Goal: Task Accomplishment & Management: Manage account settings

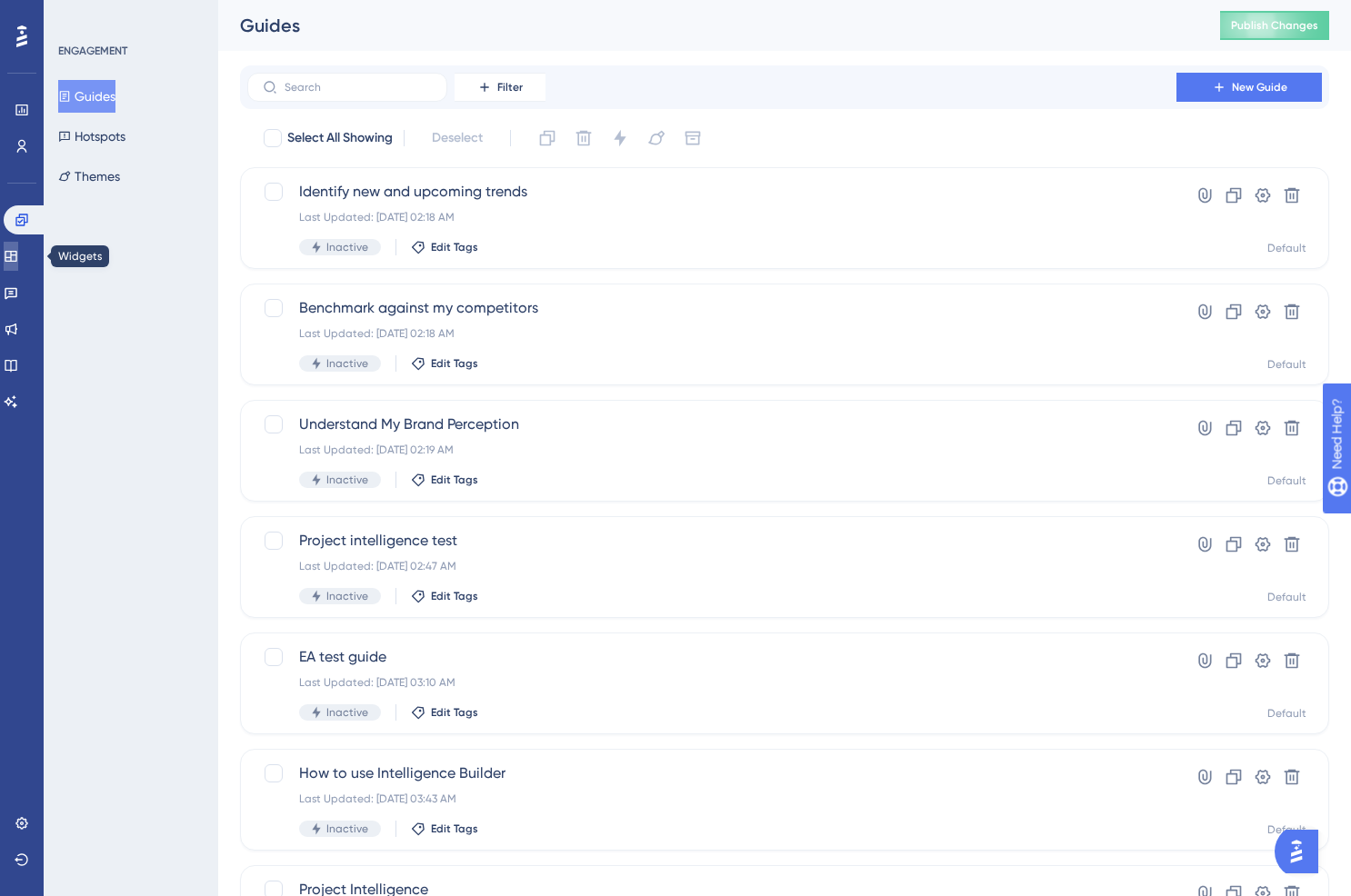
click at [18, 266] on link at bounding box center [11, 256] width 15 height 29
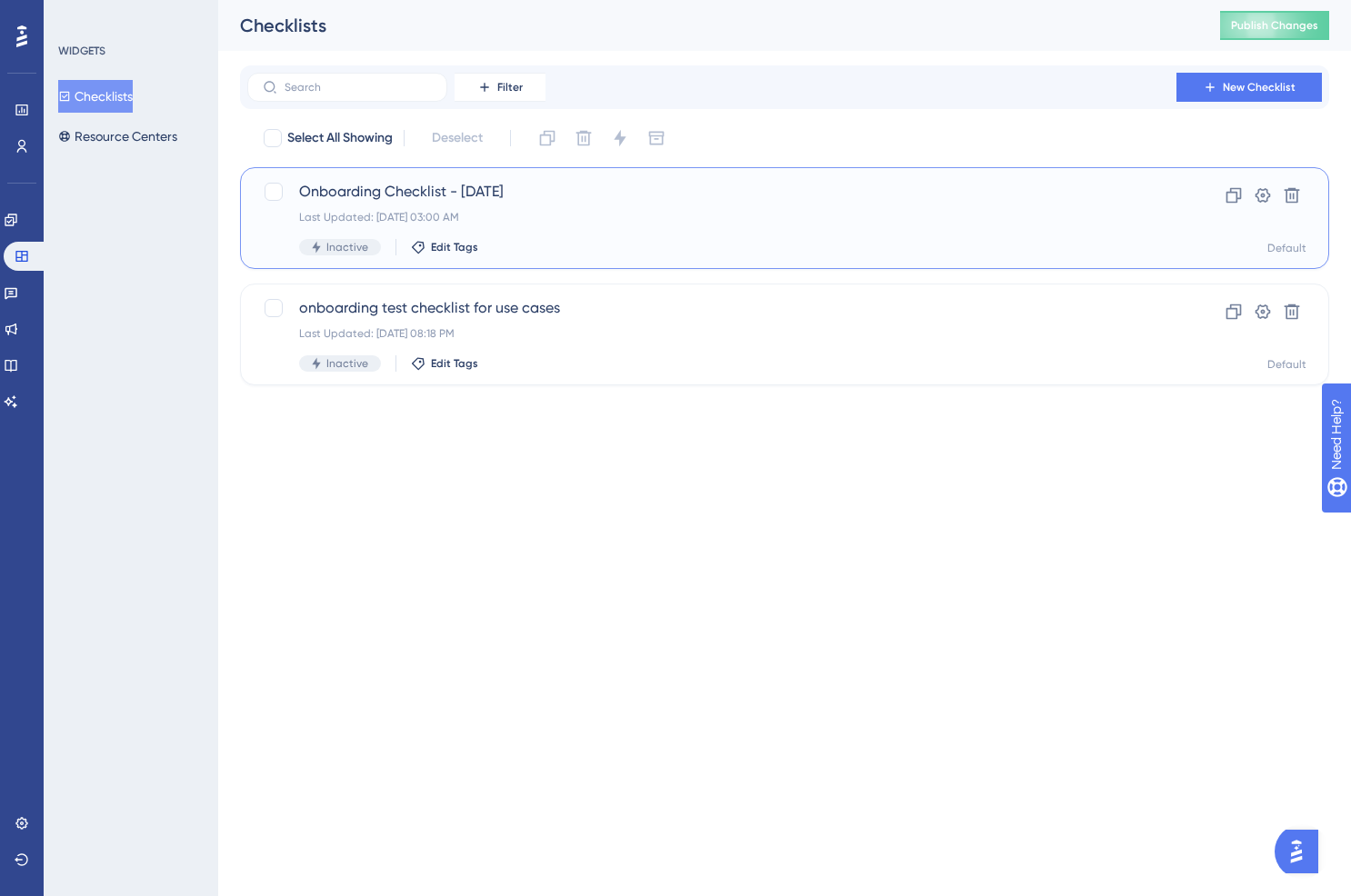
click at [572, 200] on span "Onboarding Checklist - [DATE]" at bounding box center [712, 192] width 825 height 21
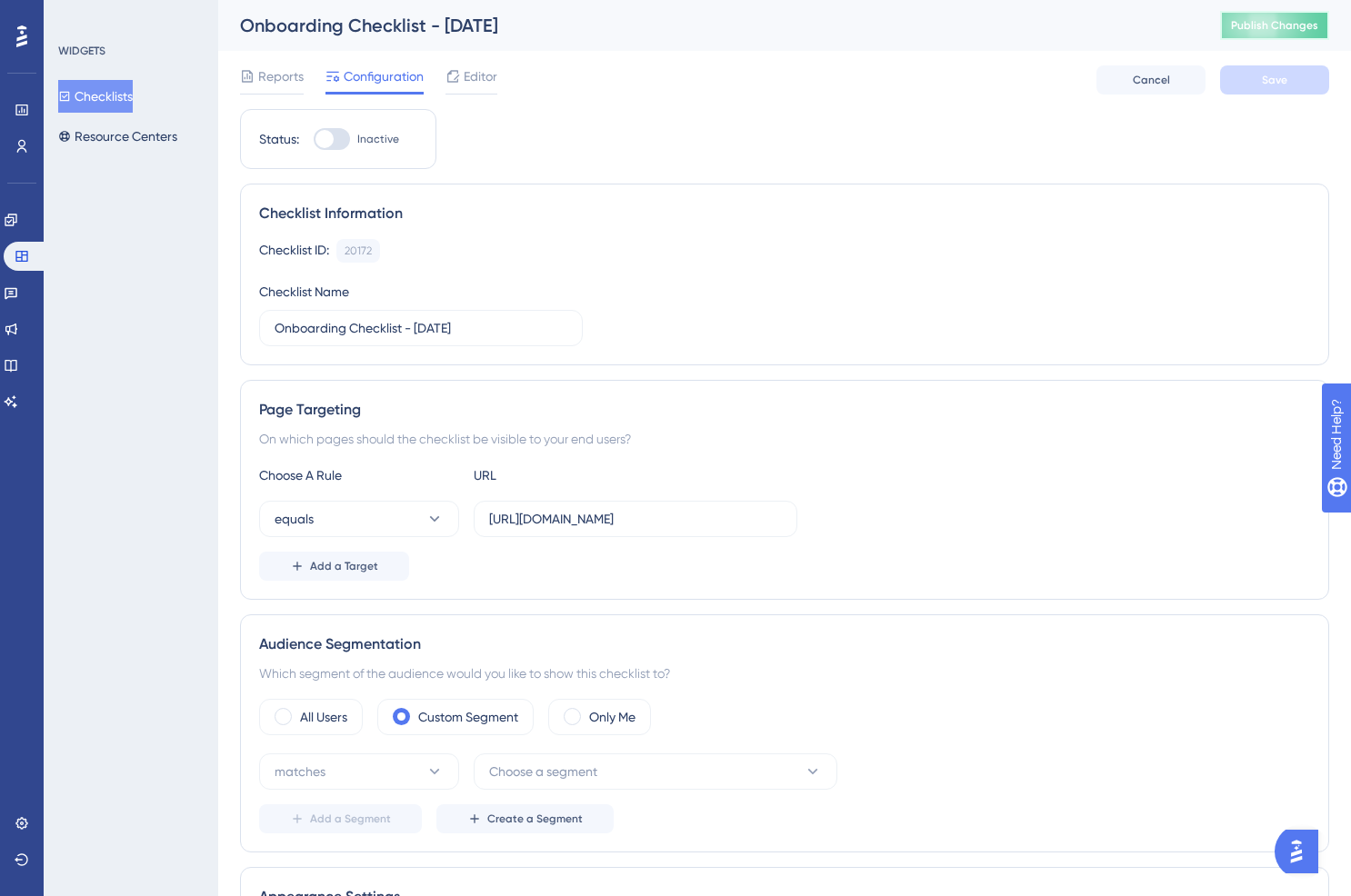
click at [1271, 36] on button "Publish Changes" at bounding box center [1274, 25] width 109 height 29
click at [333, 144] on div at bounding box center [331, 139] width 36 height 21
click at [313, 140] on input "Inactive" at bounding box center [312, 139] width 1 height 1
click at [346, 141] on div at bounding box center [331, 139] width 36 height 21
click at [313, 140] on input "Inactive" at bounding box center [312, 139] width 1 height 1
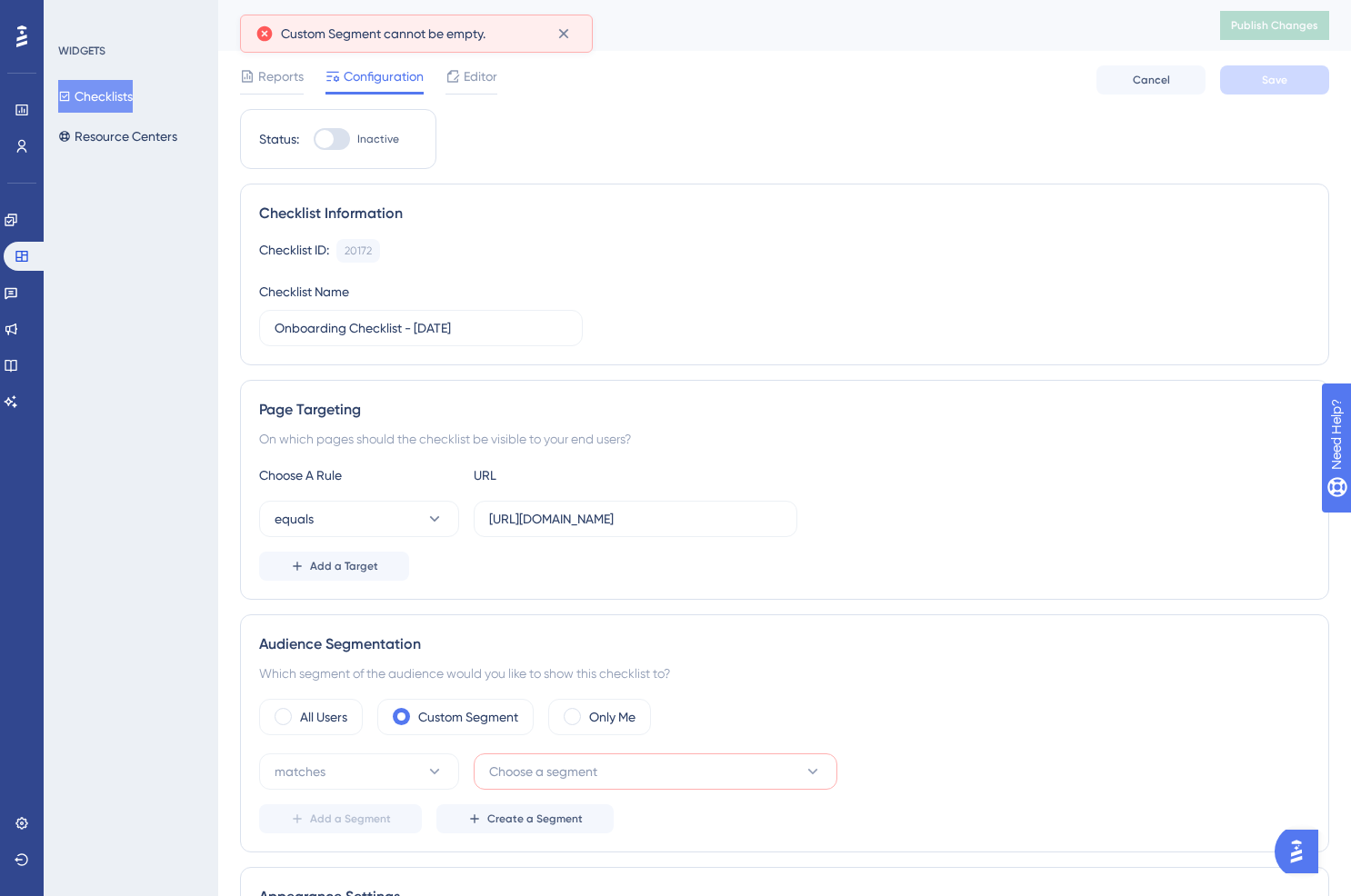
checkbox input "false"
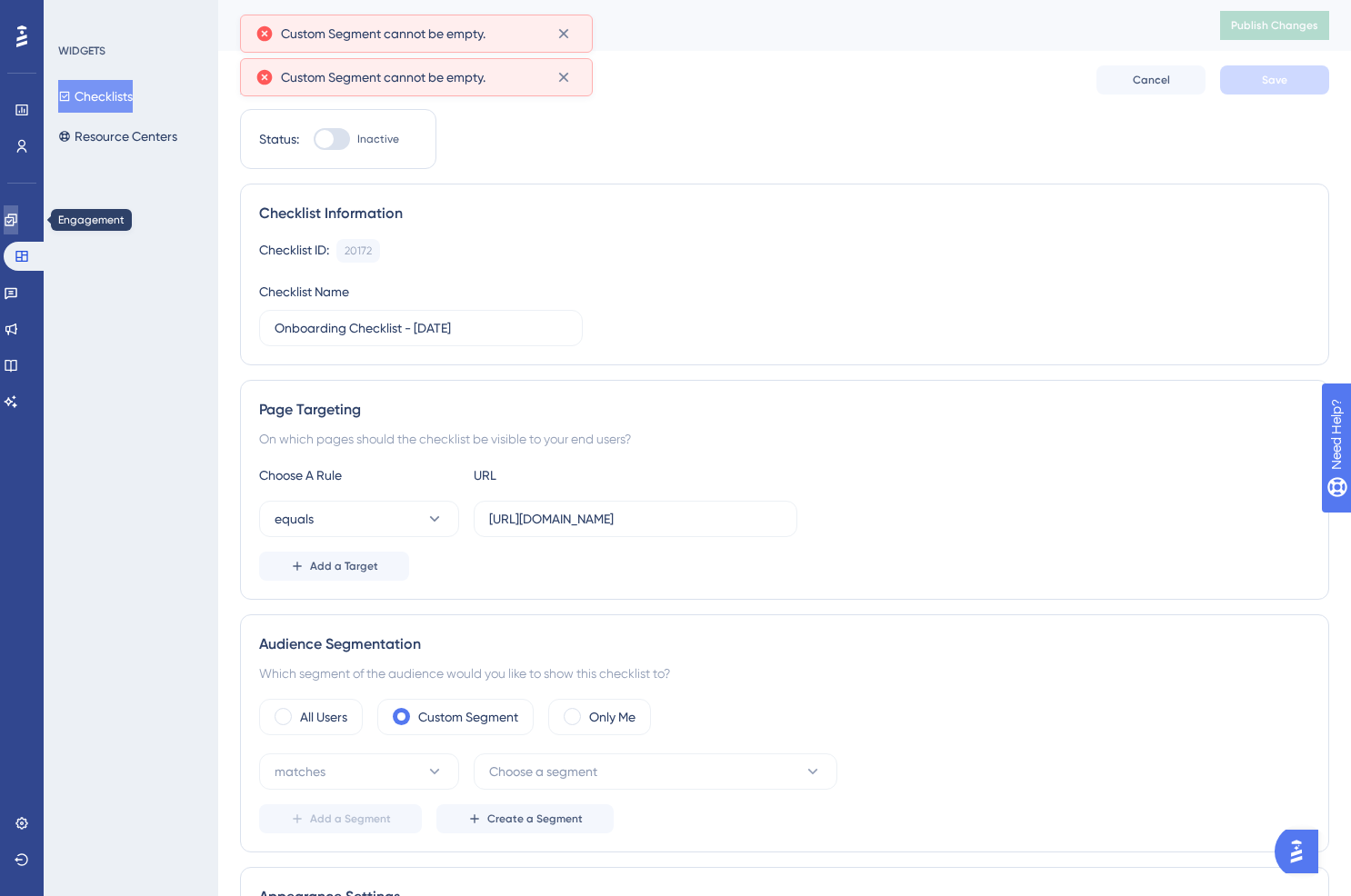
click at [18, 226] on icon at bounding box center [11, 220] width 15 height 15
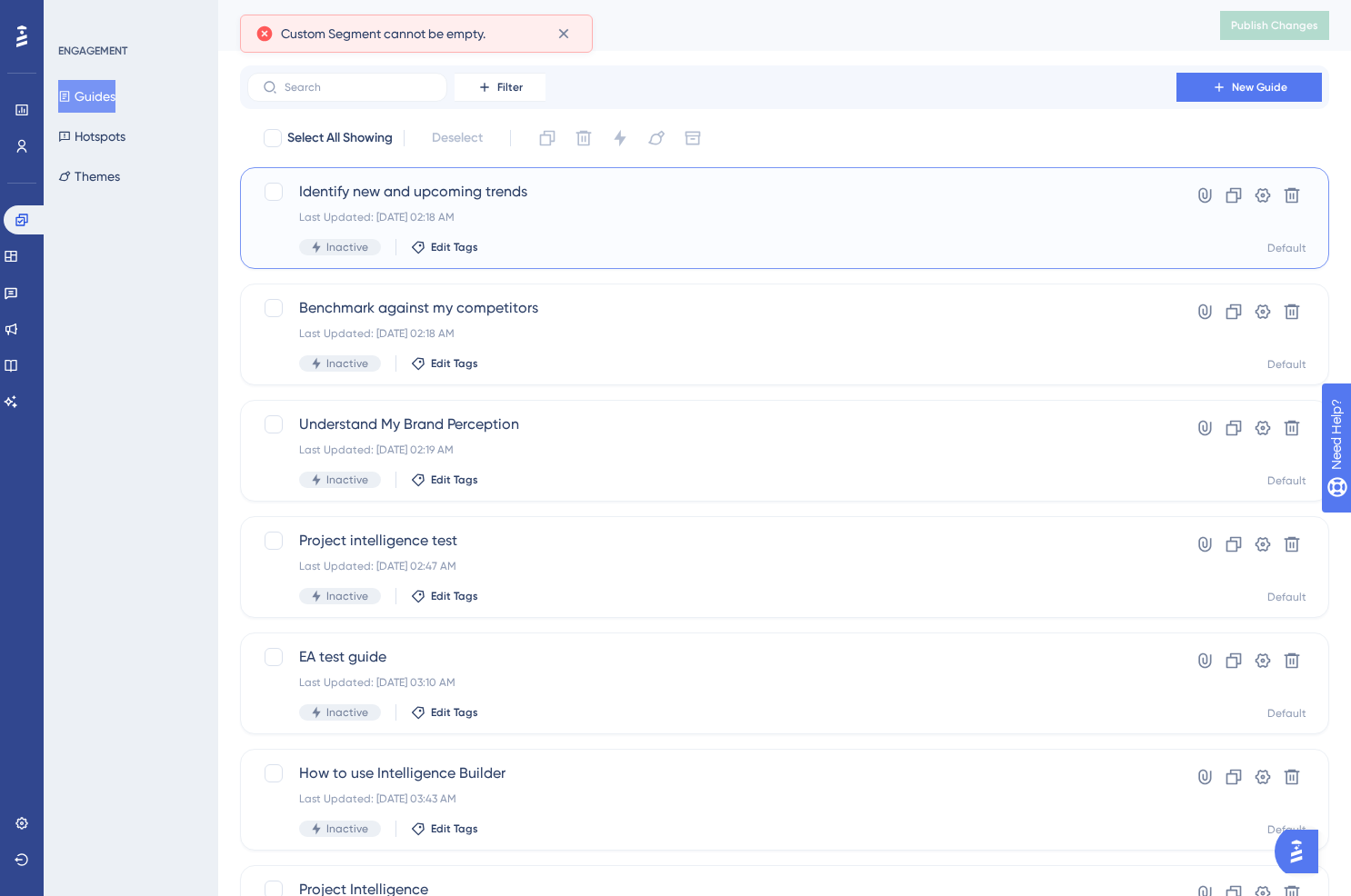
click at [655, 232] on div "Identify new and upcoming trends Last Updated: [DATE] 02:18 AM Inactive Edit Ta…" at bounding box center [712, 218] width 825 height 75
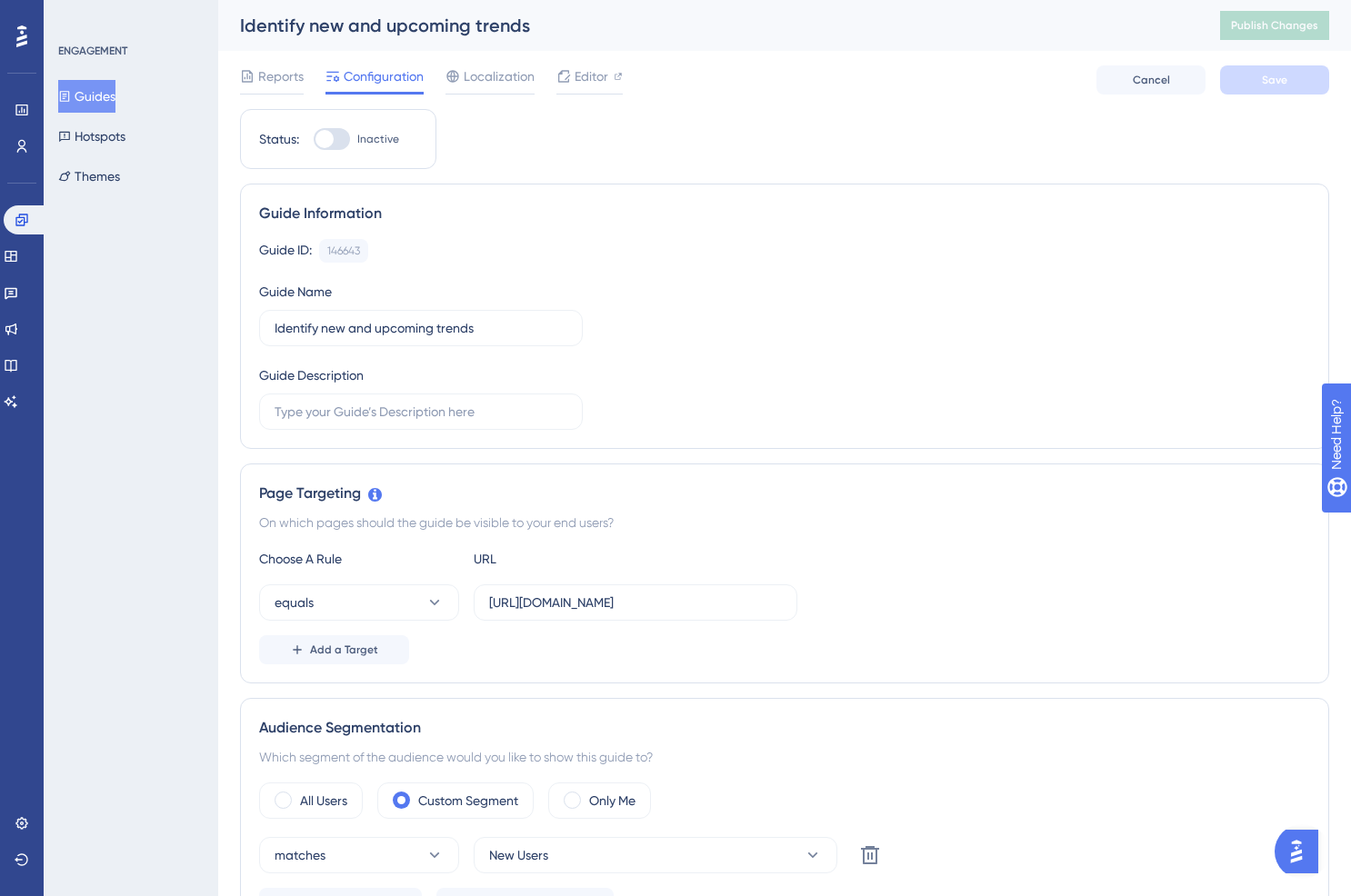
click at [102, 73] on div "ENGAGEMENT Guides Hotspots Themes" at bounding box center [131, 118] width 147 height 149
click at [84, 95] on button "Guides" at bounding box center [87, 96] width 57 height 33
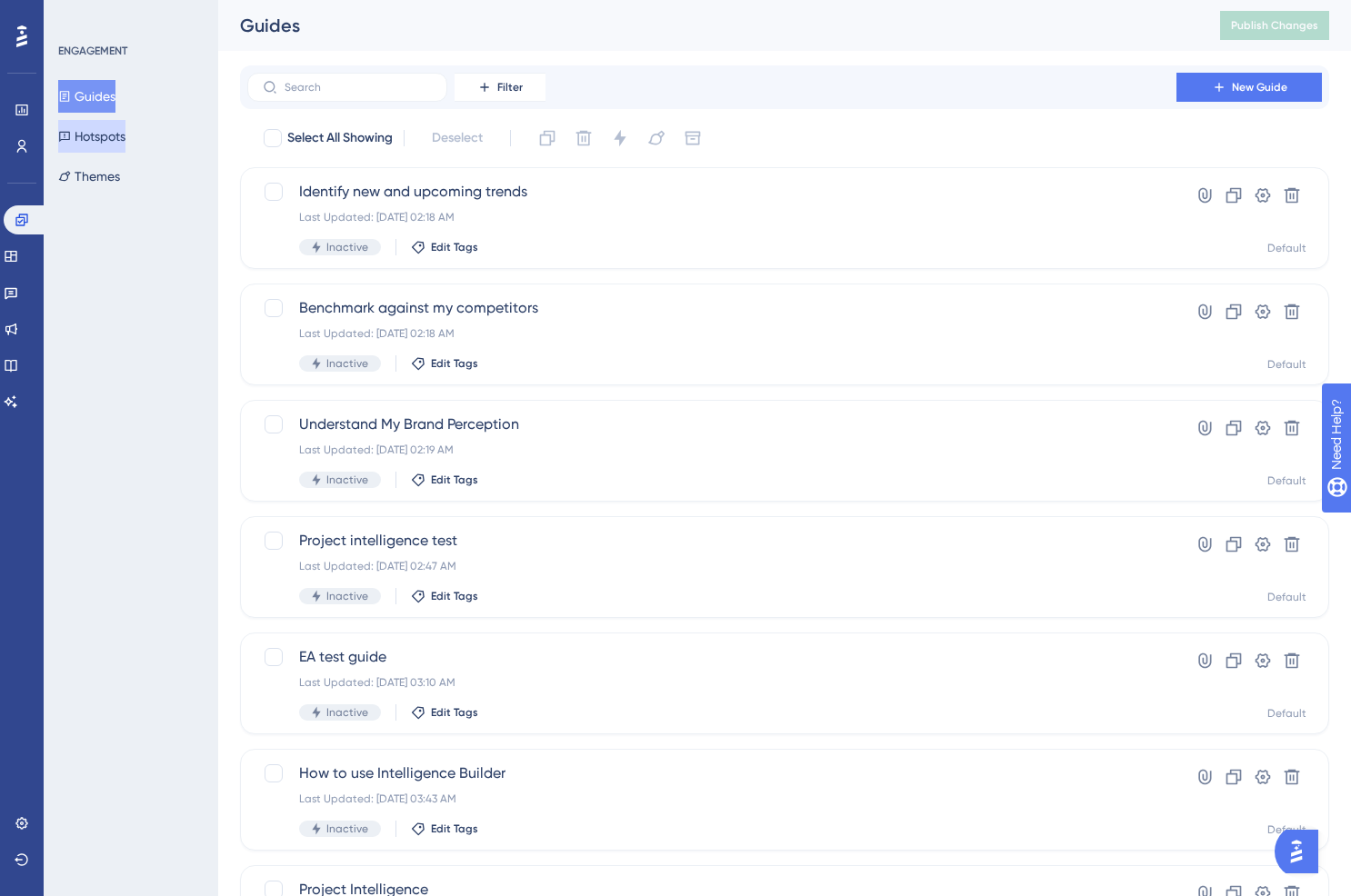
click at [108, 140] on button "Hotspots" at bounding box center [91, 136] width 67 height 33
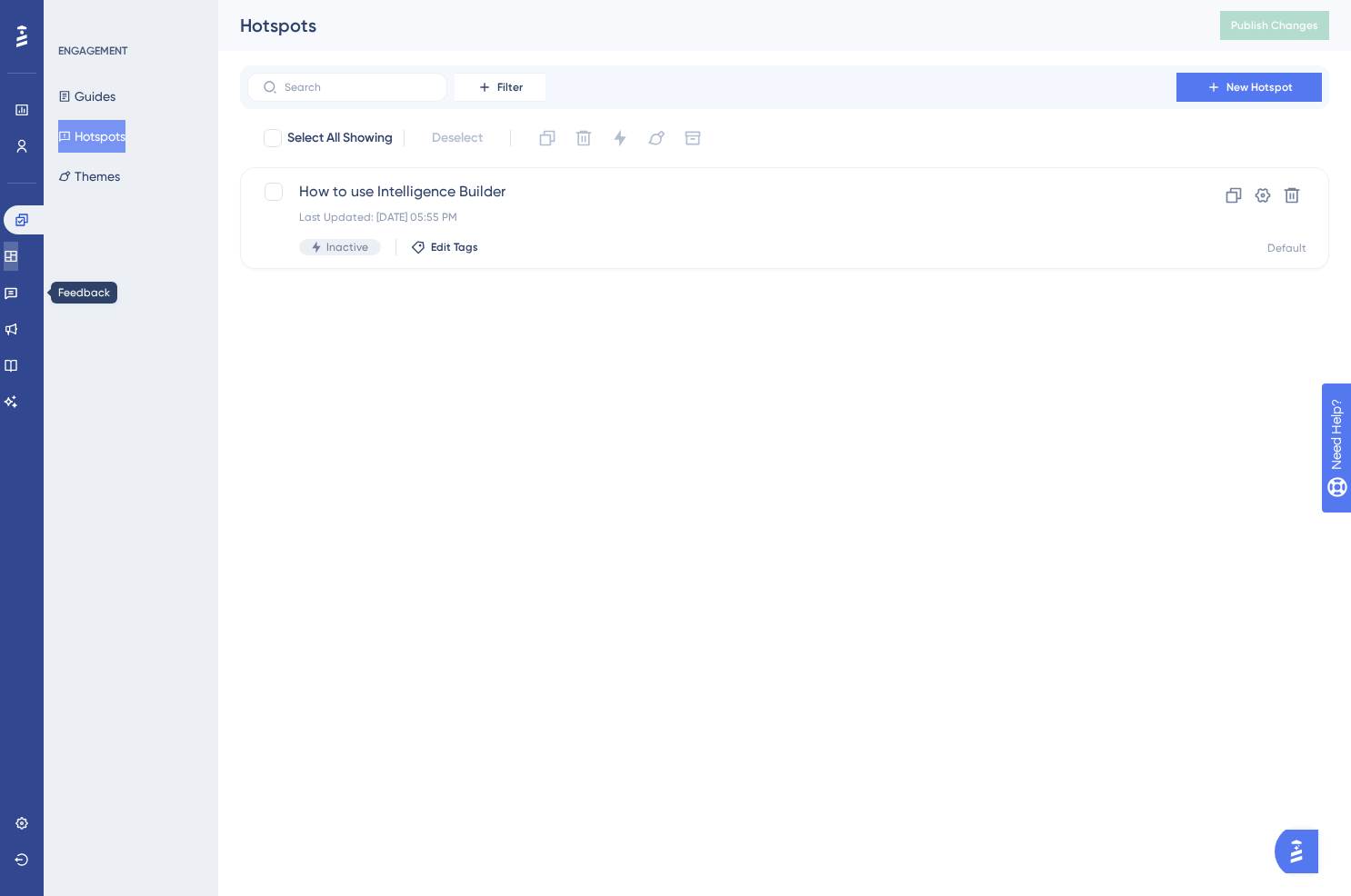
click at [18, 269] on link at bounding box center [11, 256] width 15 height 29
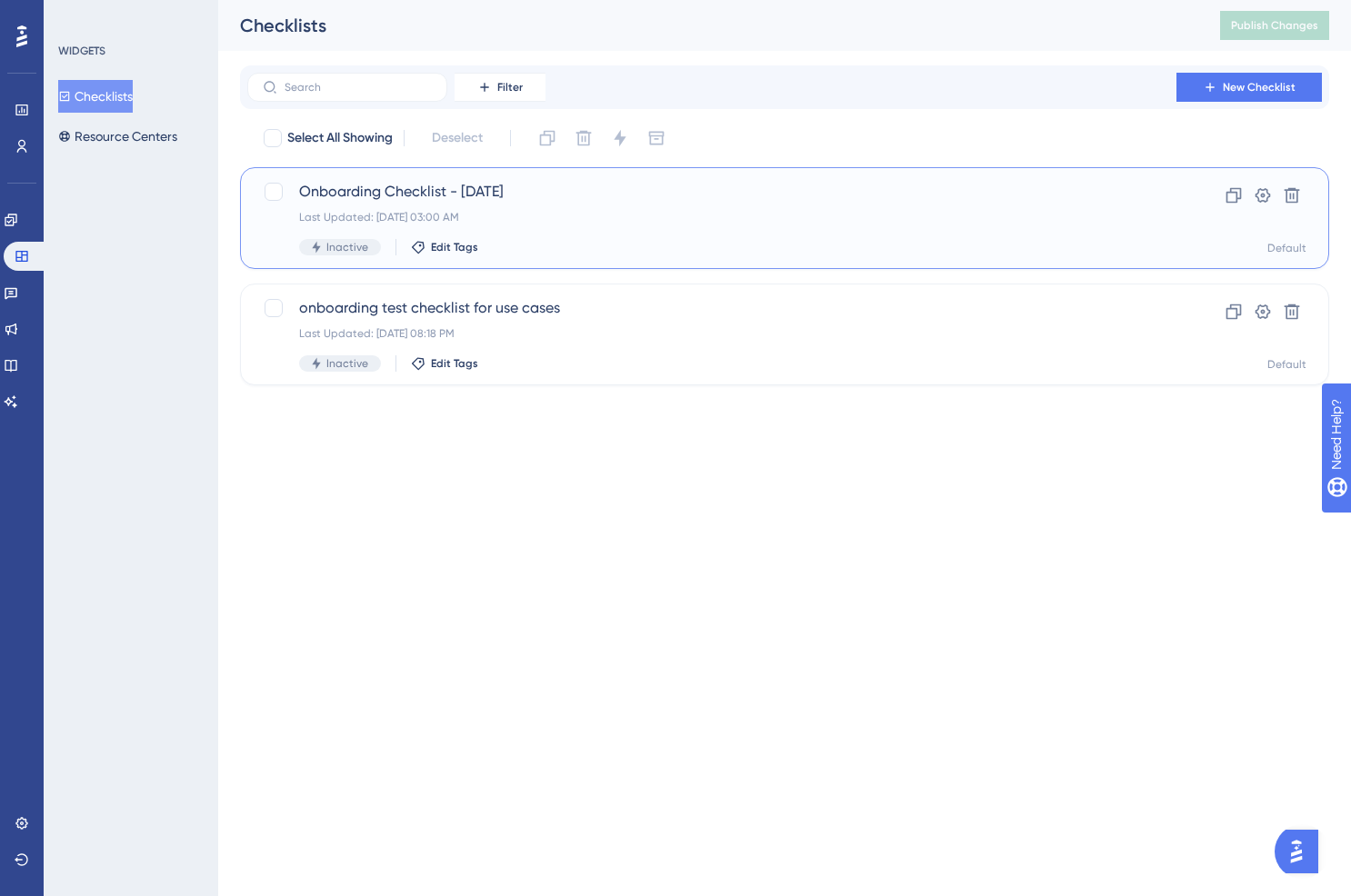
click at [367, 202] on div "Onboarding Checklist - [DATE] Last Updated: [DATE] 03:00 AM Inactive Edit Tags" at bounding box center [712, 218] width 825 height 75
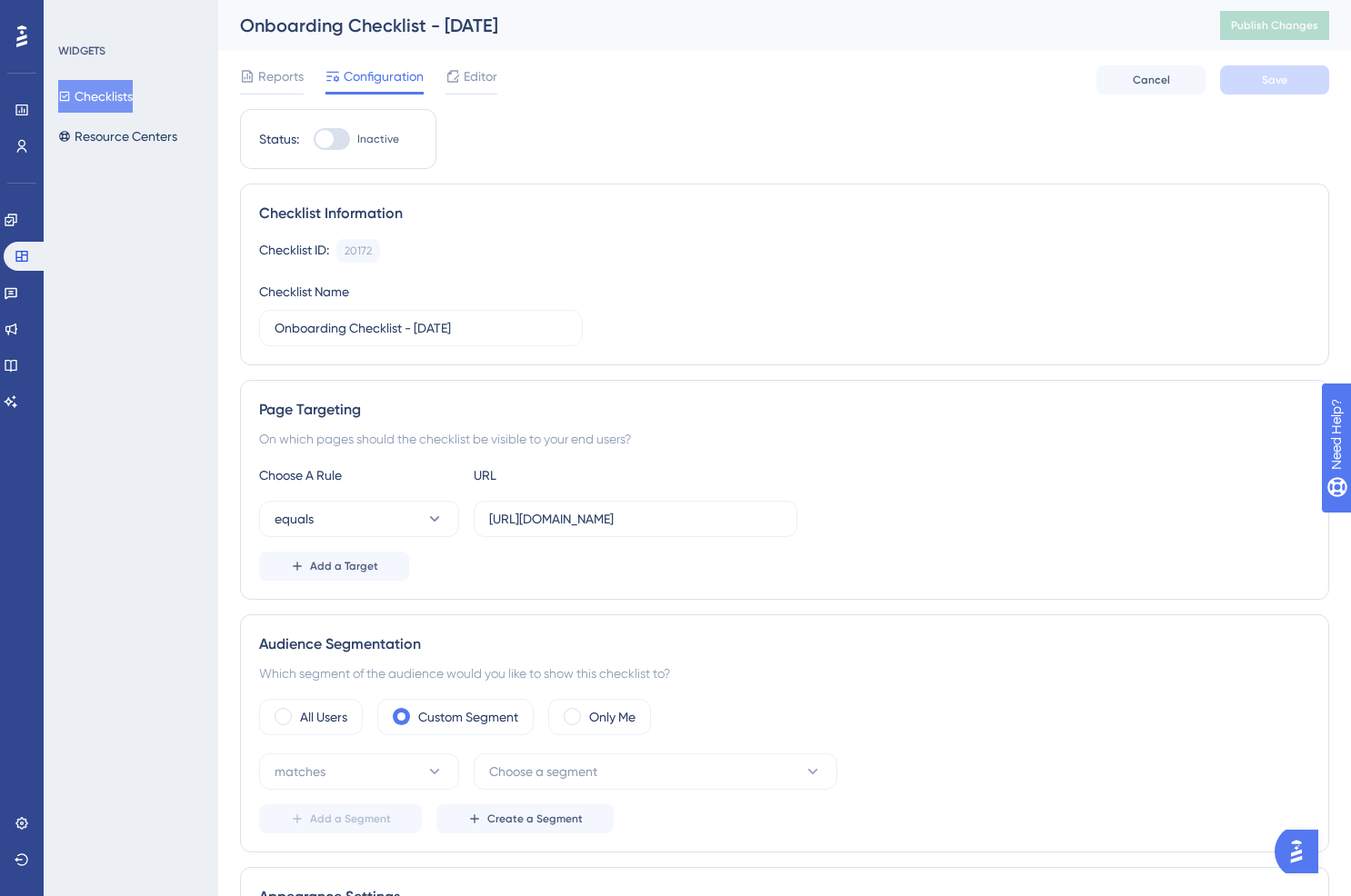
click at [343, 137] on div at bounding box center [331, 139] width 36 height 21
click at [313, 139] on input "Inactive" at bounding box center [312, 139] width 1 height 1
checkbox input "false"
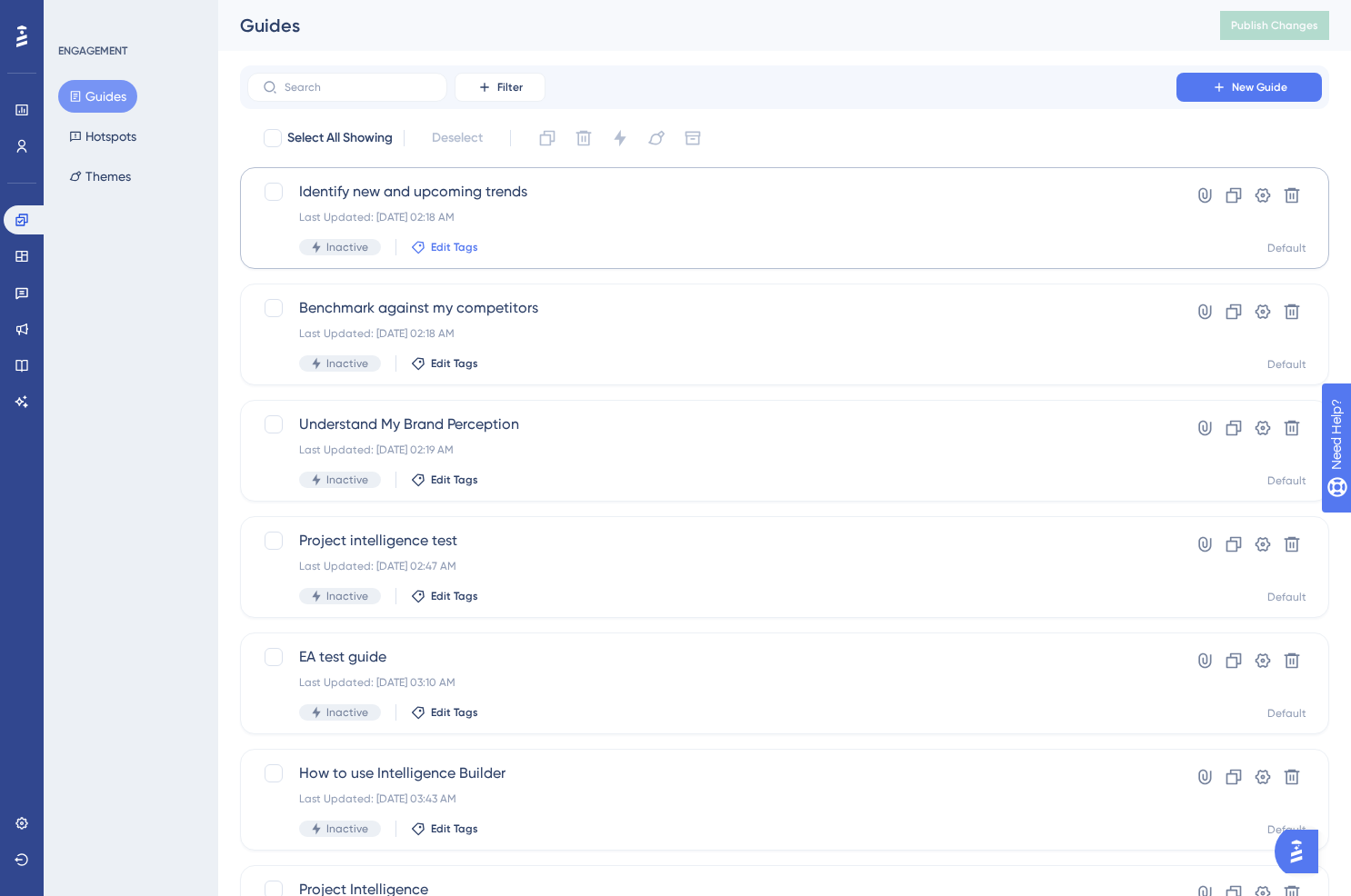
click at [449, 246] on span "Edit Tags" at bounding box center [455, 247] width 48 height 15
click at [589, 234] on div "Identify new and upcoming trends Last Updated: Jun 28 2025, 02:18 AM Inactive E…" at bounding box center [712, 218] width 825 height 75
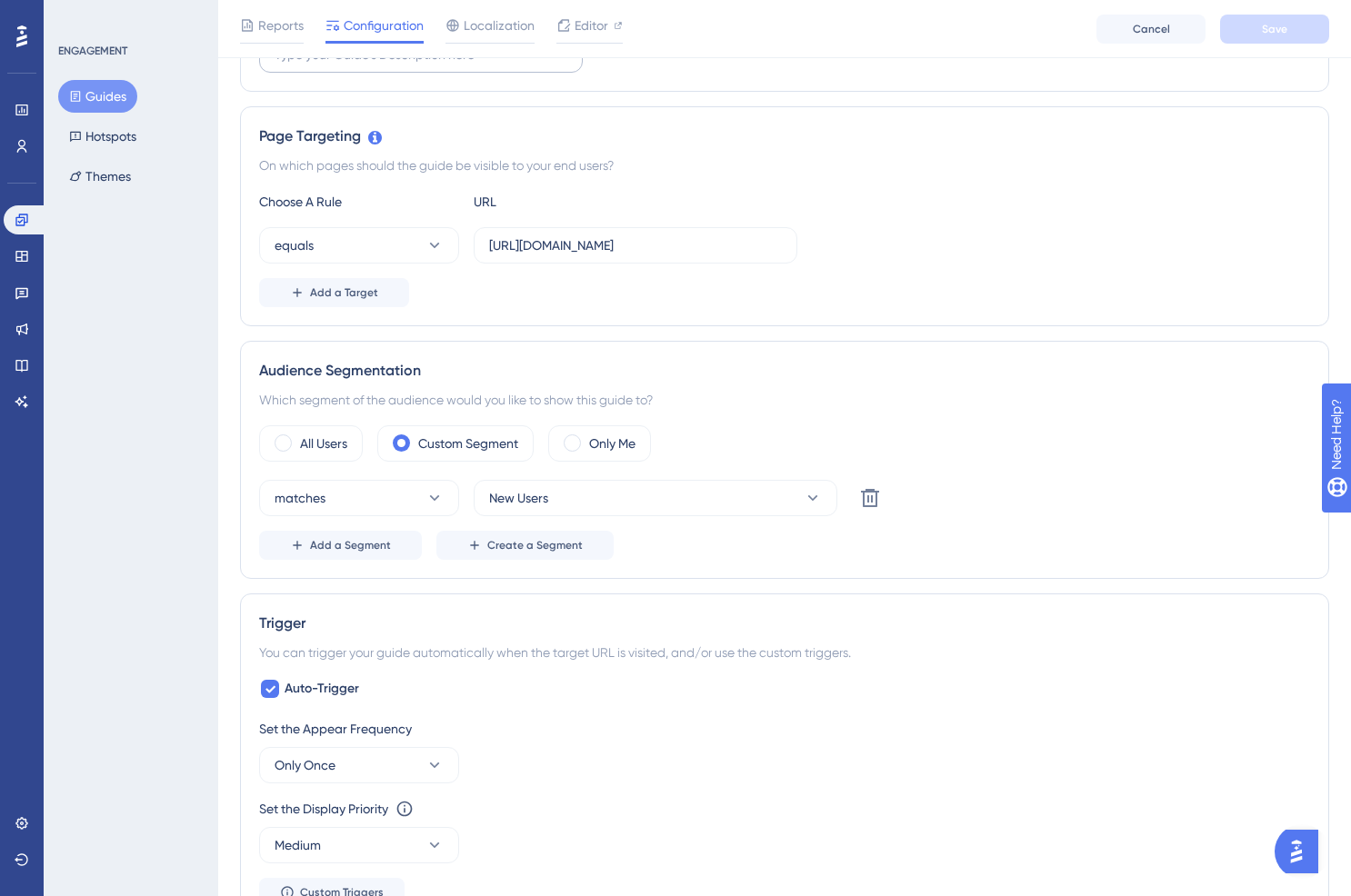
scroll to position [397, 0]
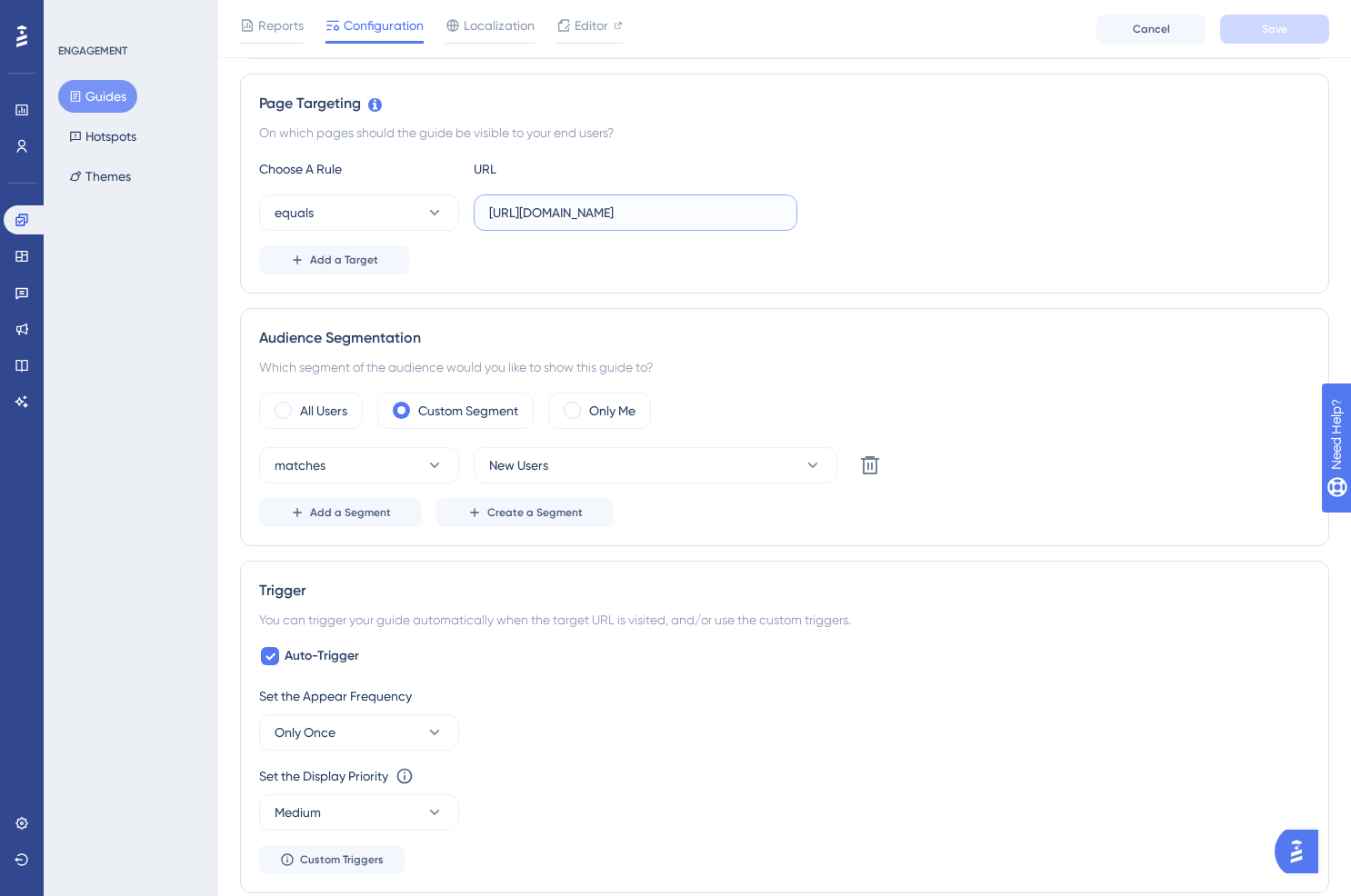
click at [490, 218] on input "[URL][DOMAIN_NAME]" at bounding box center [636, 212] width 293 height 20
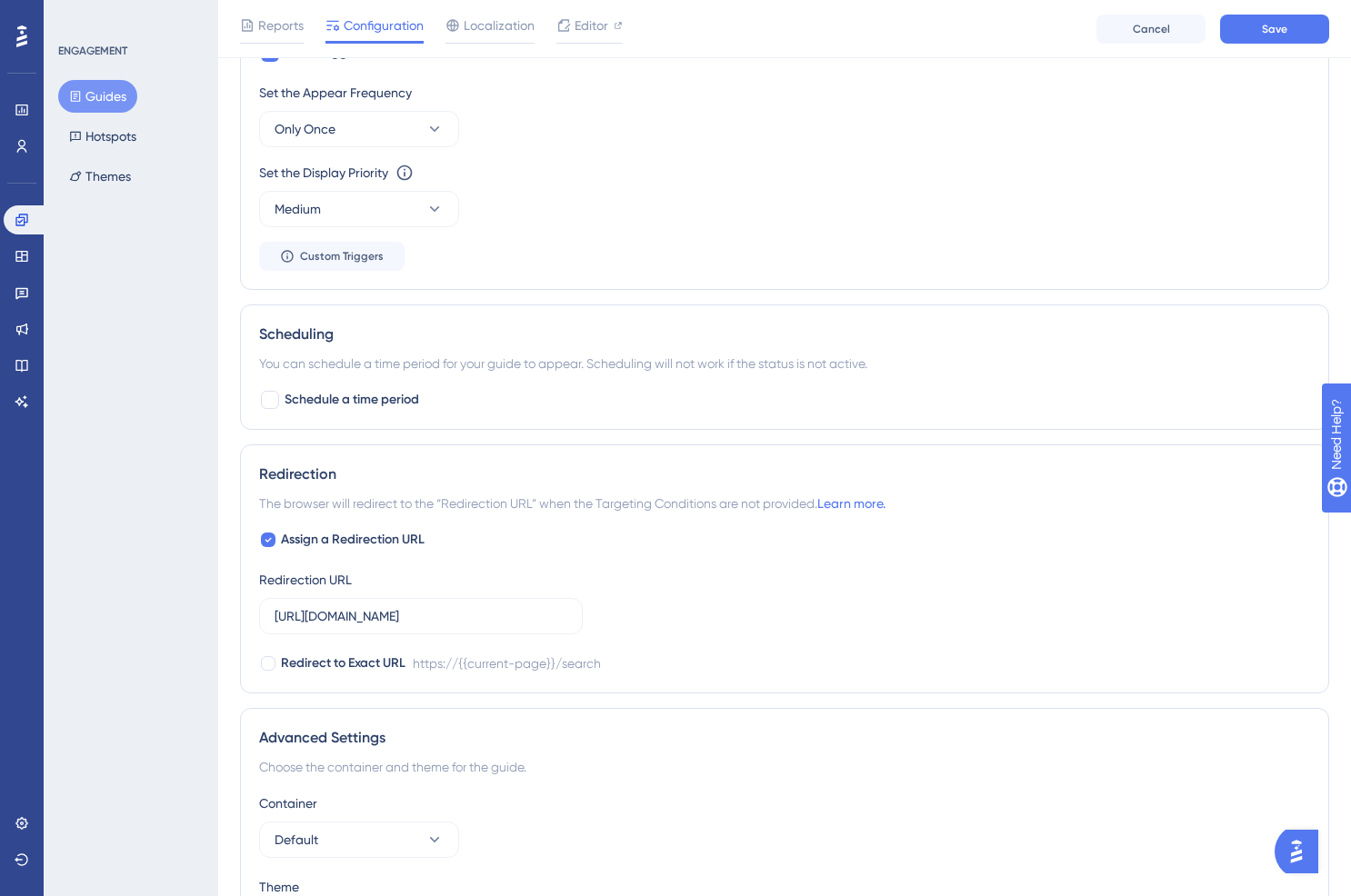
scroll to position [1002, 0]
type input "_https://discover.viralmoment.com/home"
click at [431, 611] on input "[URL][DOMAIN_NAME]" at bounding box center [420, 614] width 293 height 20
paste input "_https://discover.viralmoment.com/home"
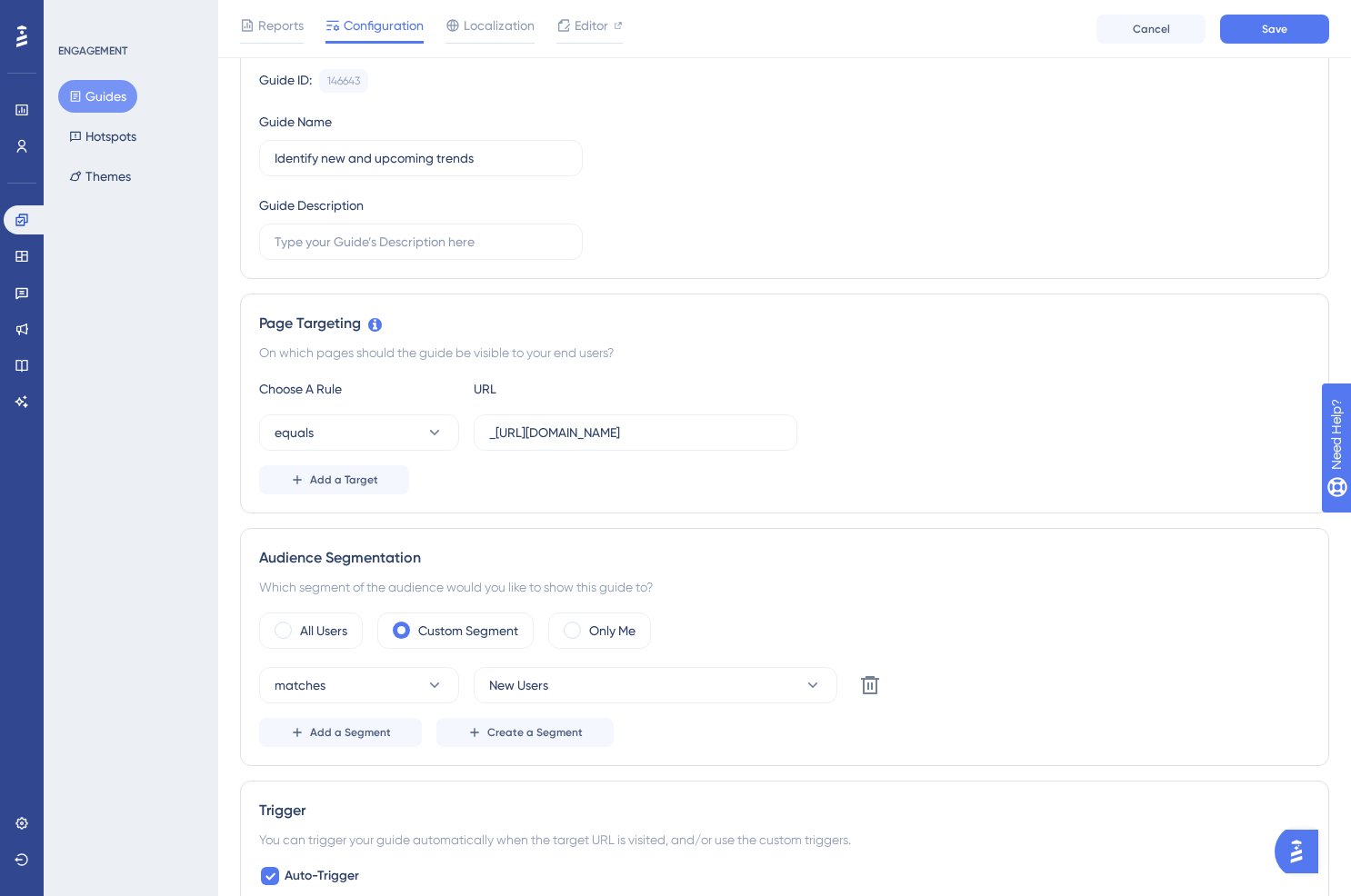
scroll to position [0, 0]
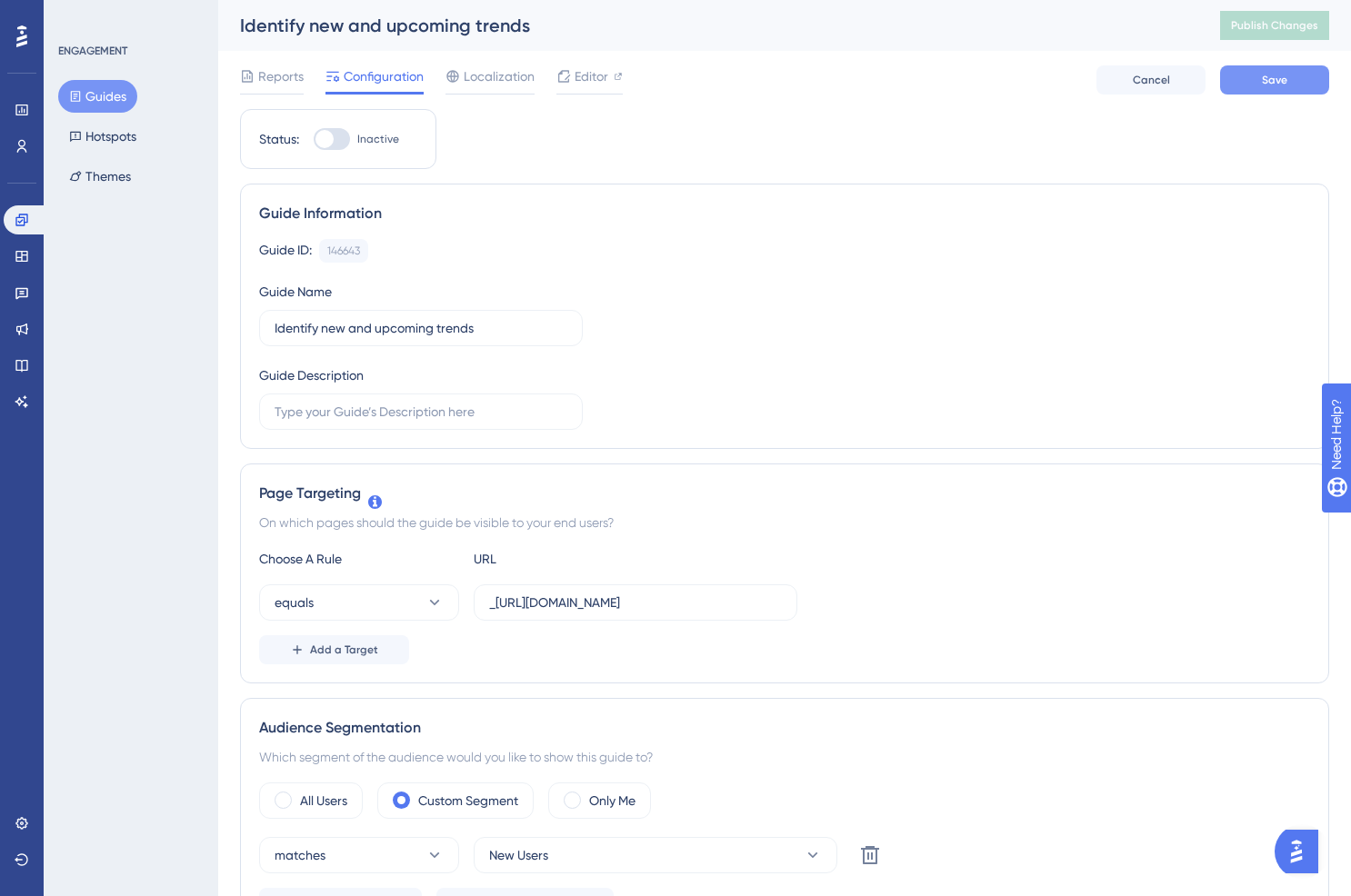
type input "_https://discover.viralmoment.com/home"
click at [1253, 78] on button "Save" at bounding box center [1274, 80] width 109 height 29
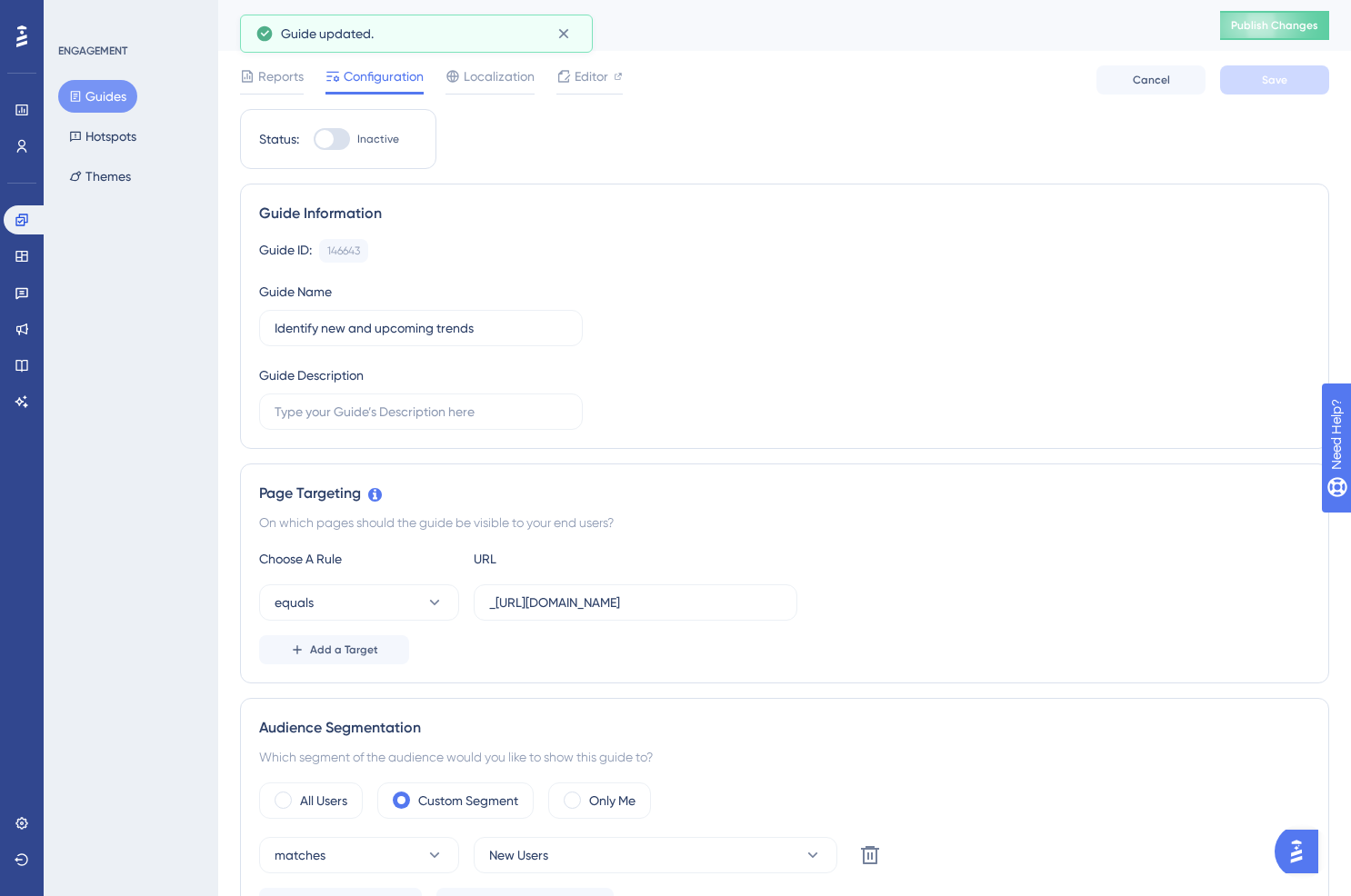
click at [119, 90] on button "Guides" at bounding box center [97, 96] width 79 height 33
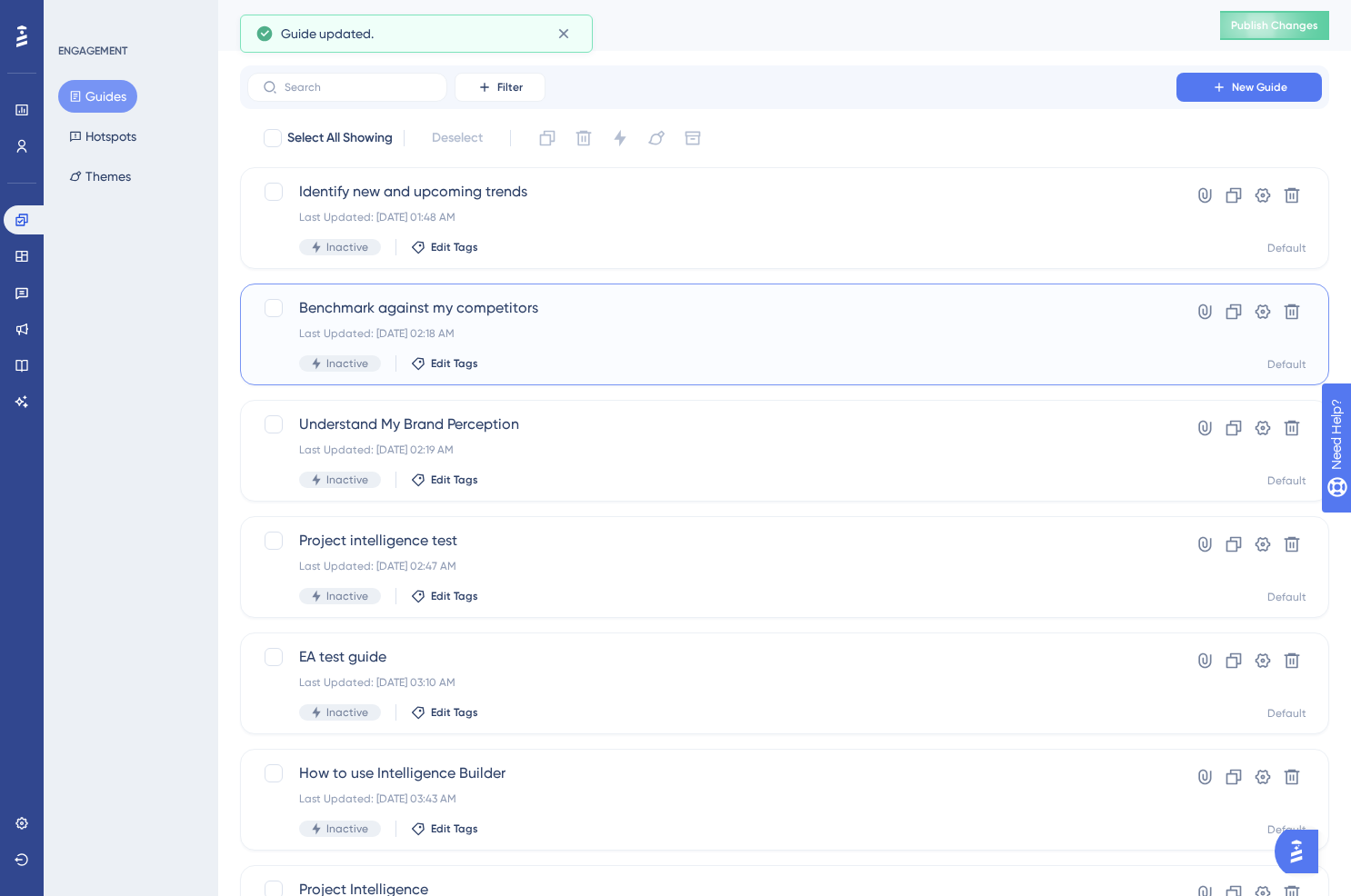
click at [570, 312] on span "Benchmark against my competitors" at bounding box center [712, 307] width 825 height 21
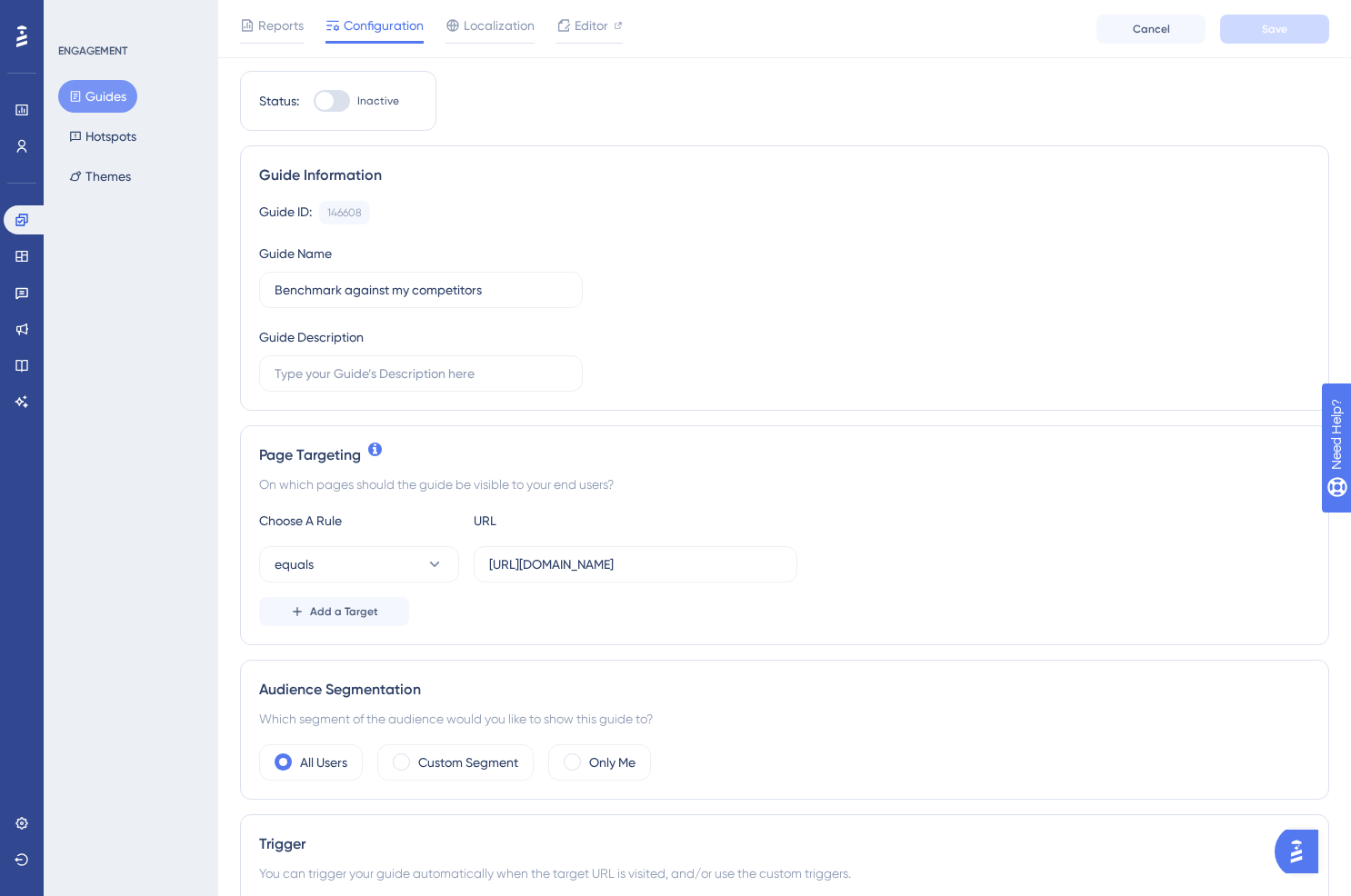
scroll to position [67, 0]
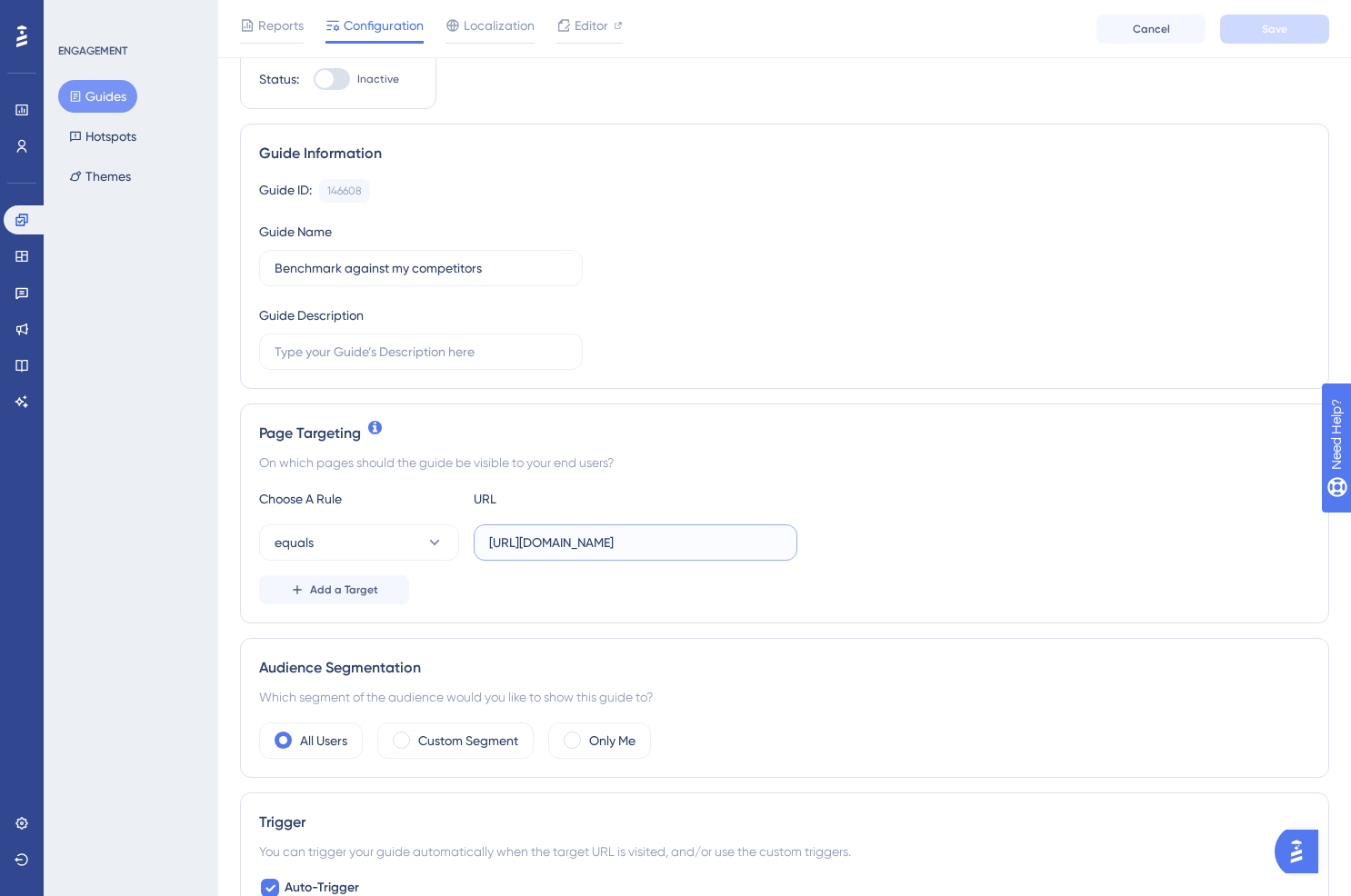
click at [590, 544] on input "https://discover.viralmoment.com/brand-intelligence/867/?data_type=all&date_fil…" at bounding box center [636, 542] width 293 height 20
paste input "_https://discover.viralmoment.com/home"
click at [624, 540] on input "https://discover.viralmoment.com/brand-intelligence/867/?data_type=all&date_fil…" at bounding box center [636, 542] width 293 height 20
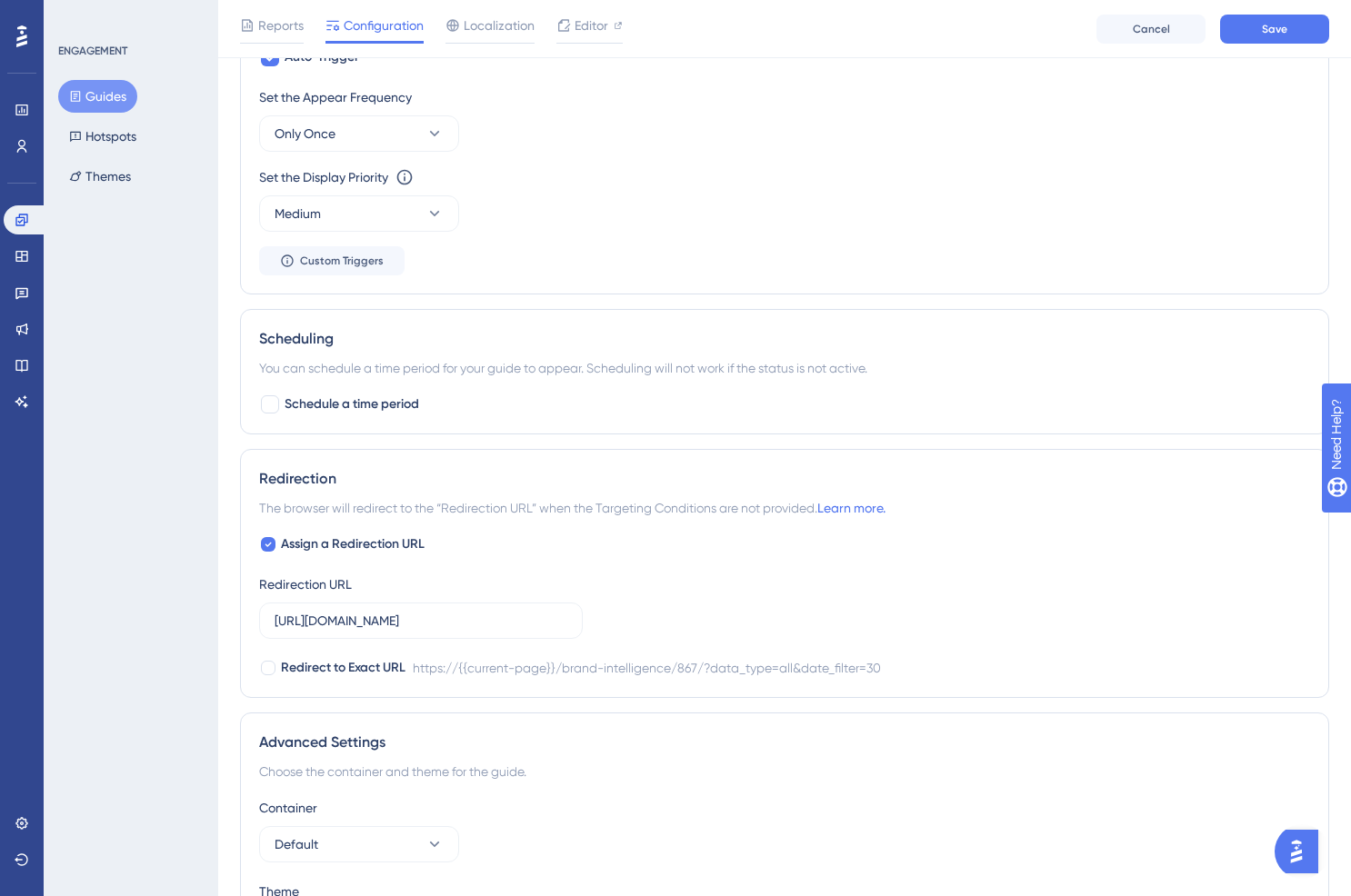
scroll to position [944, 0]
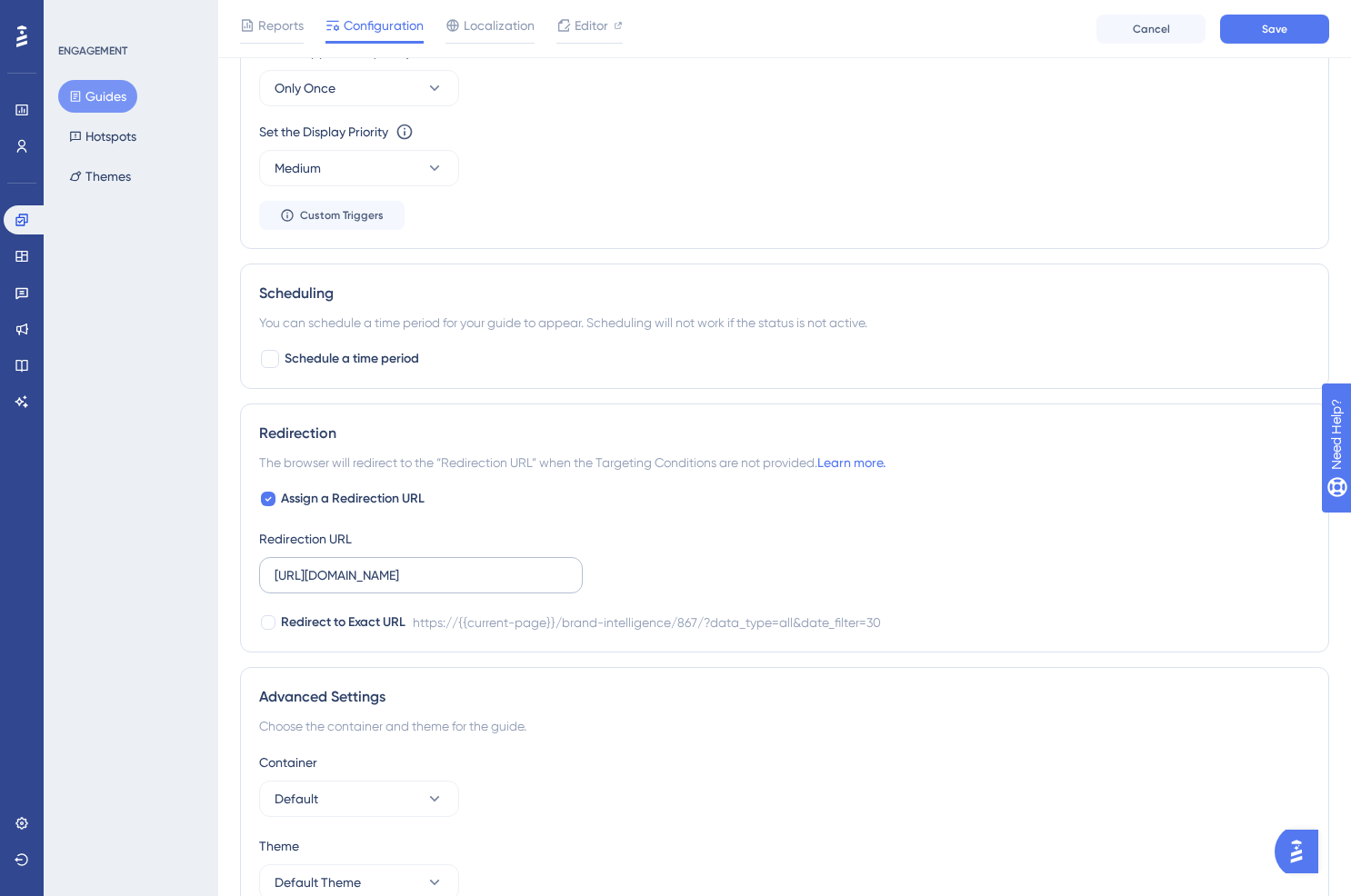
type input "-_https://discover.viralmoment.com/brand-intelligence/867/?data_type=all&date_f…"
click at [273, 576] on label "https://discover.viralmoment.com/brand-intelligence/867/?data_type=all&date_fil…" at bounding box center [420, 575] width 324 height 36
click at [274, 576] on input "https://discover.viralmoment.com/brand-intelligence/867/?data_type=all&date_fil…" at bounding box center [420, 575] width 293 height 20
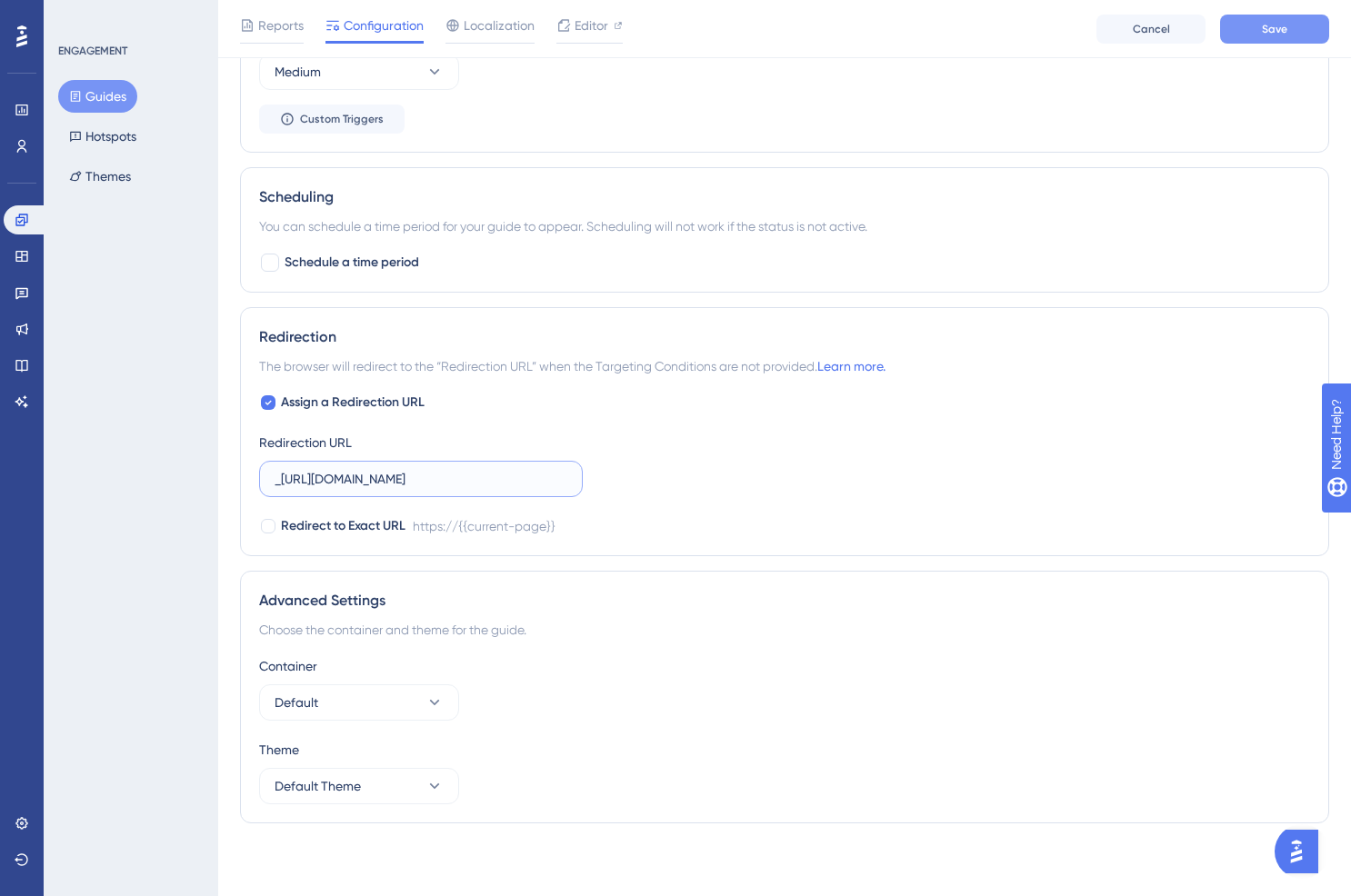
type input "_https://discover.viralmoment.com/brand-intelligence/867/?data_type=all&date_fi…"
click at [1256, 37] on button "Save" at bounding box center [1274, 29] width 109 height 29
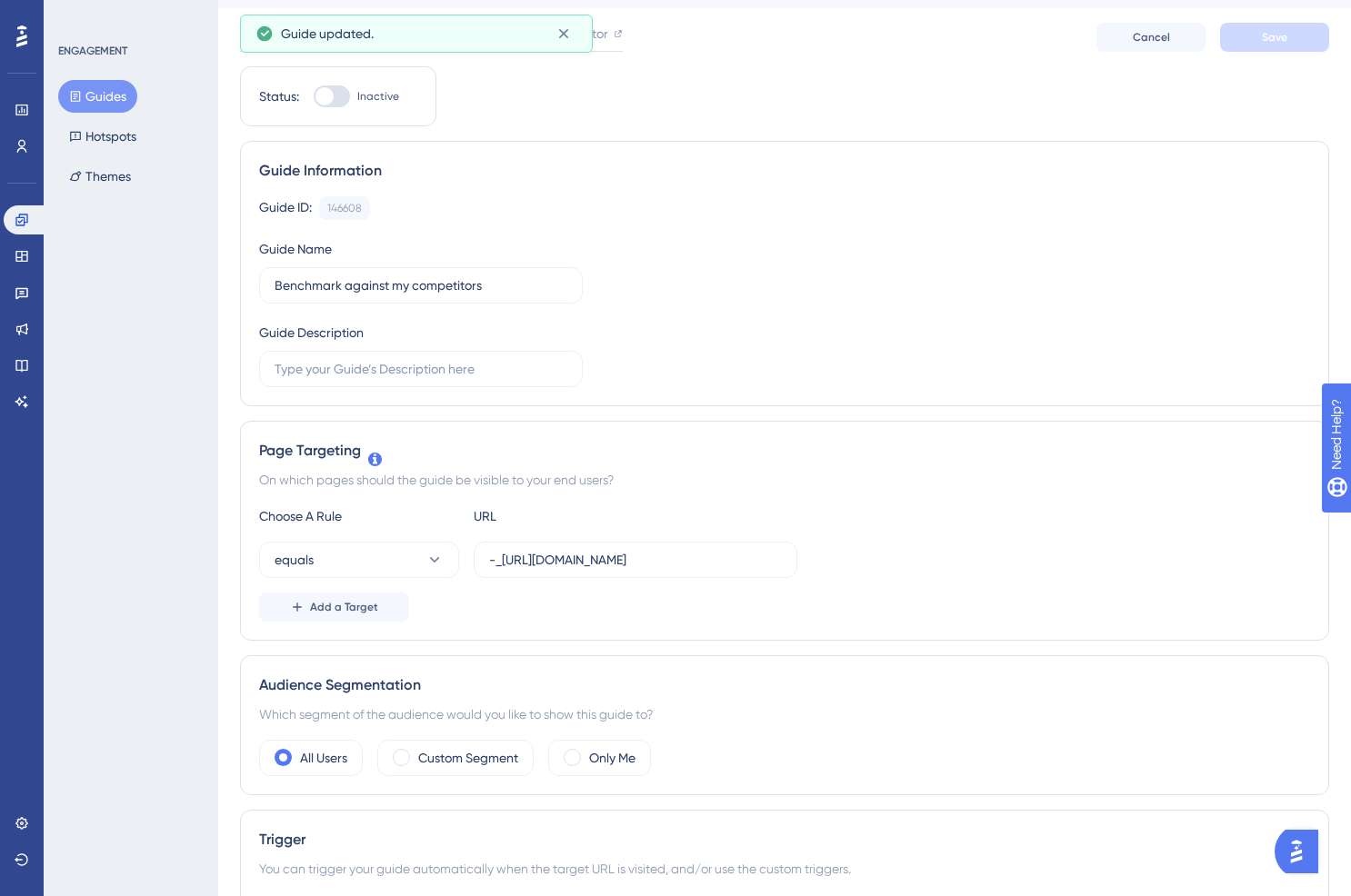
scroll to position [0, 0]
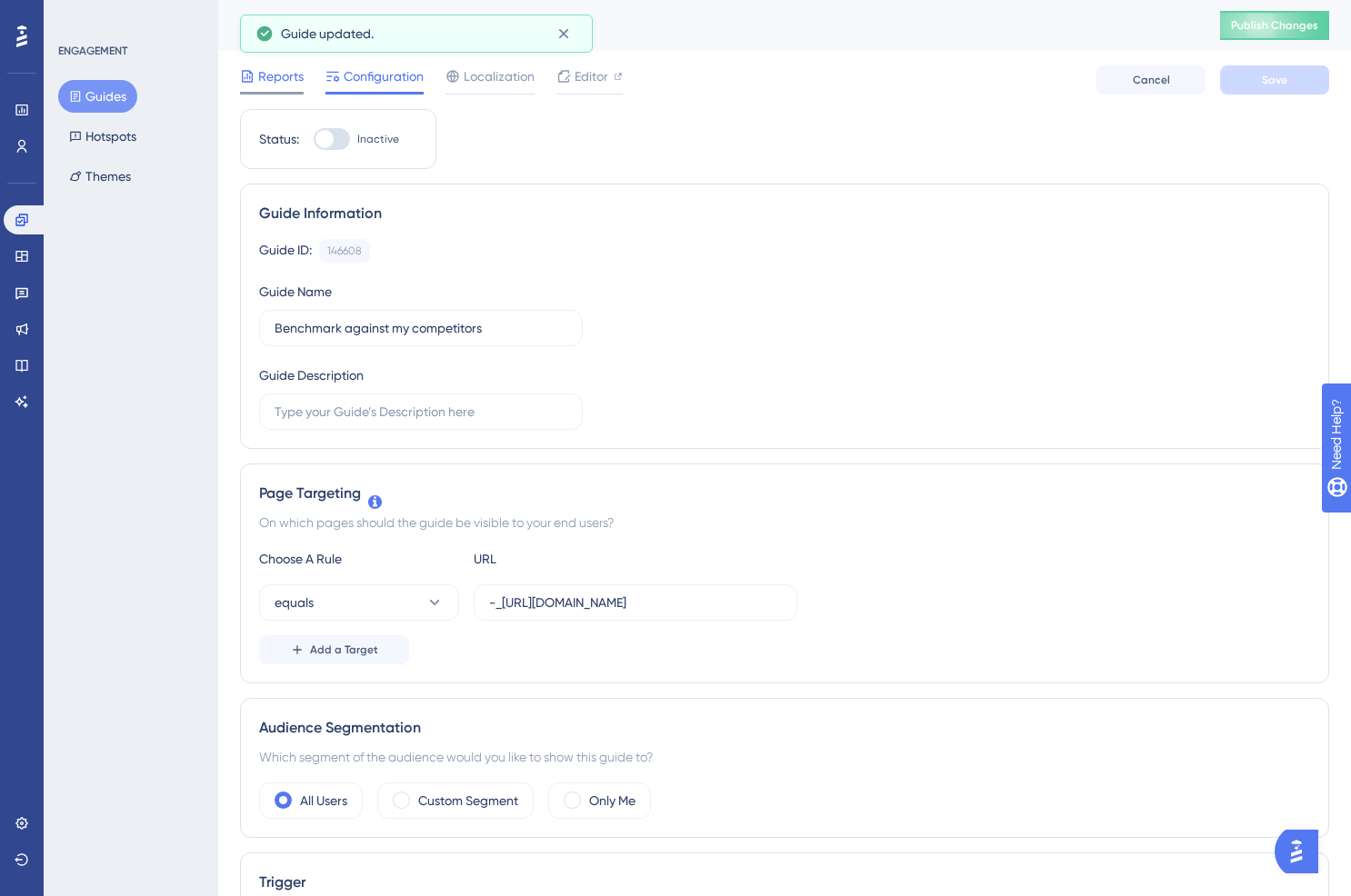
click at [260, 81] on span "Reports" at bounding box center [280, 76] width 46 height 21
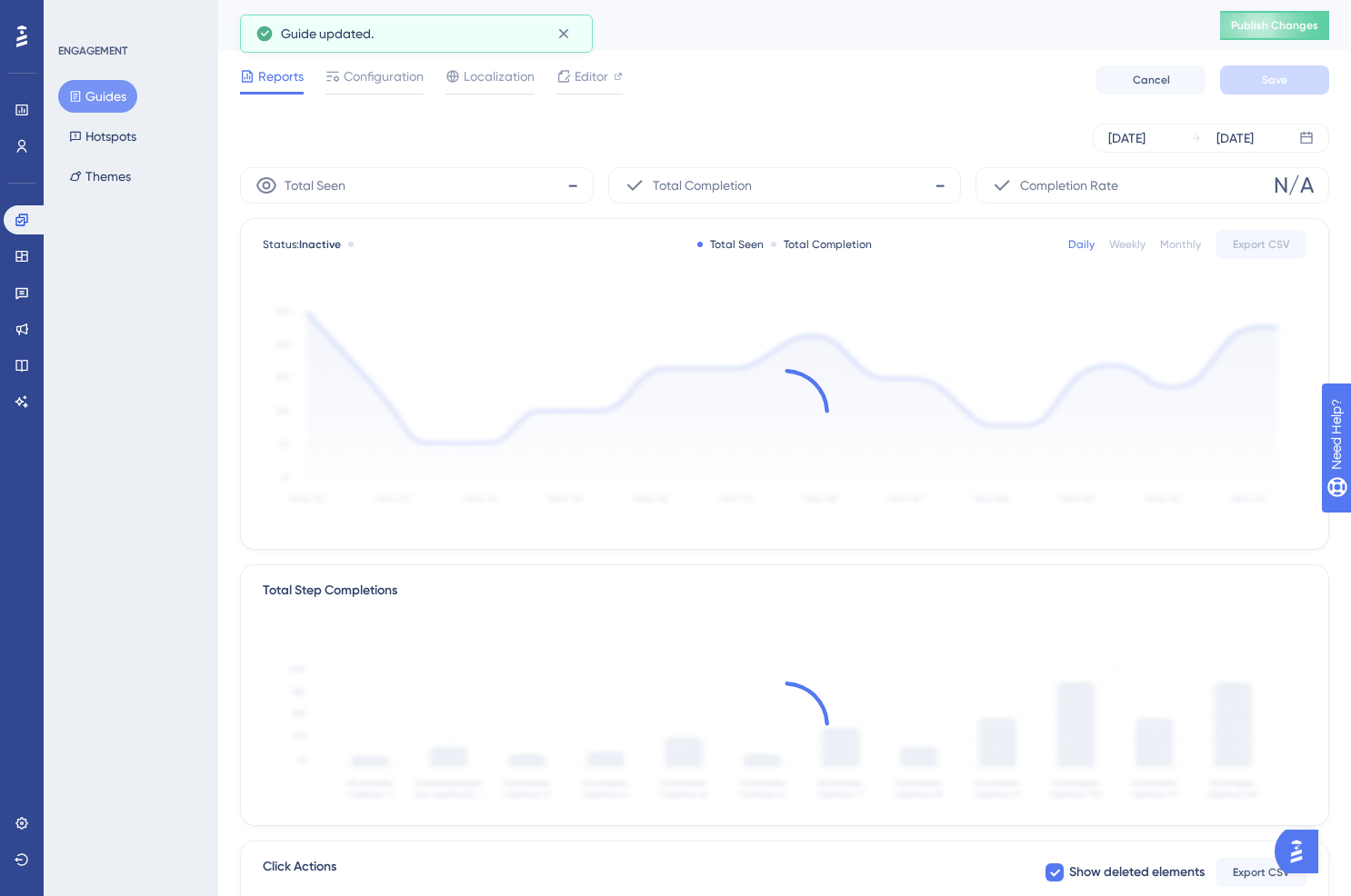
click at [111, 97] on button "Guides" at bounding box center [97, 96] width 79 height 33
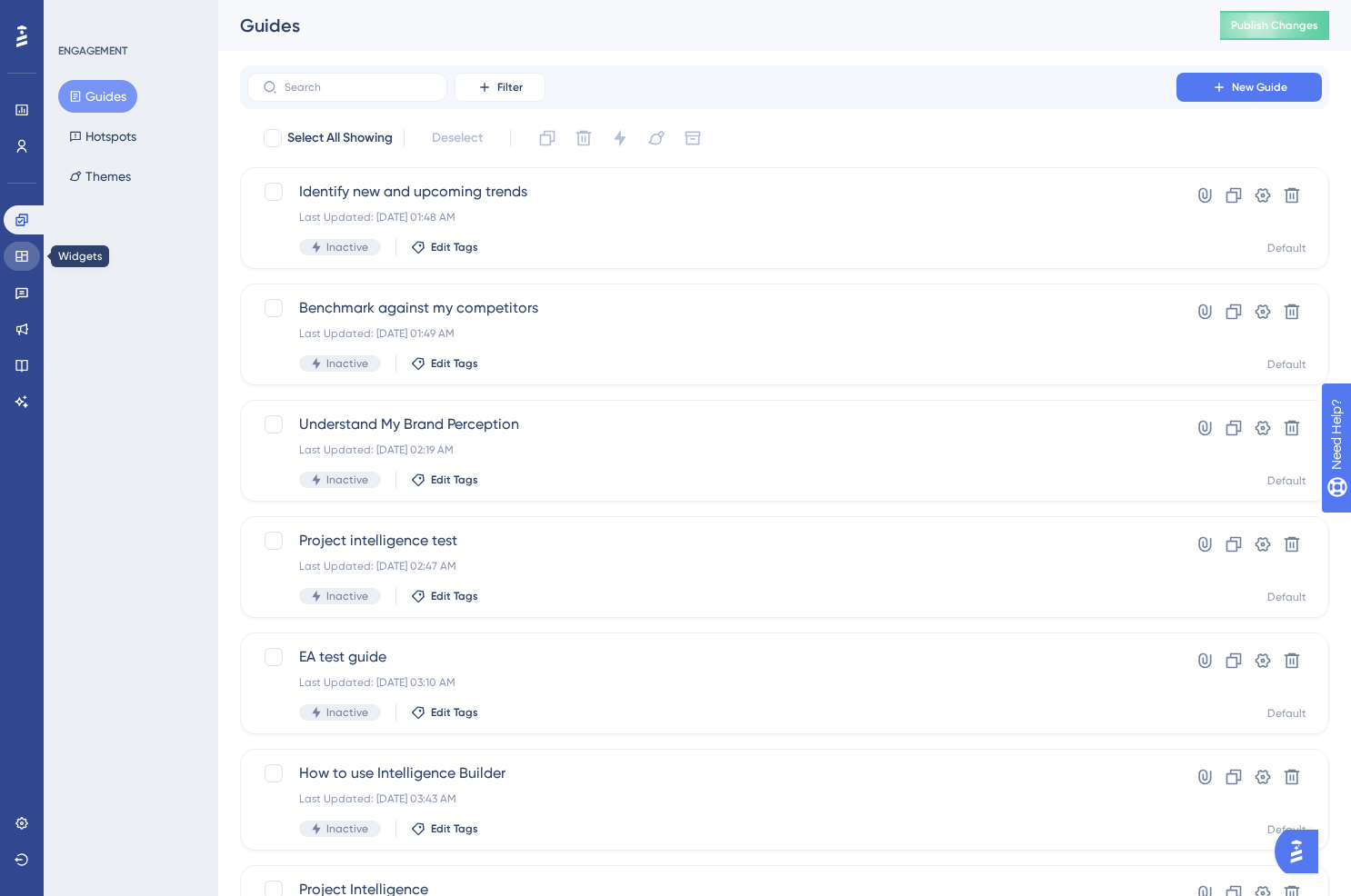
click at [26, 260] on icon at bounding box center [21, 256] width 12 height 11
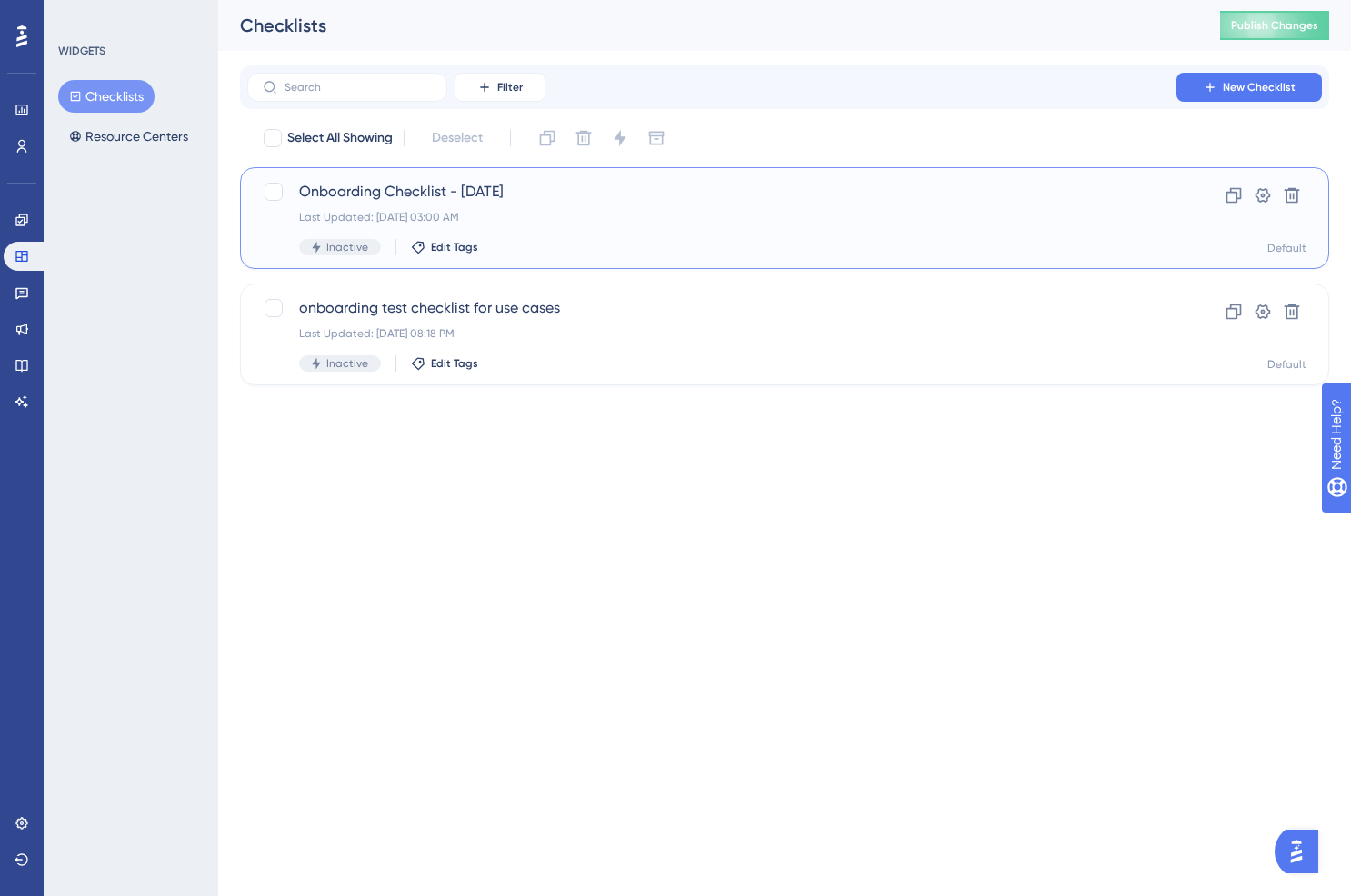
click at [595, 228] on div "Onboarding Checklist - [DATE] Last Updated: [DATE] 03:00 AM Inactive Edit Tags" at bounding box center [712, 218] width 825 height 75
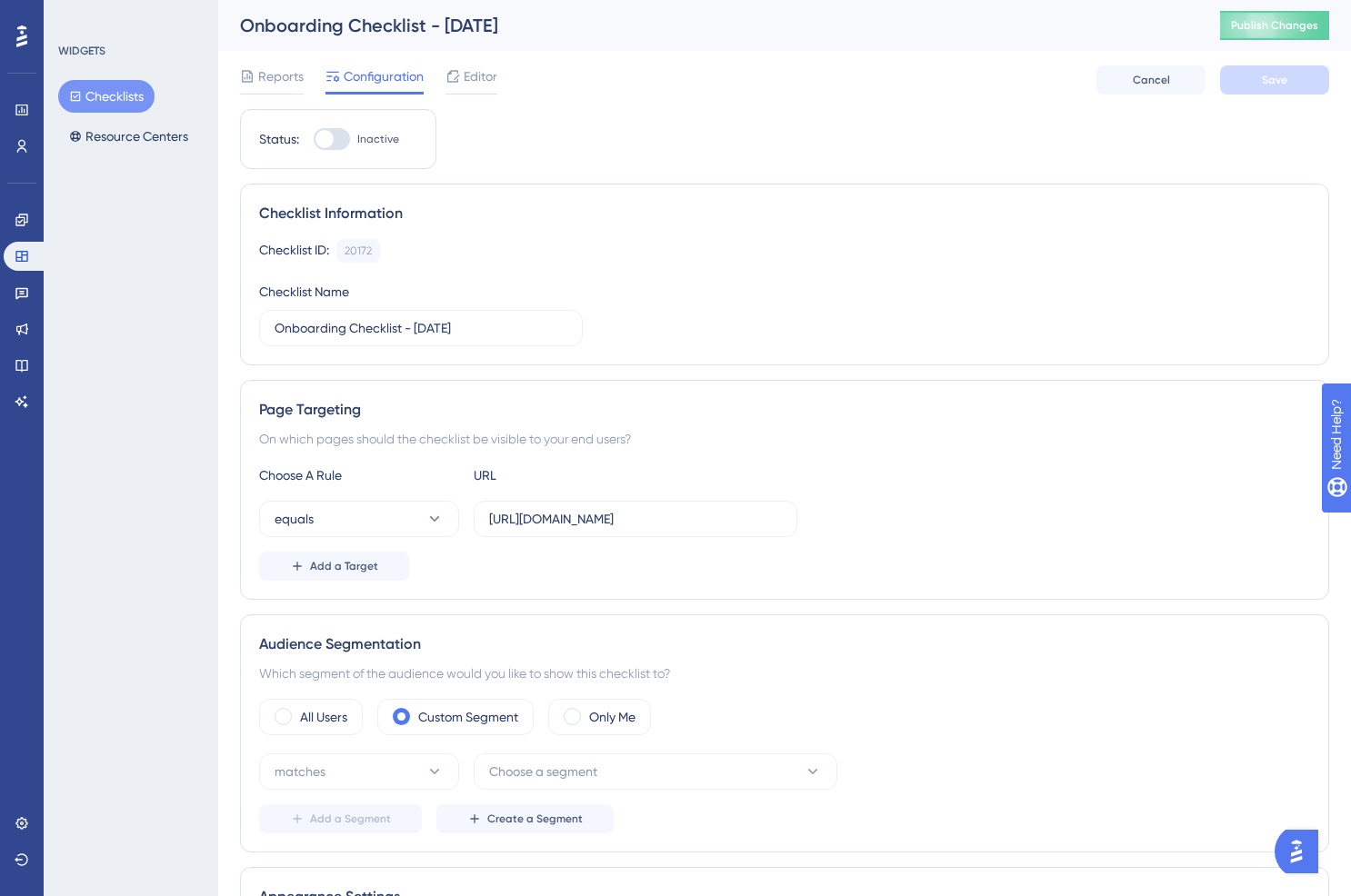
scroll to position [47, 0]
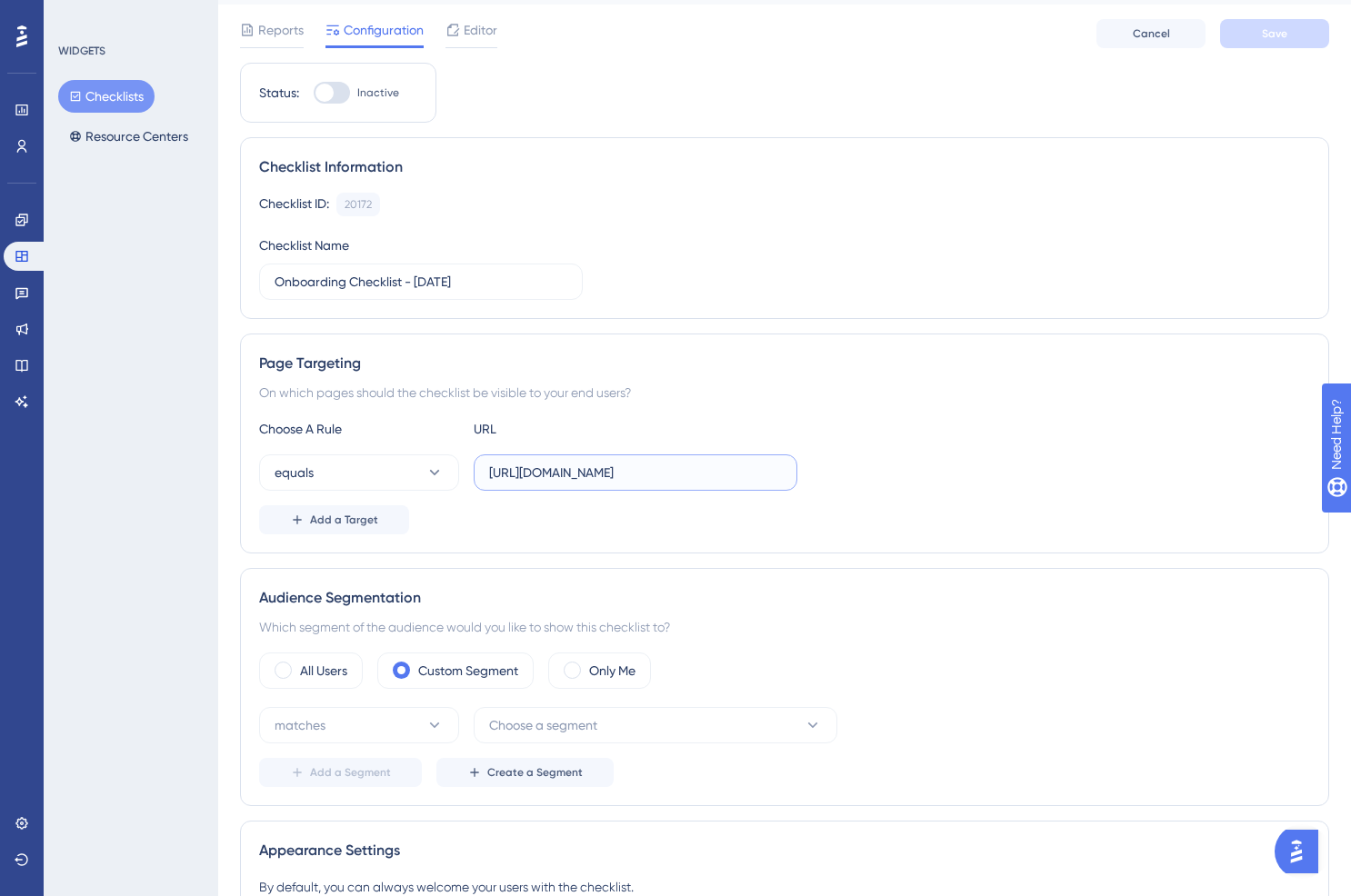
click at [506, 476] on input "[URL][DOMAIN_NAME]" at bounding box center [636, 472] width 293 height 20
type input "_https://discover.viralmoment.com/home"
click at [1270, 42] on button "Save" at bounding box center [1274, 34] width 109 height 29
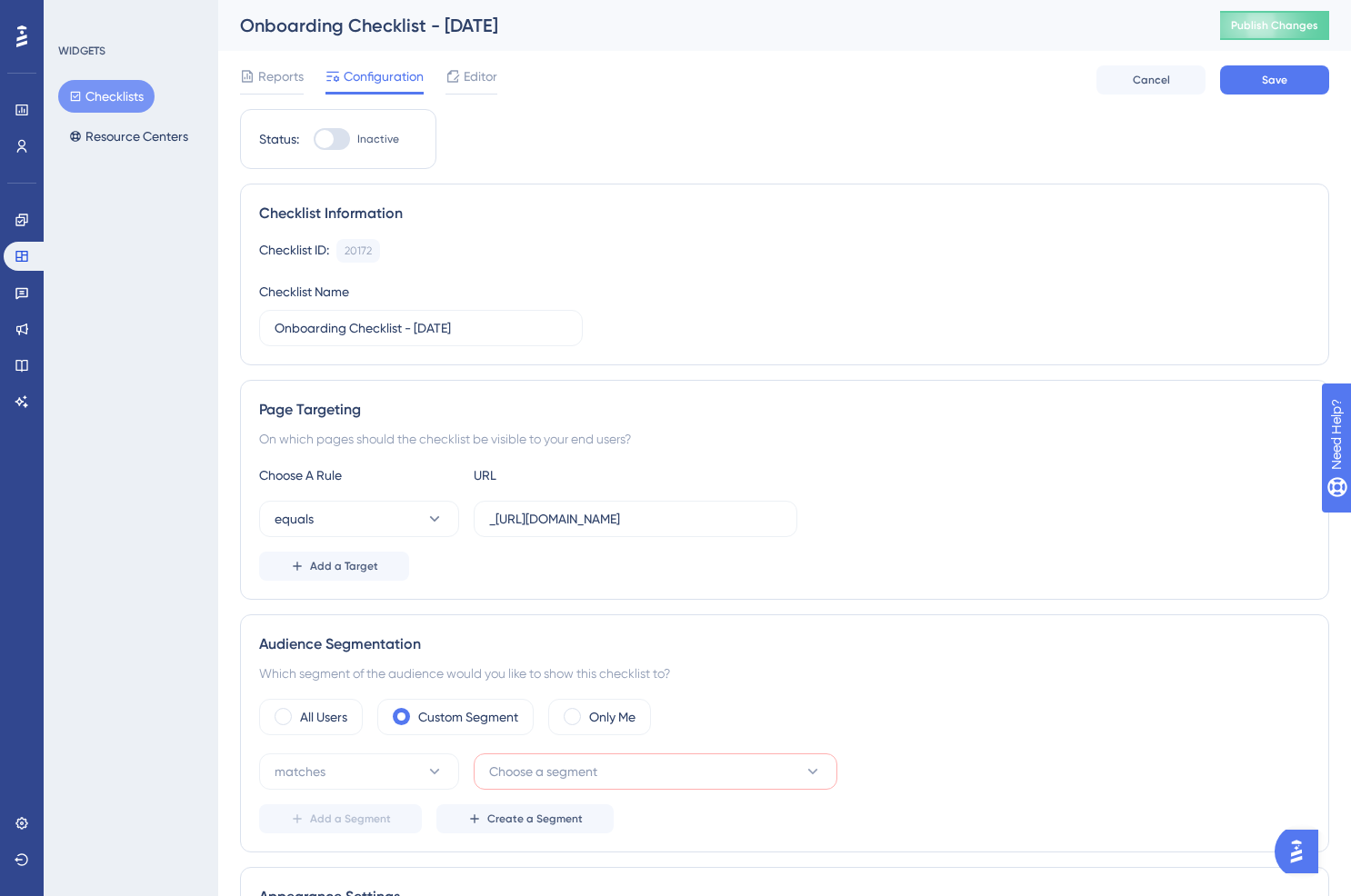
scroll to position [52, 0]
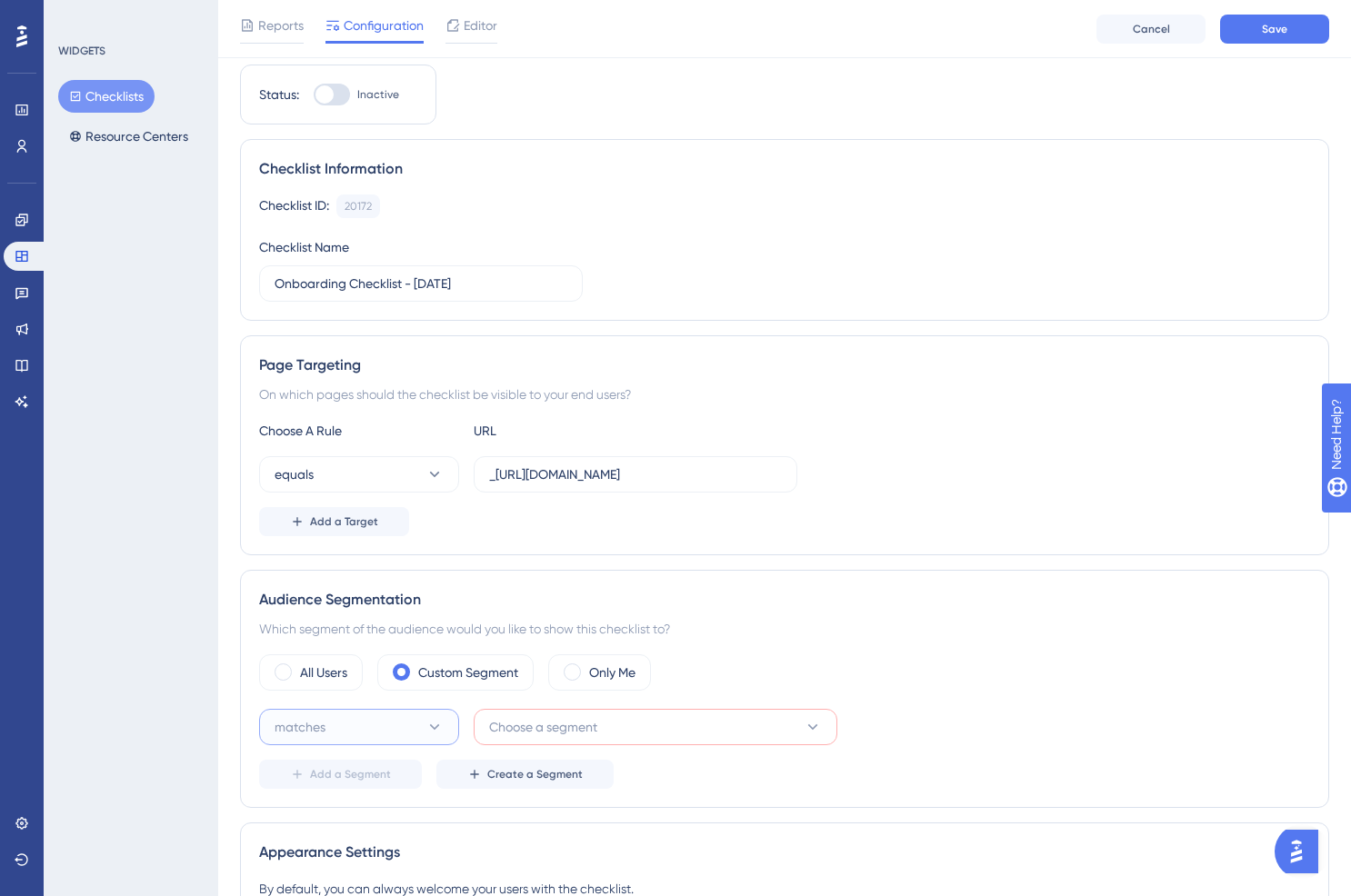
click at [358, 732] on button "matches" at bounding box center [358, 727] width 200 height 36
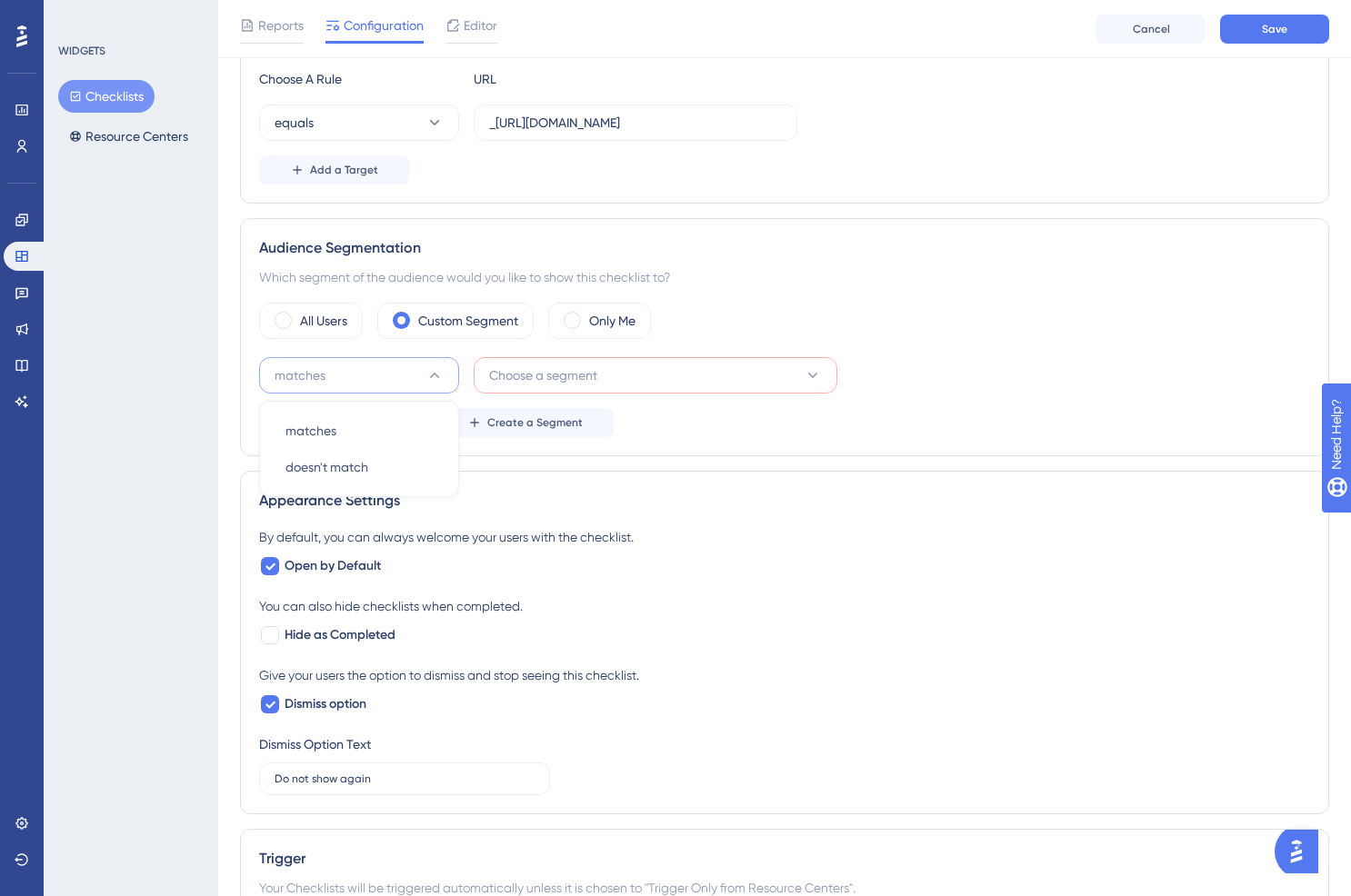
click at [519, 357] on button "Choose a segment" at bounding box center [656, 375] width 364 height 36
click at [324, 319] on label "All Users" at bounding box center [323, 321] width 48 height 21
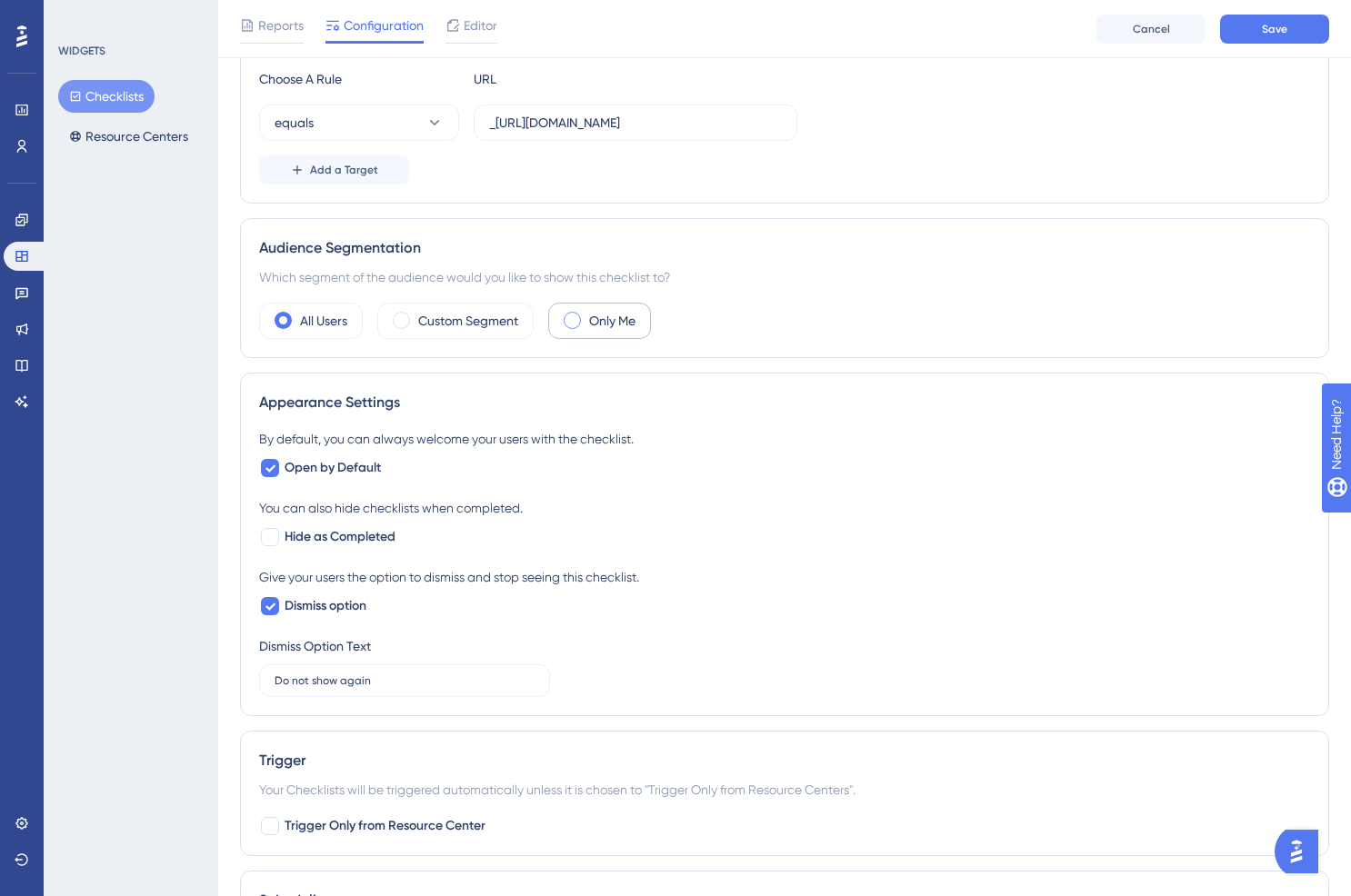
click at [627, 320] on label "Only Me" at bounding box center [612, 321] width 47 height 21
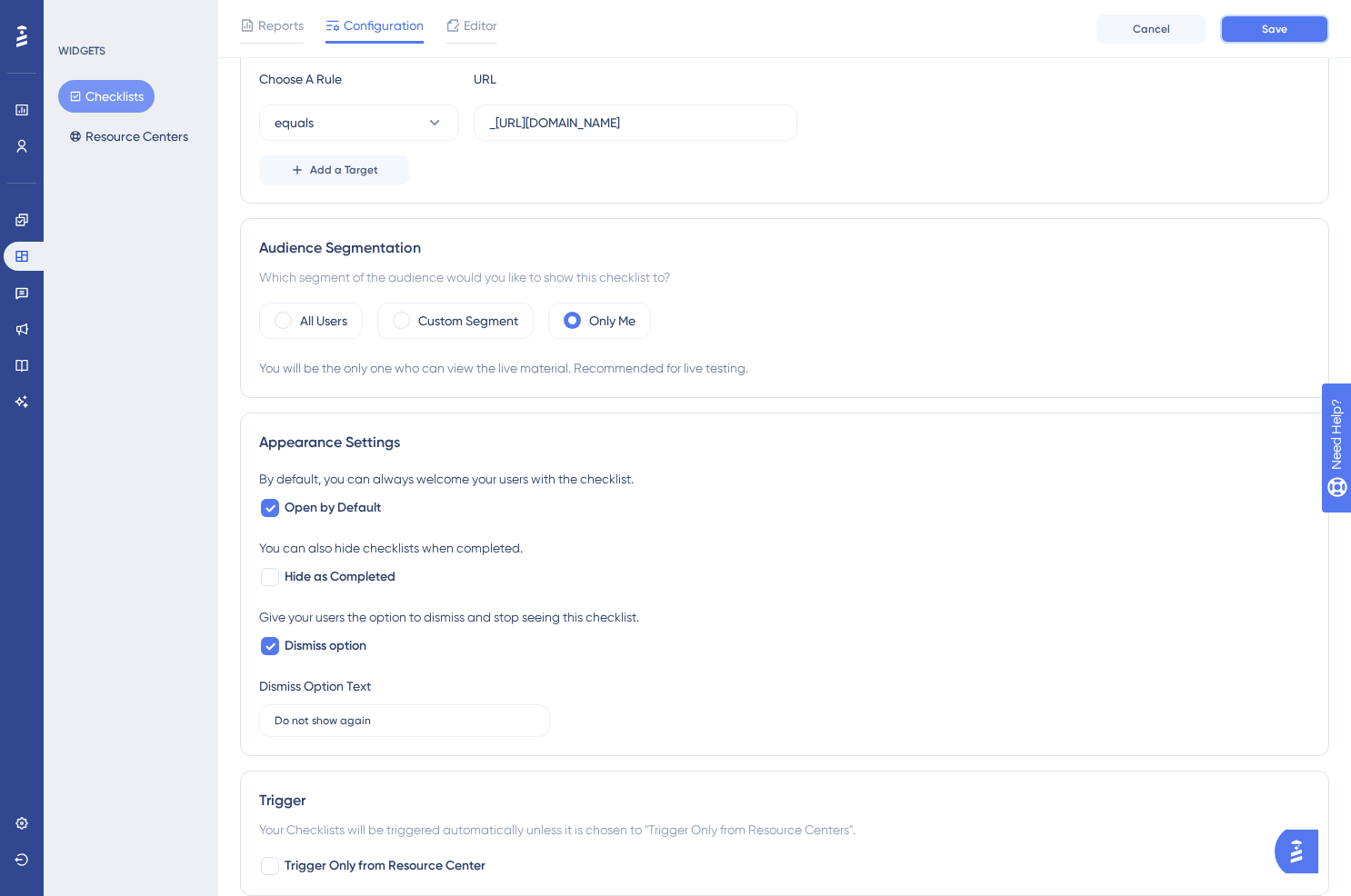
click at [1309, 24] on button "Save" at bounding box center [1274, 29] width 109 height 29
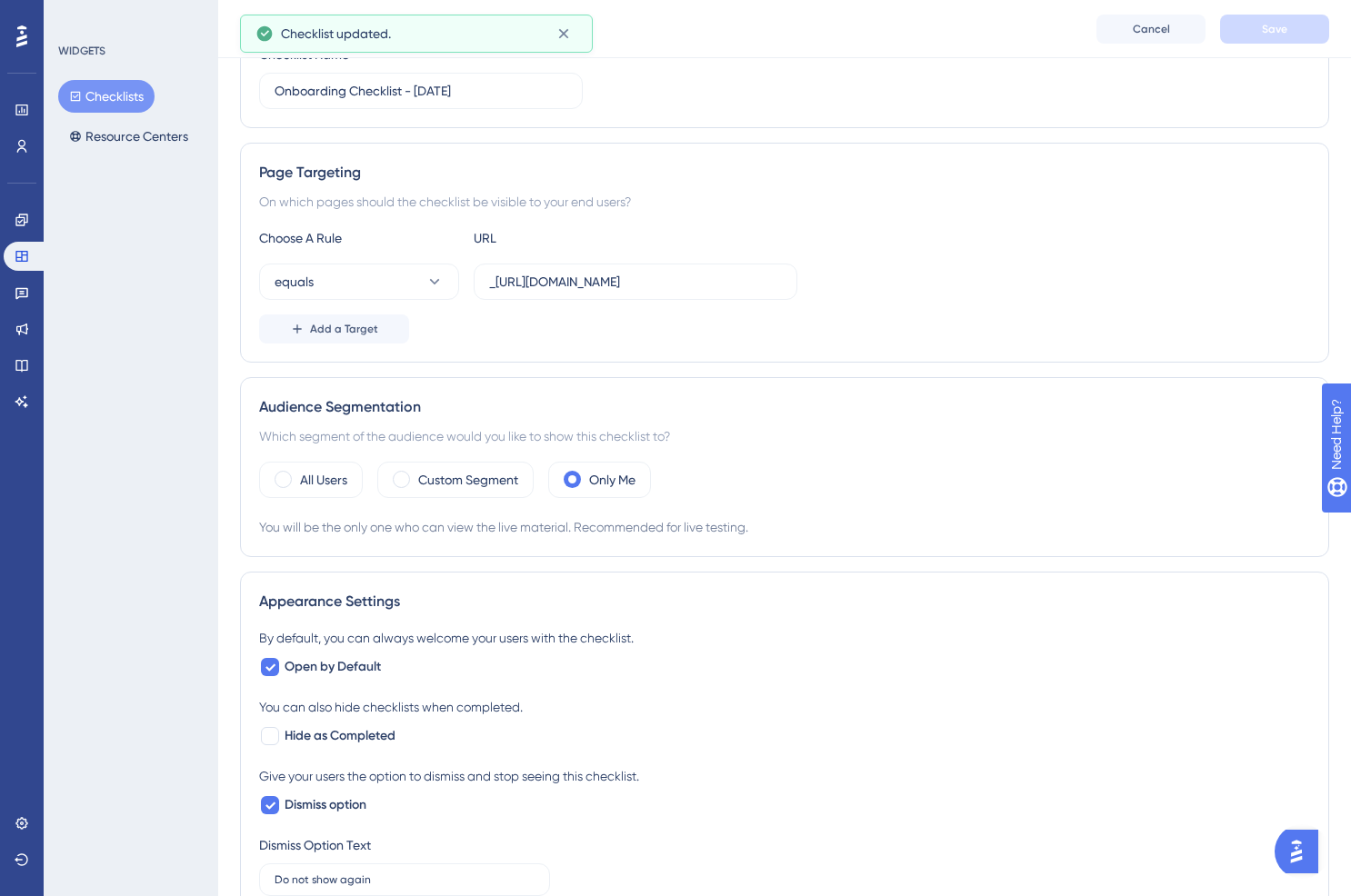
scroll to position [0, 0]
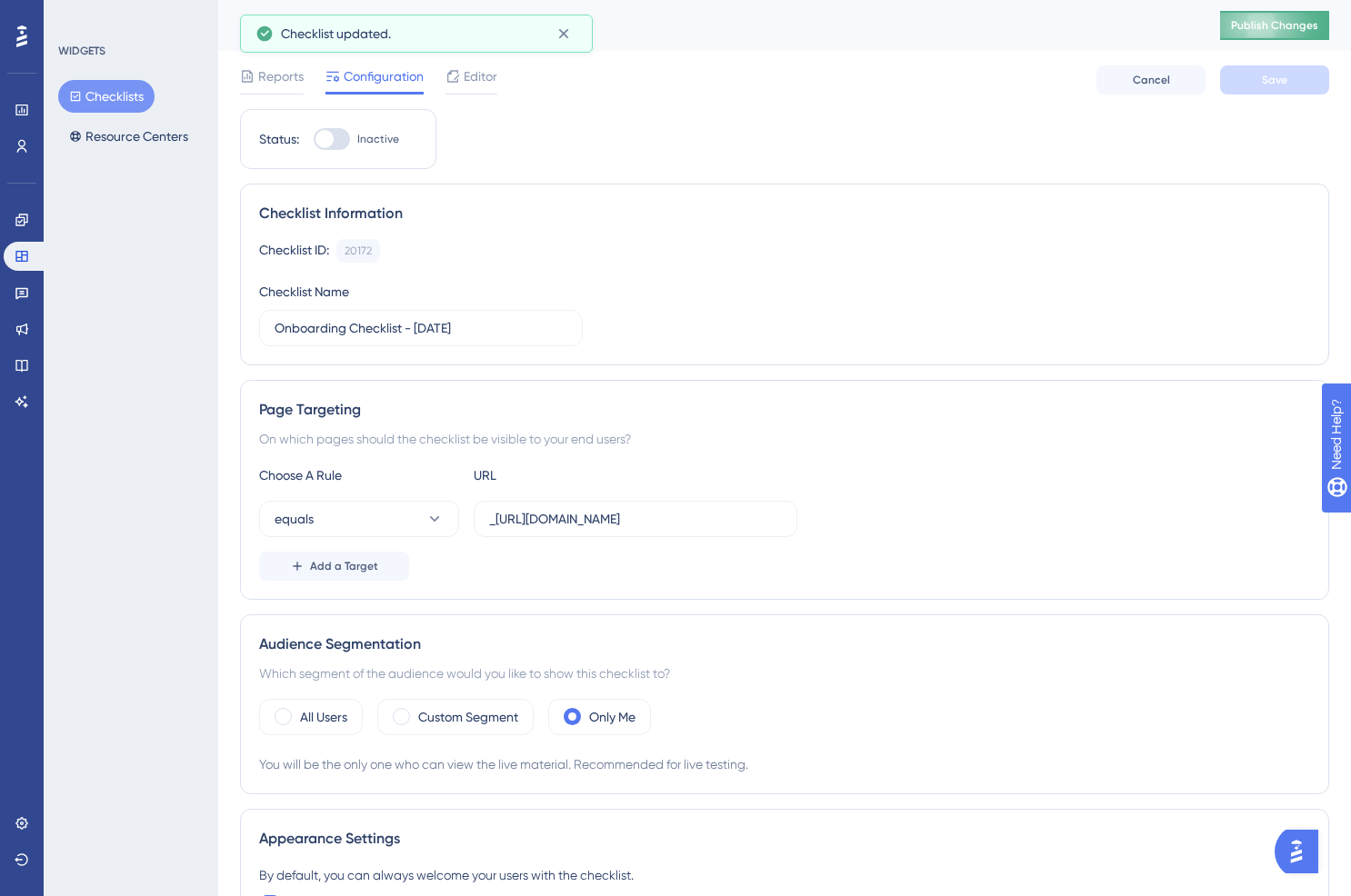
click at [1261, 23] on span "Publish Changes" at bounding box center [1275, 25] width 88 height 15
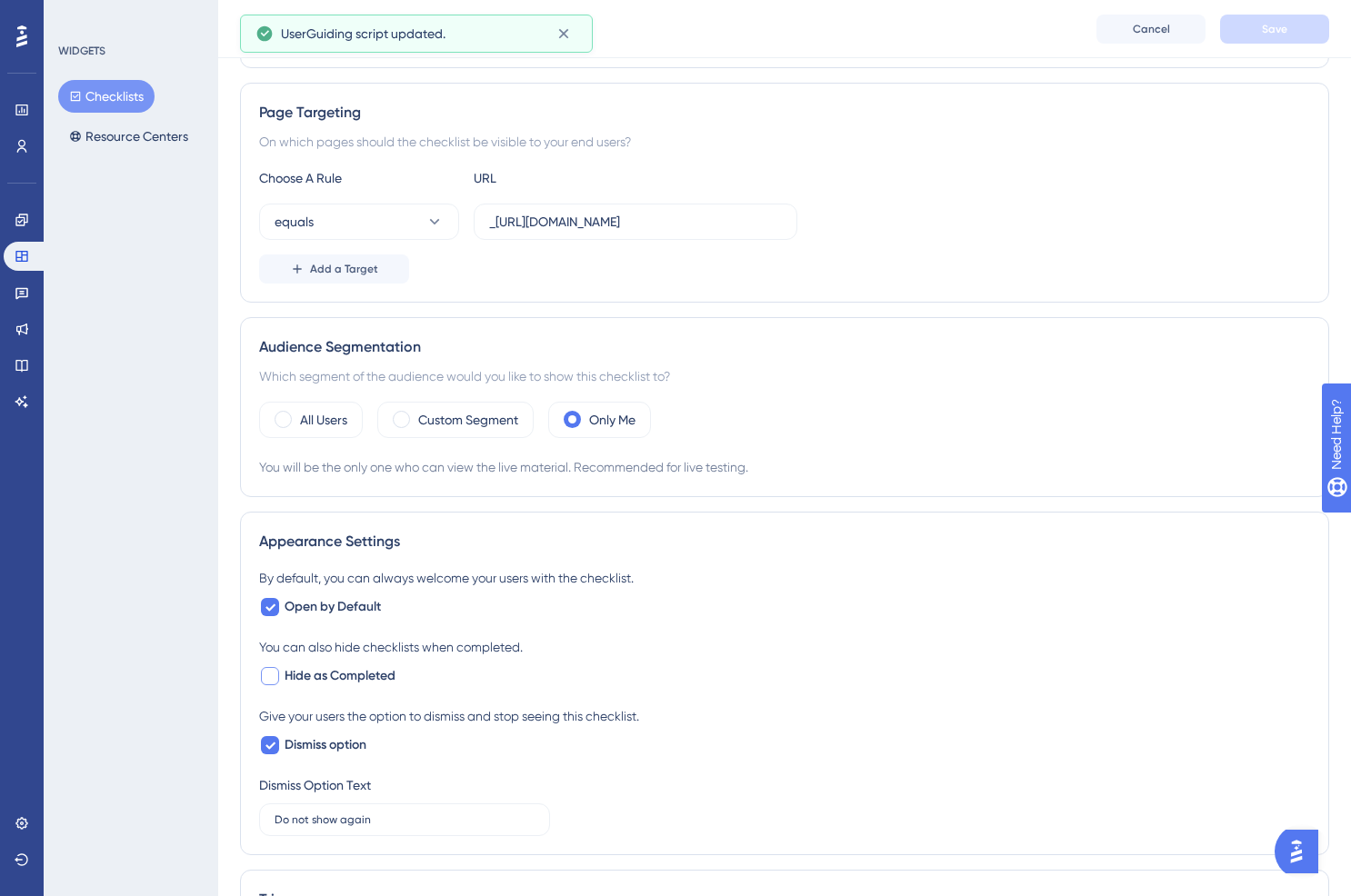
scroll to position [305, 0]
click at [281, 607] on label "Open by Default" at bounding box center [319, 606] width 122 height 21
checkbox input "false"
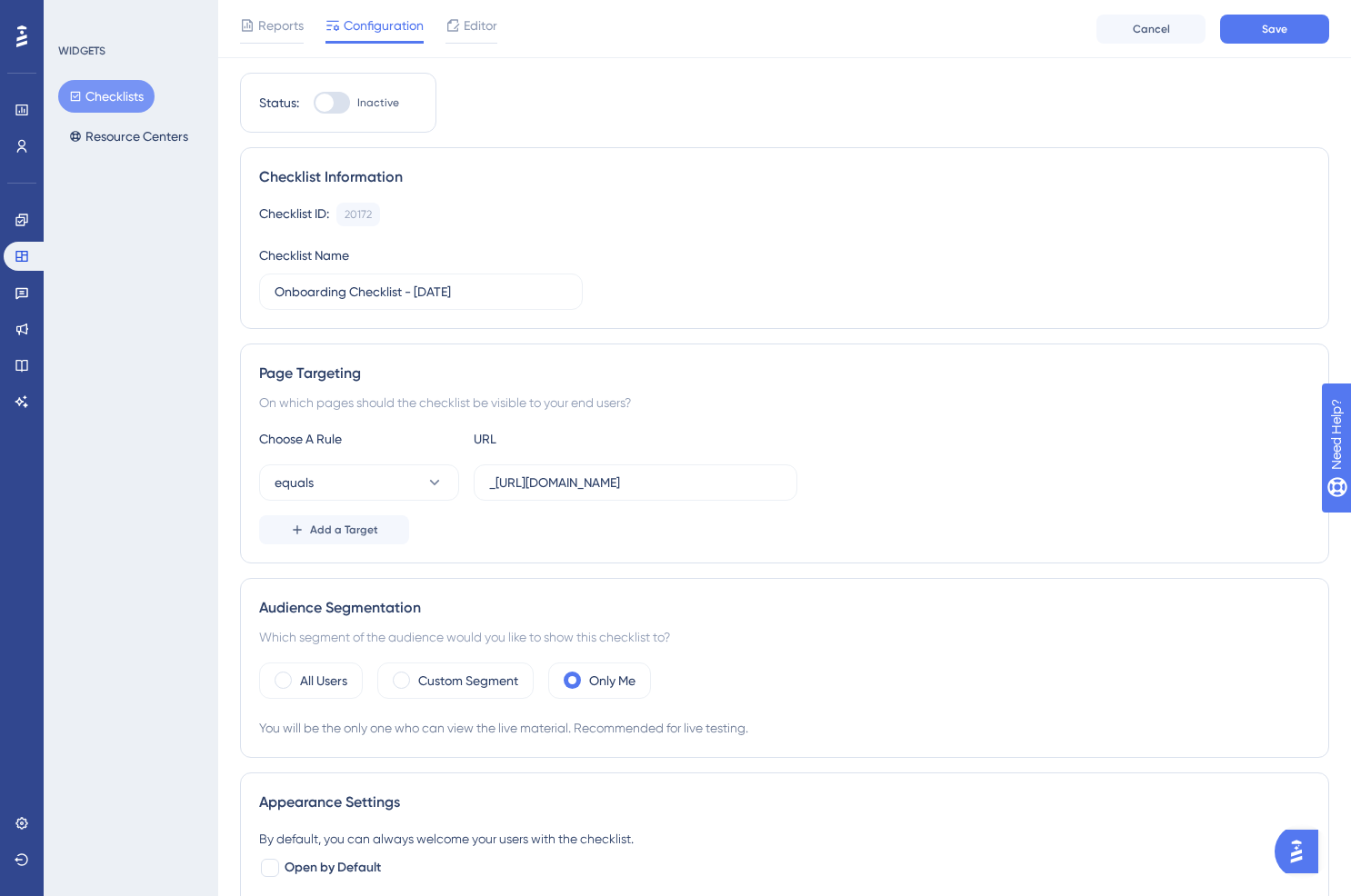
scroll to position [0, 0]
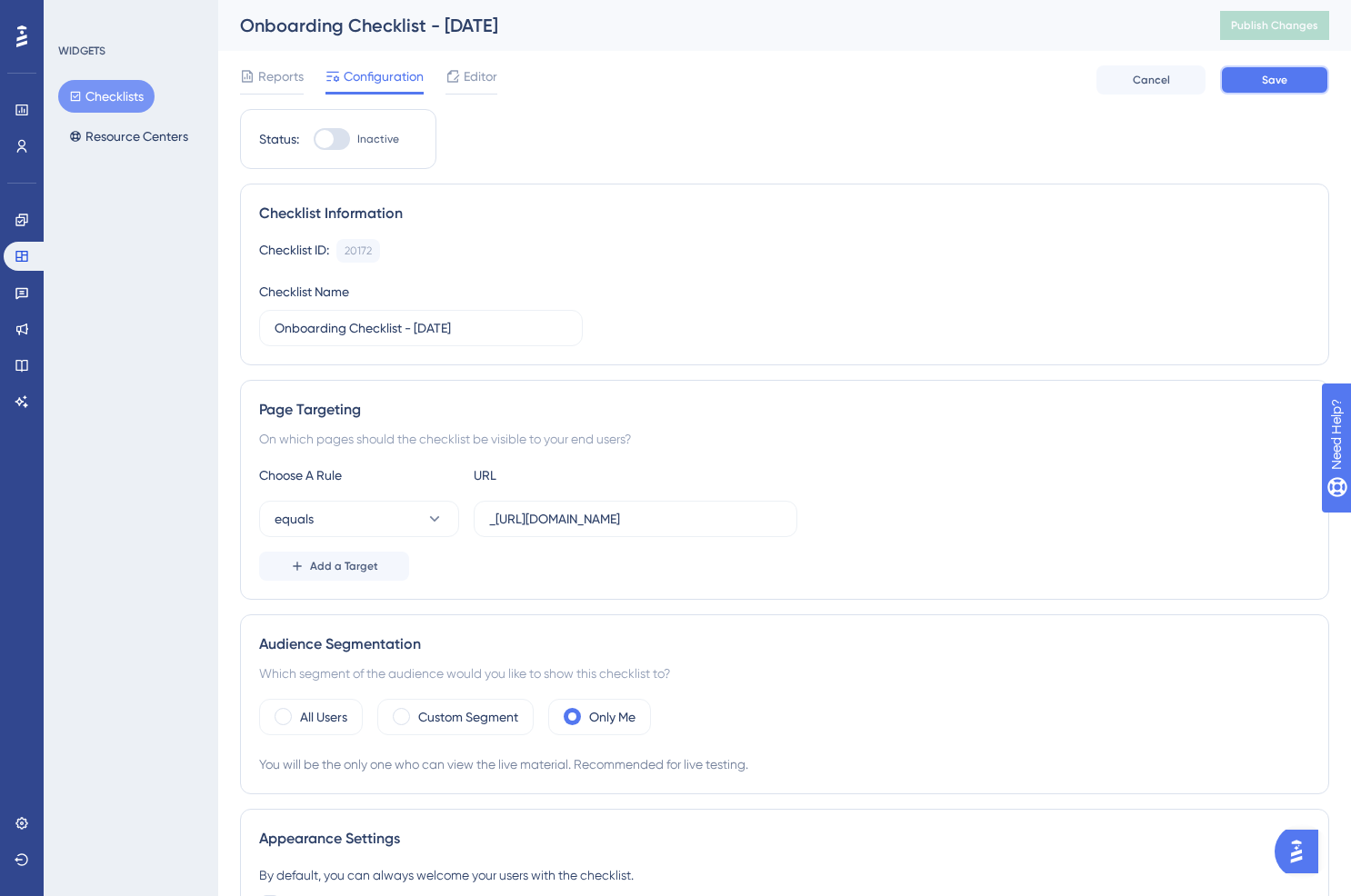
click at [1273, 80] on span "Save" at bounding box center [1274, 80] width 25 height 15
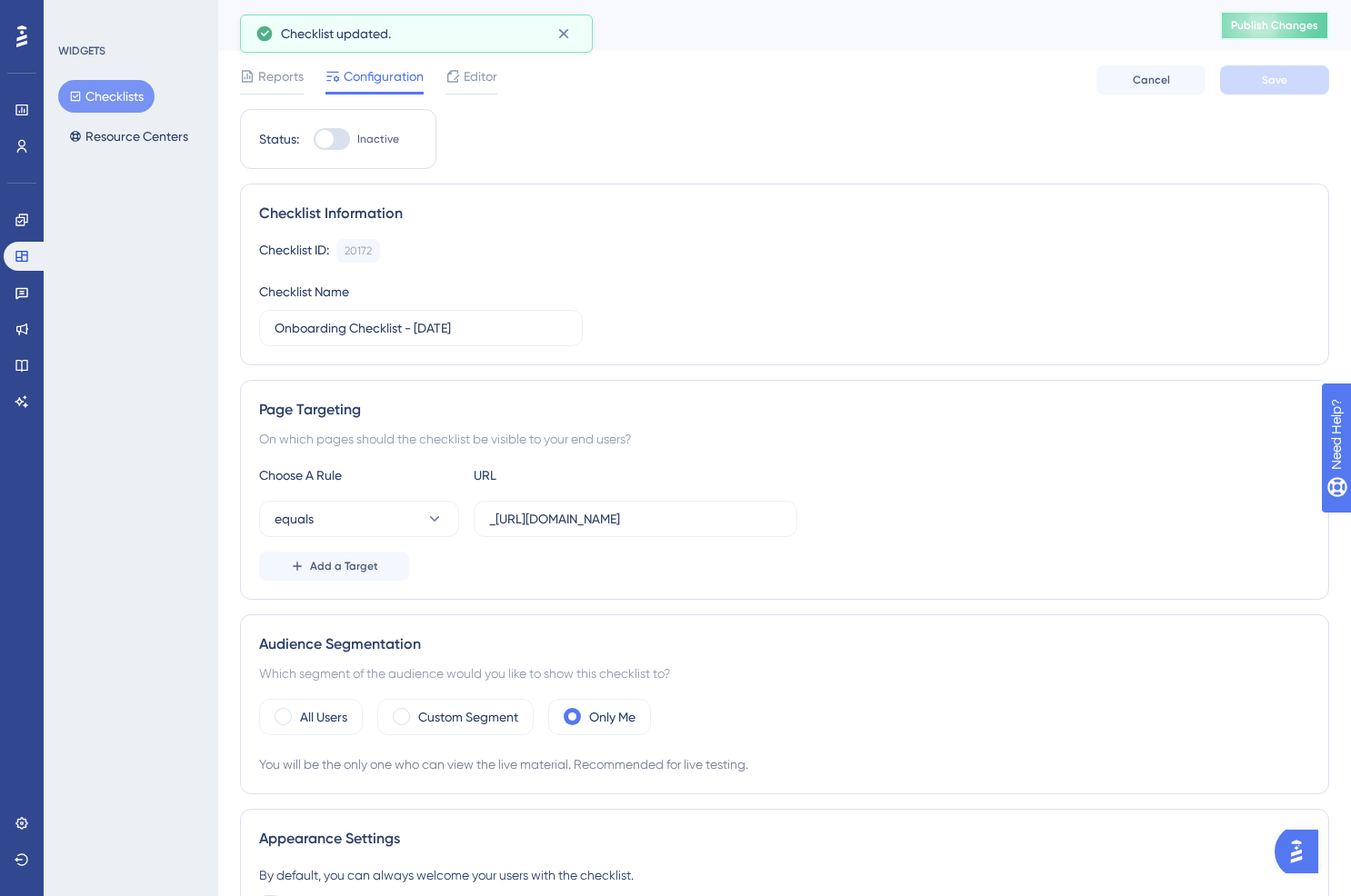
click at [1274, 33] on button "Publish Changes" at bounding box center [1274, 25] width 109 height 29
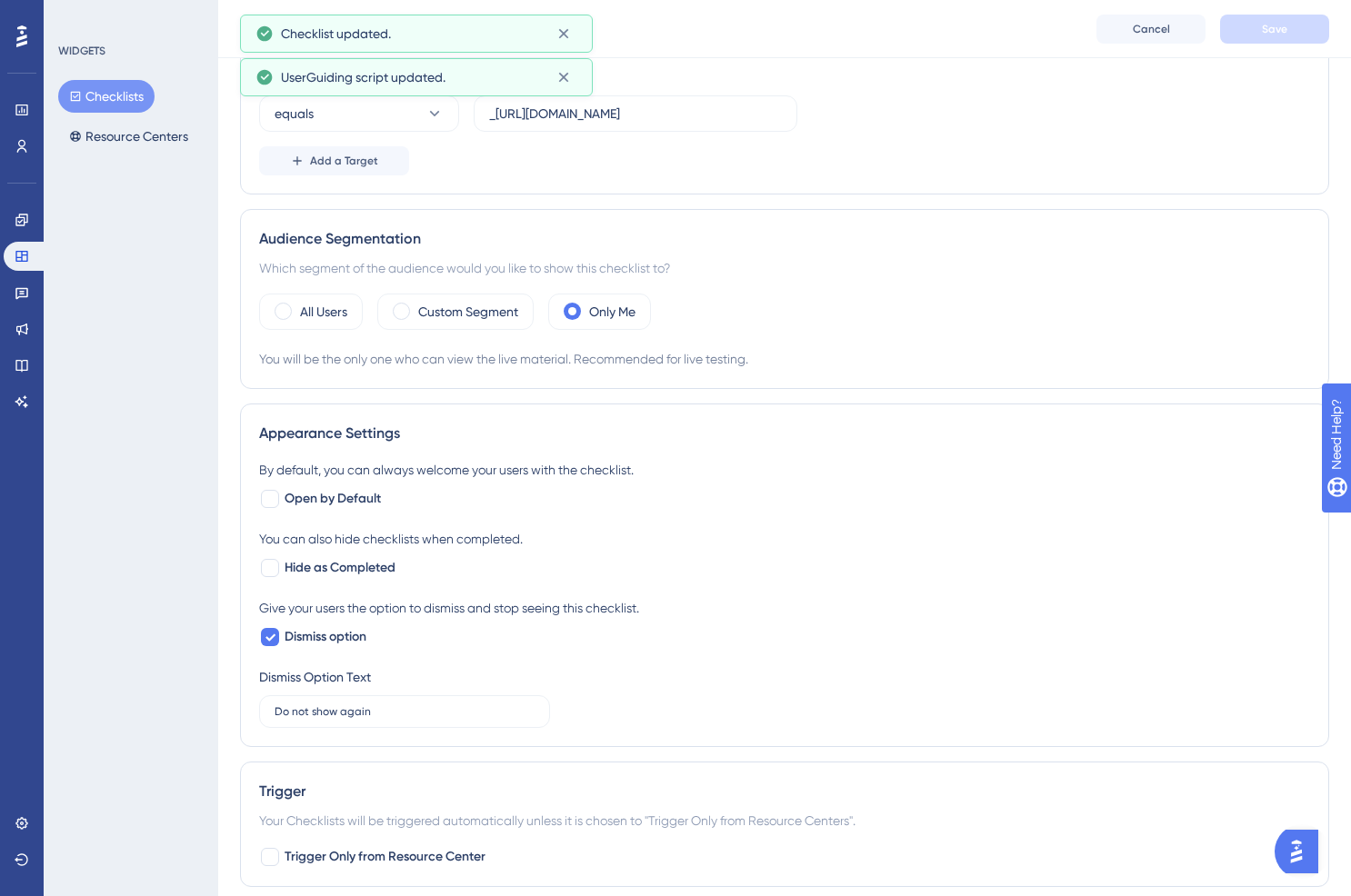
scroll to position [414, 0]
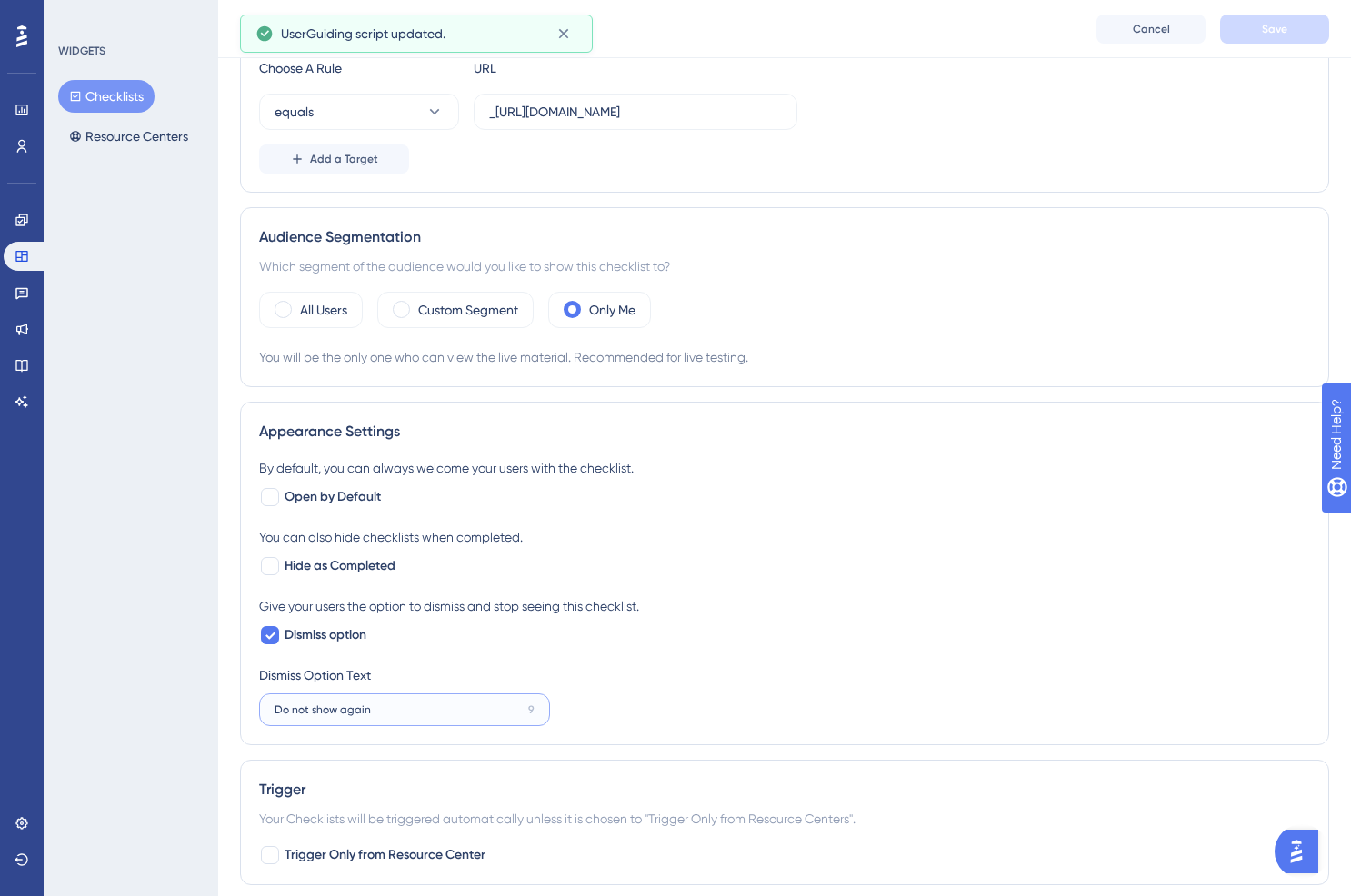
click at [371, 711] on input "Do not show again" at bounding box center [397, 709] width 246 height 13
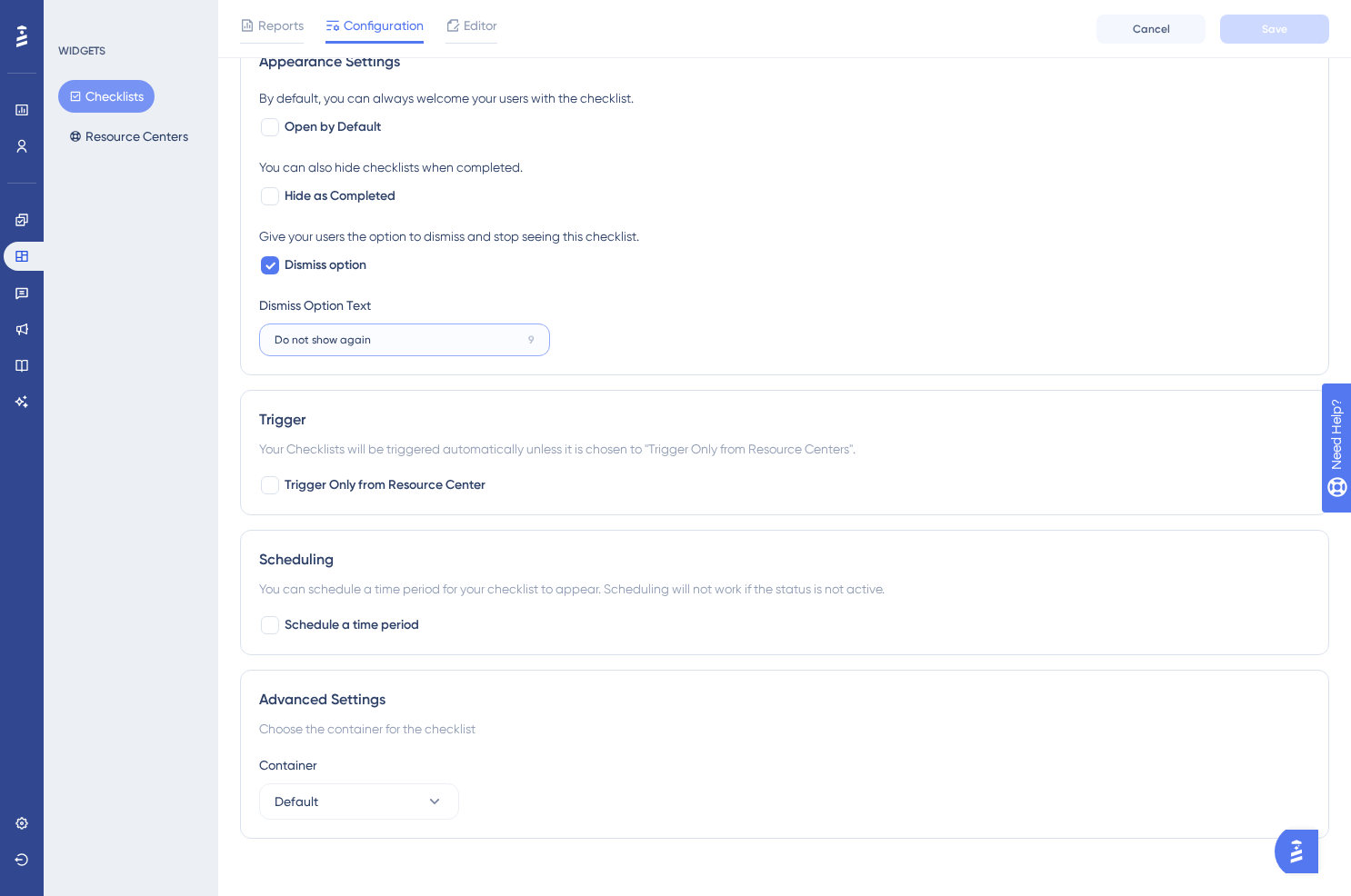
scroll to position [800, 0]
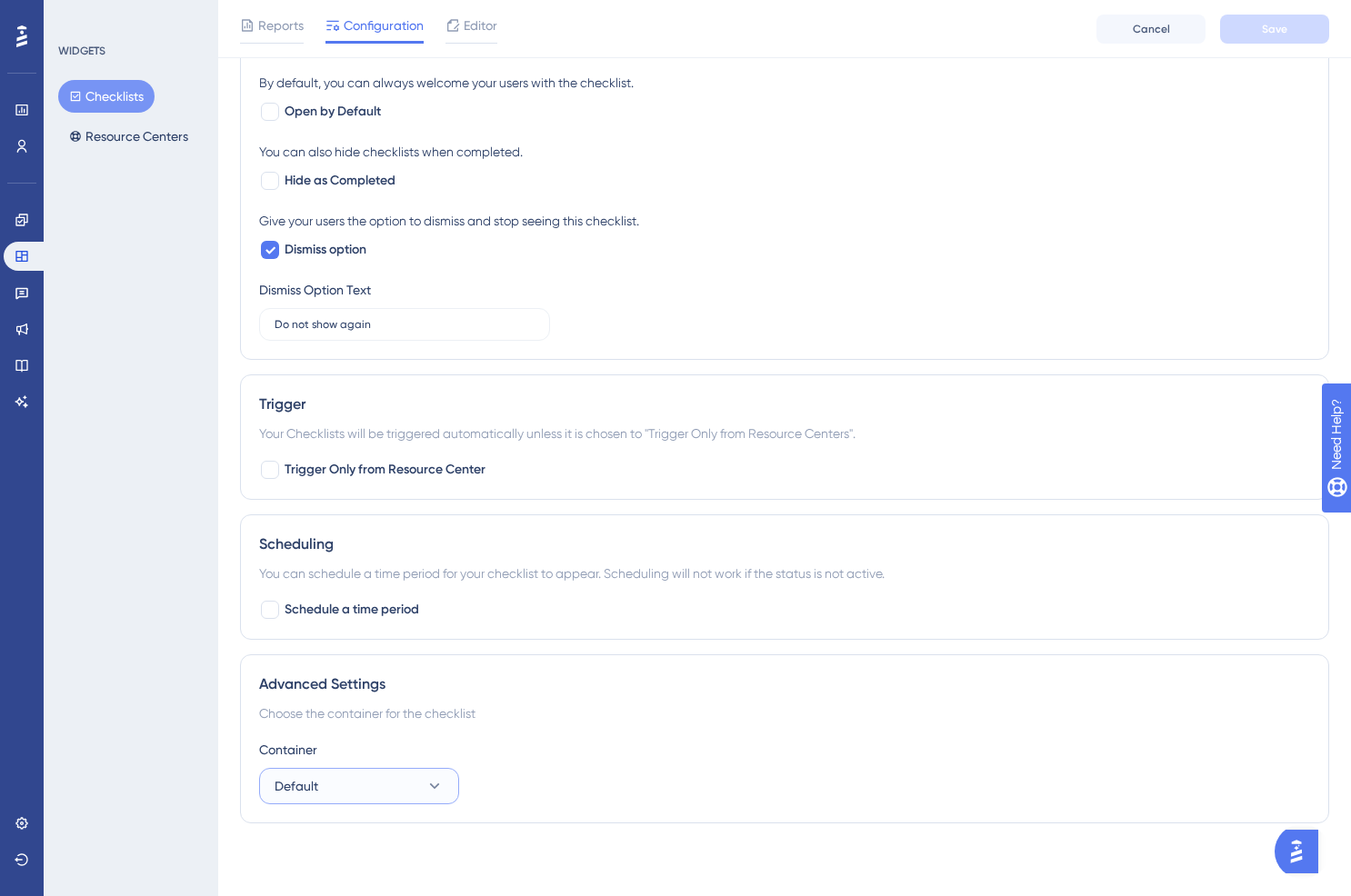
click at [378, 778] on button "Default" at bounding box center [358, 785] width 200 height 36
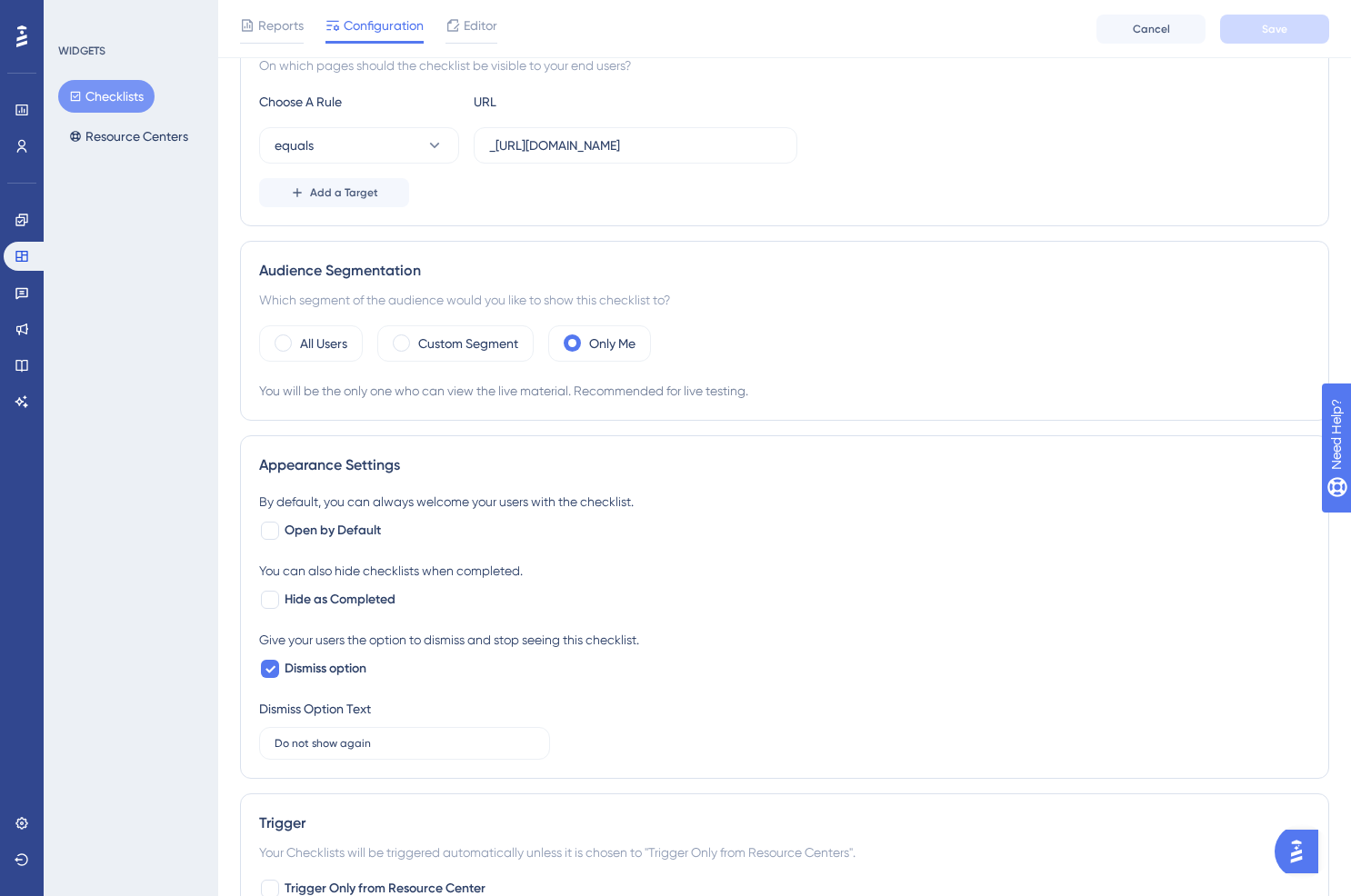
scroll to position [379, 0]
click at [433, 329] on div "Custom Segment" at bounding box center [456, 343] width 157 height 36
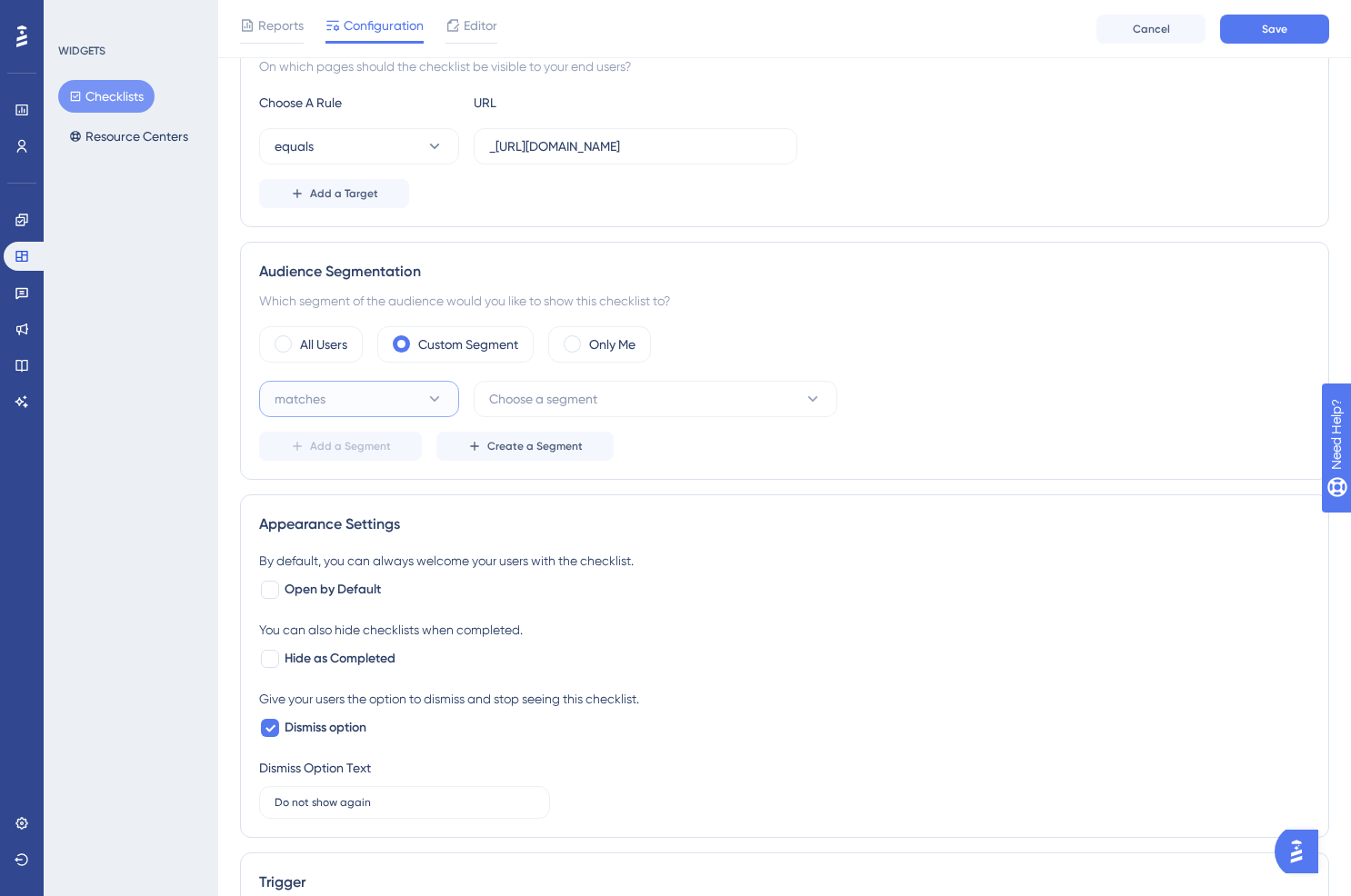
click at [434, 383] on button "matches" at bounding box center [358, 398] width 200 height 36
click at [392, 449] on div "matches matches" at bounding box center [358, 453] width 147 height 36
click at [568, 407] on span "Choose a segment" at bounding box center [543, 399] width 108 height 21
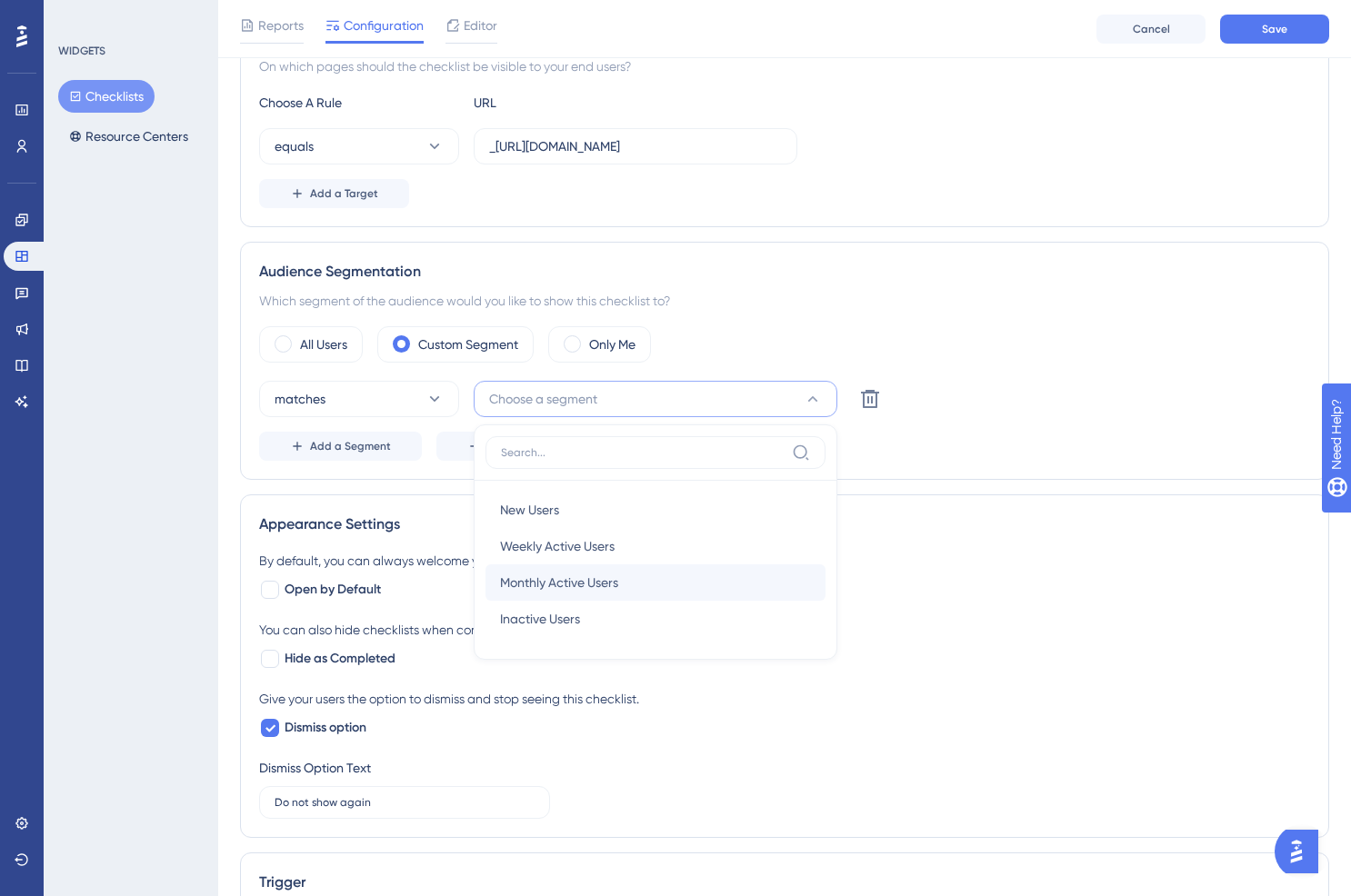
scroll to position [344, 0]
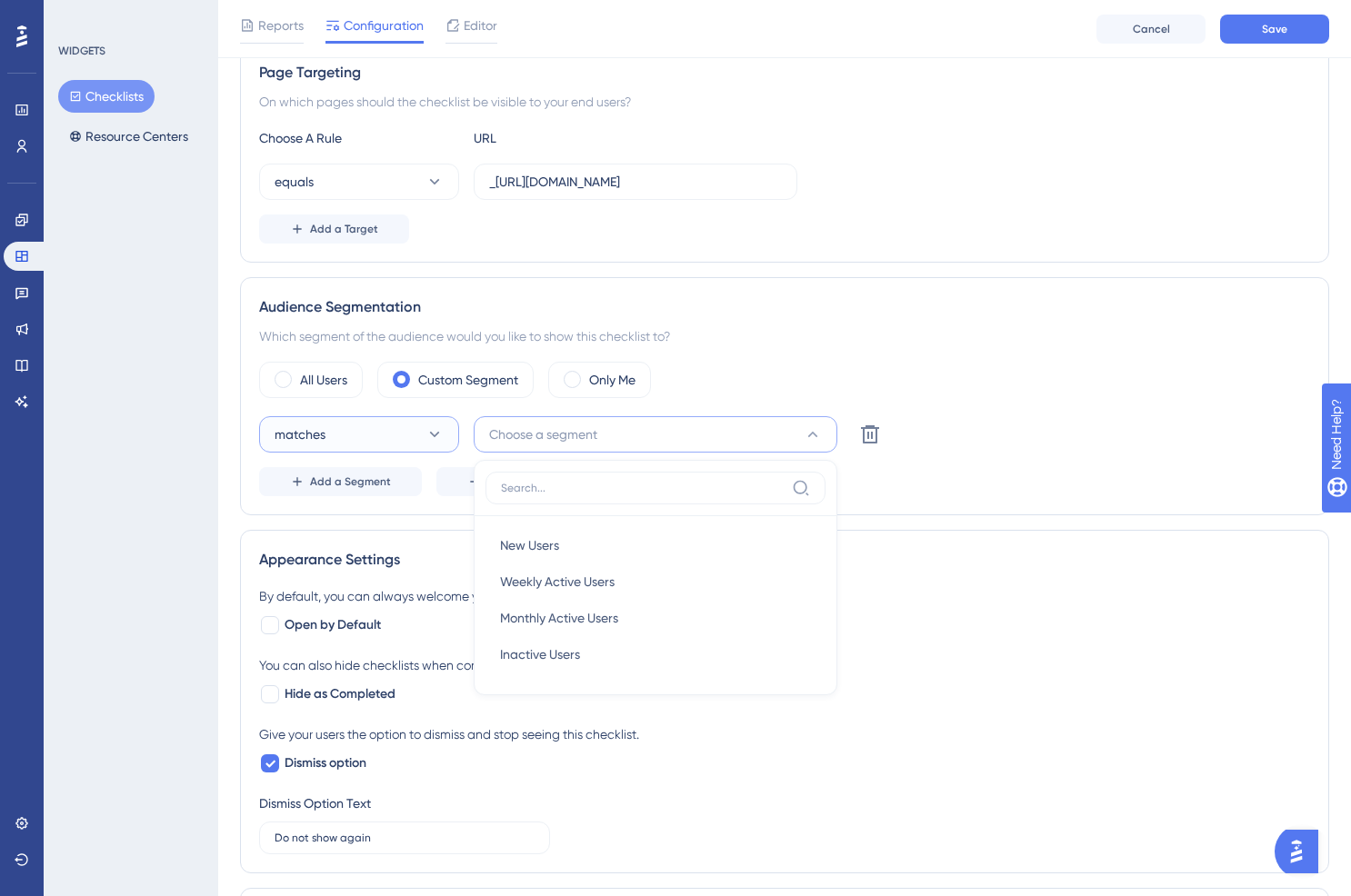
click at [414, 441] on button "matches" at bounding box center [358, 434] width 200 height 36
click at [600, 363] on div "Only Me" at bounding box center [600, 379] width 103 height 36
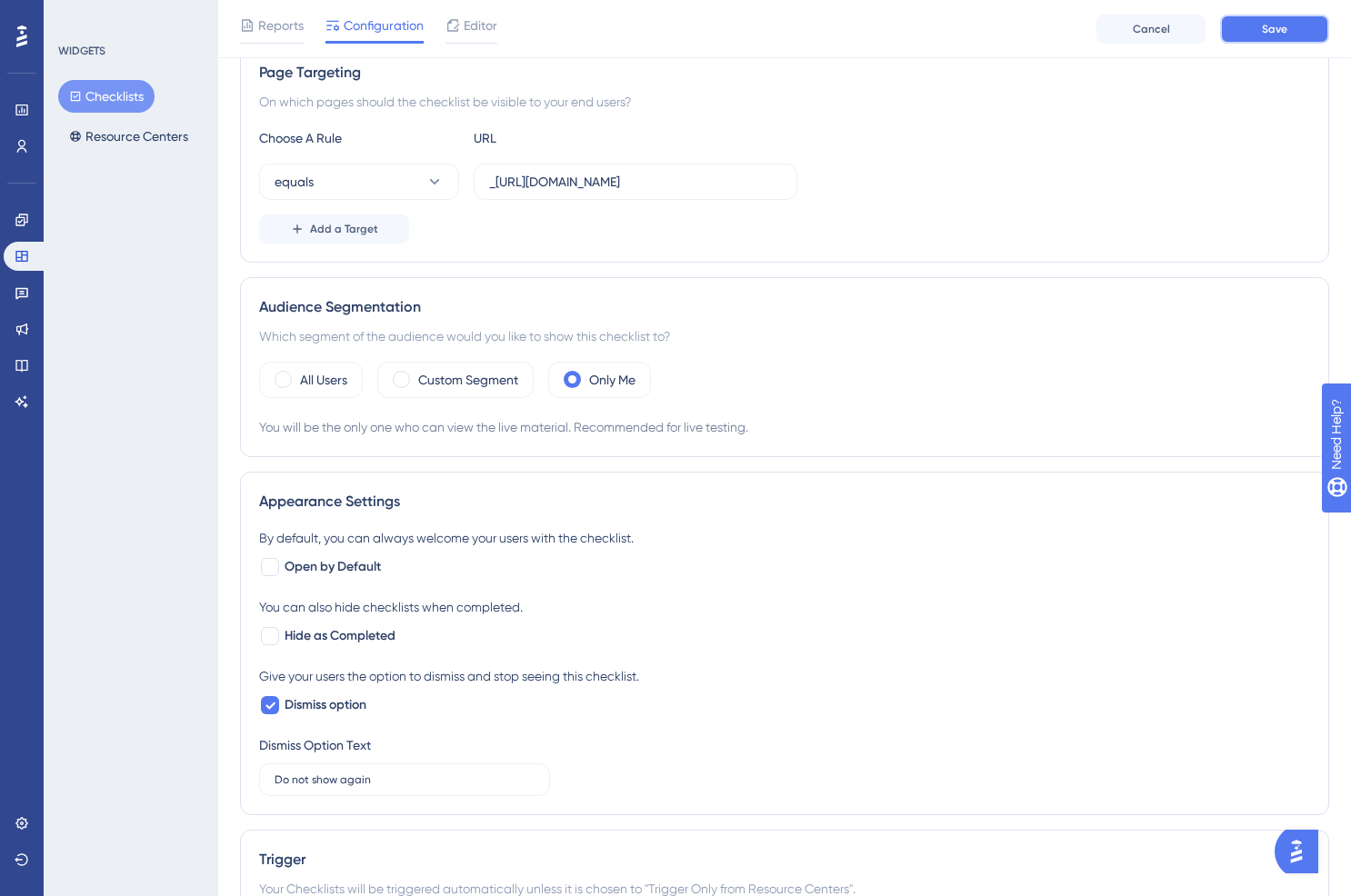
click at [1257, 15] on button "Save" at bounding box center [1274, 29] width 109 height 29
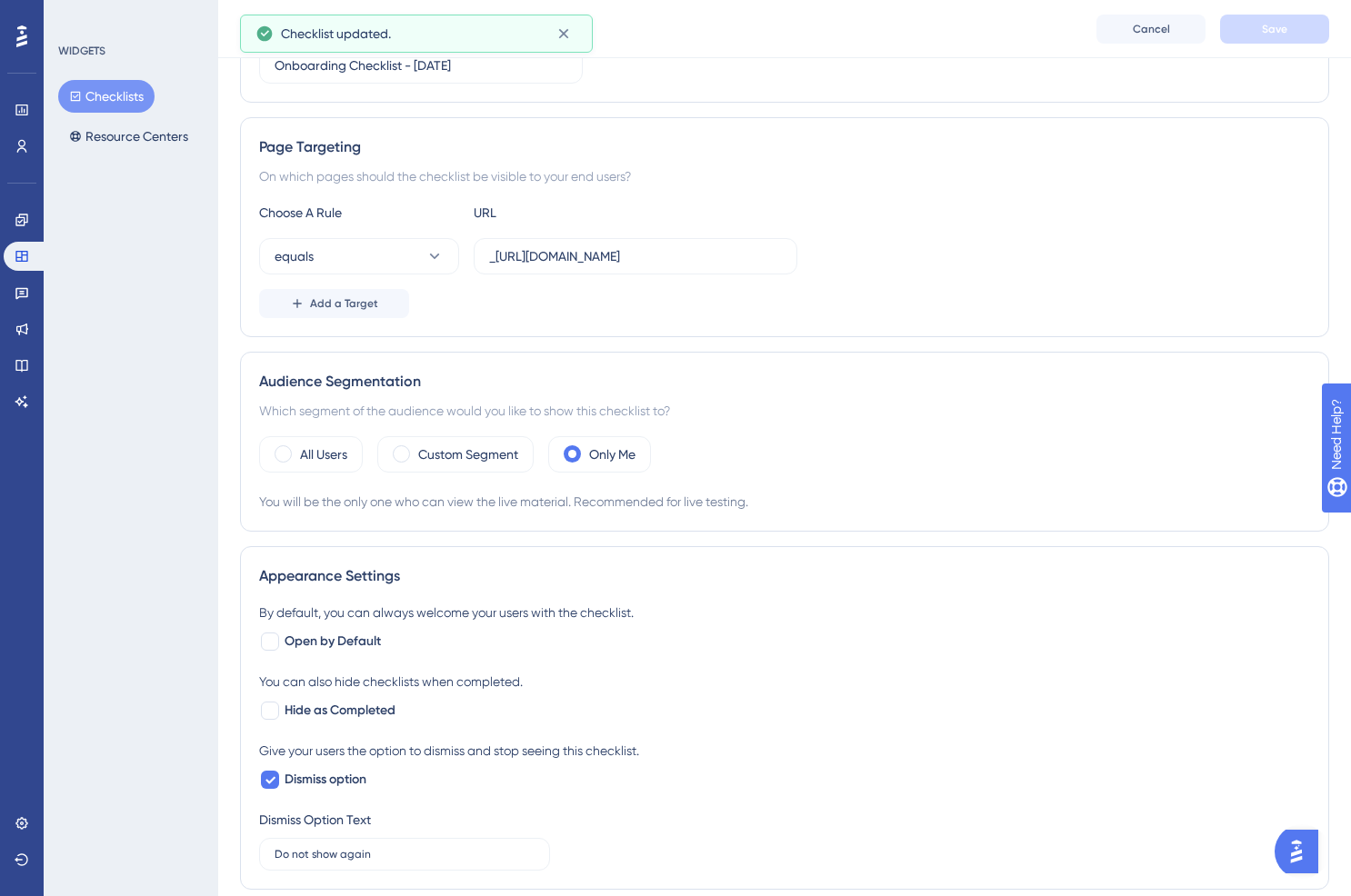
scroll to position [0, 0]
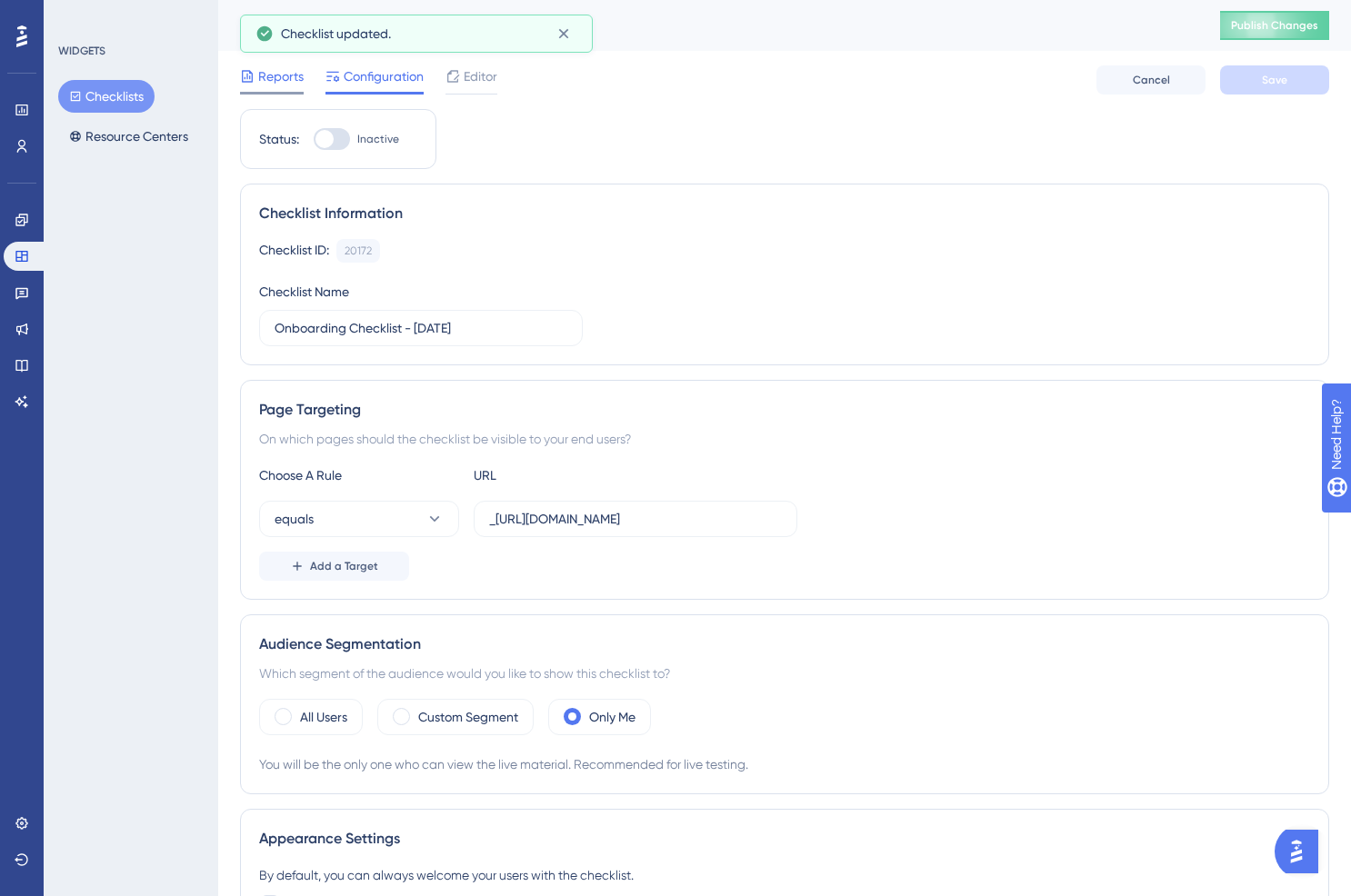
click at [297, 78] on span "Reports" at bounding box center [280, 76] width 46 height 21
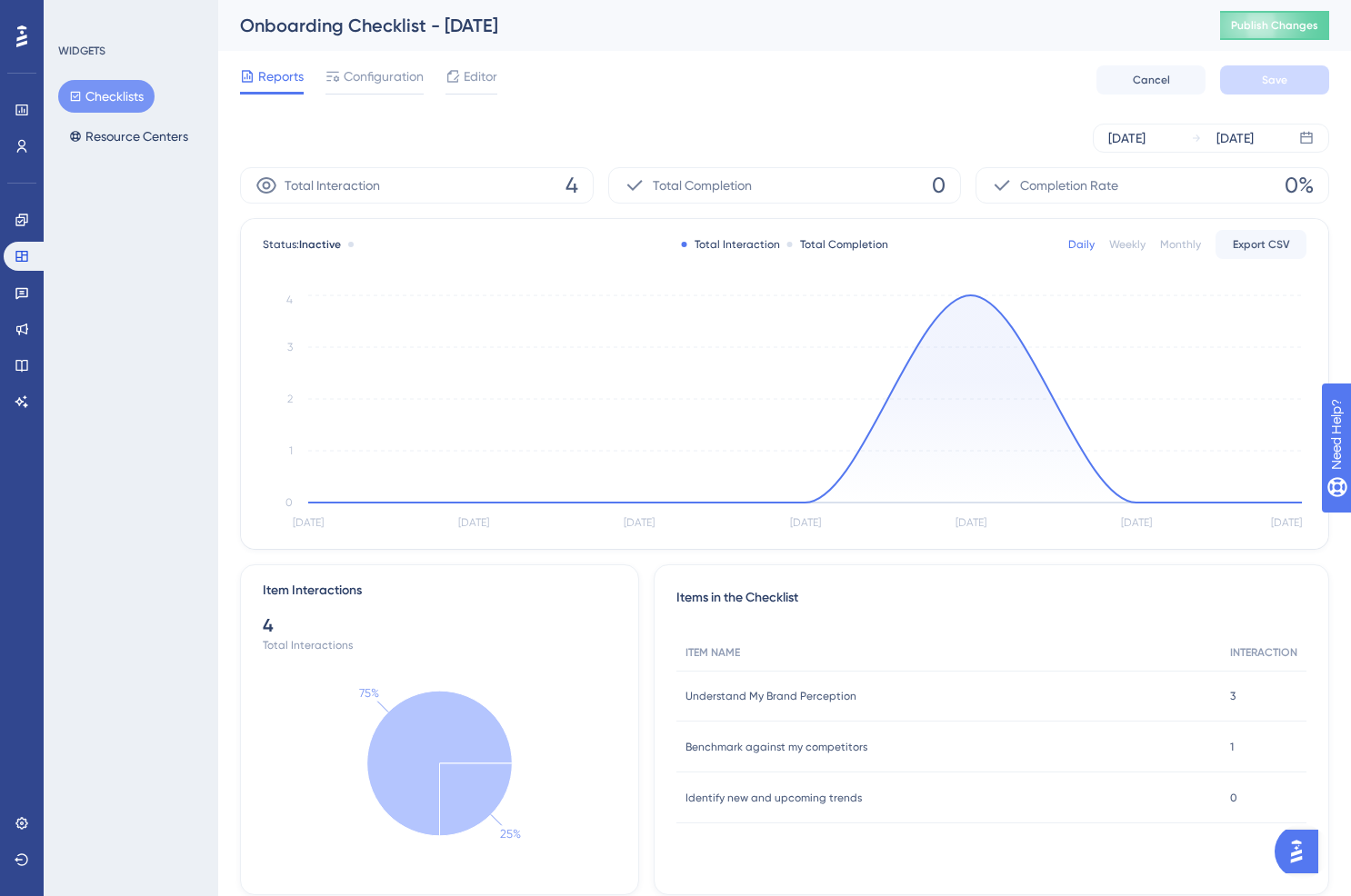
click at [282, 81] on span "Reports" at bounding box center [280, 76] width 46 height 21
click at [85, 101] on button "Checklists" at bounding box center [106, 96] width 96 height 33
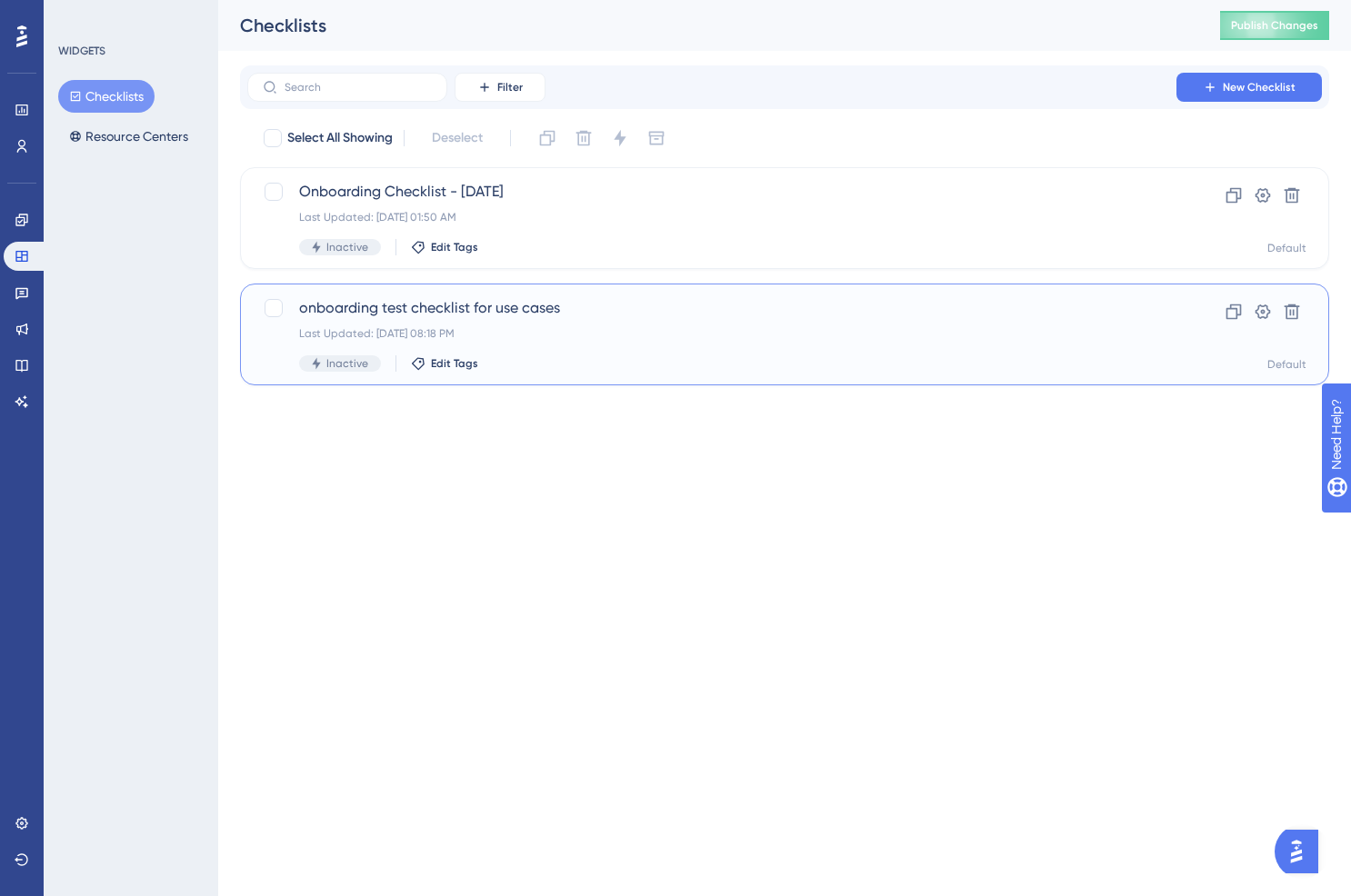
click at [597, 346] on div "onboarding test checklist for use cases Last Updated: Jun 24 2025, 08:18 PM Ina…" at bounding box center [712, 334] width 825 height 75
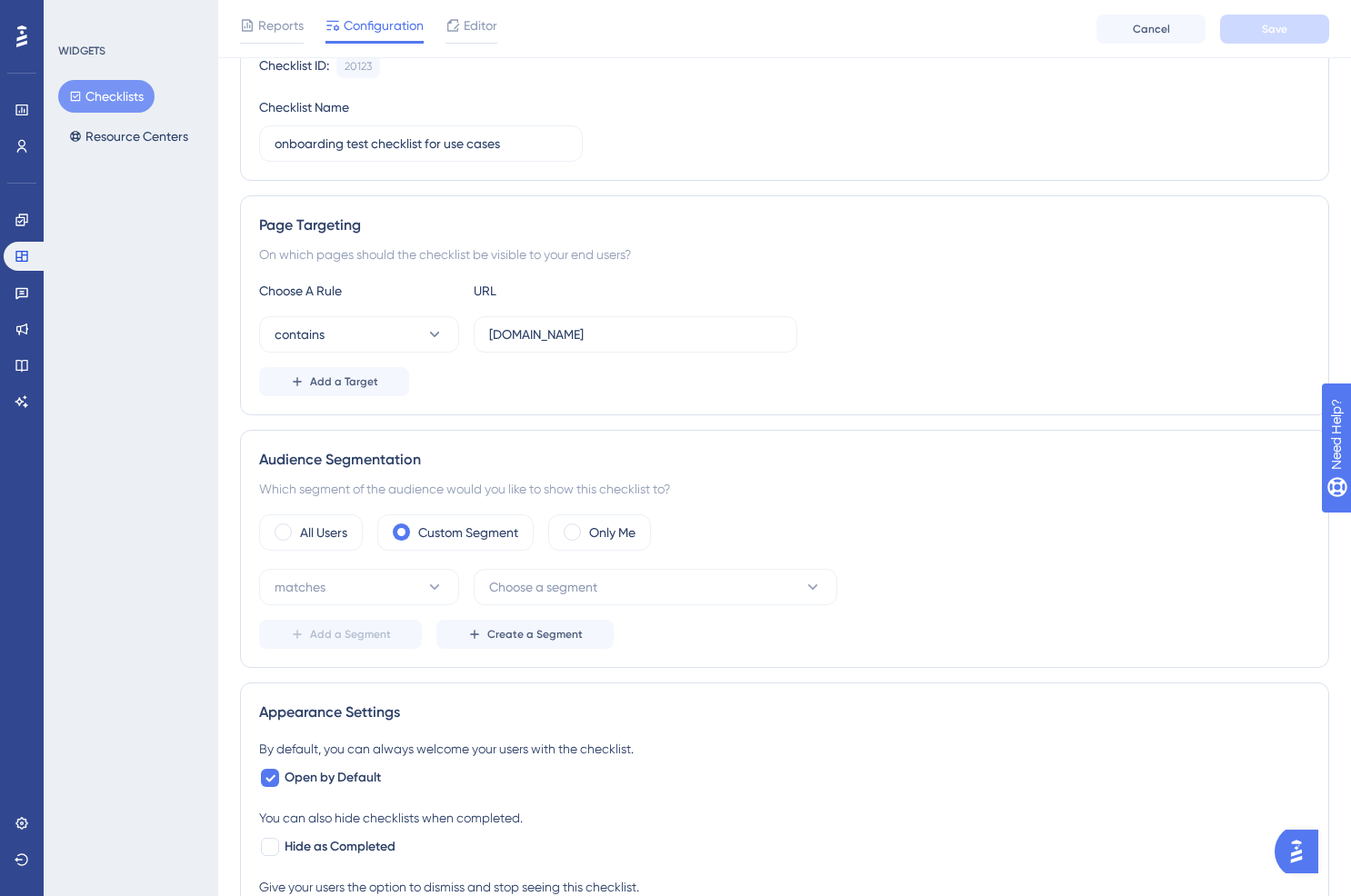
scroll to position [197, 0]
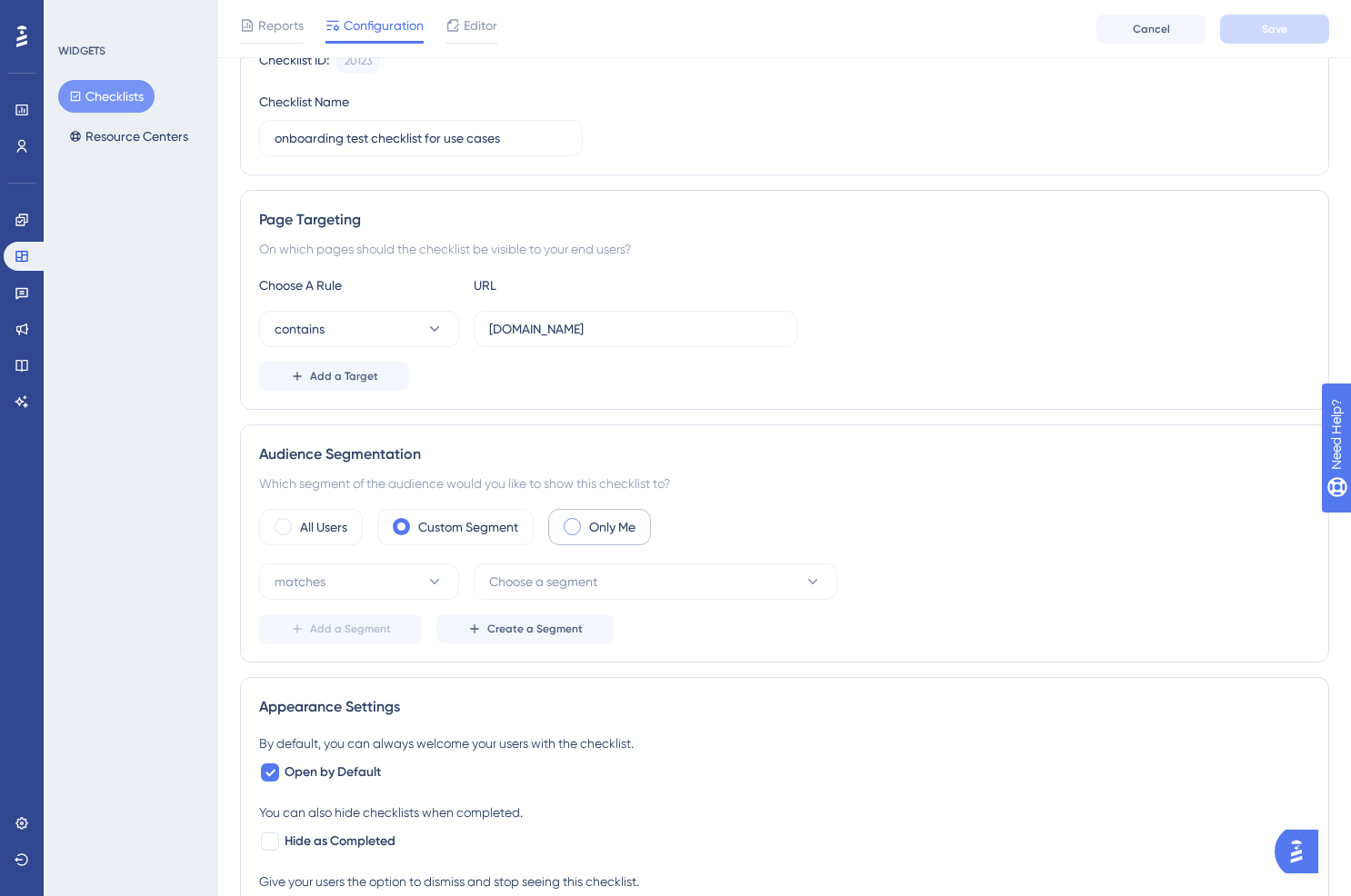
click at [554, 539] on div "Only Me" at bounding box center [600, 526] width 103 height 36
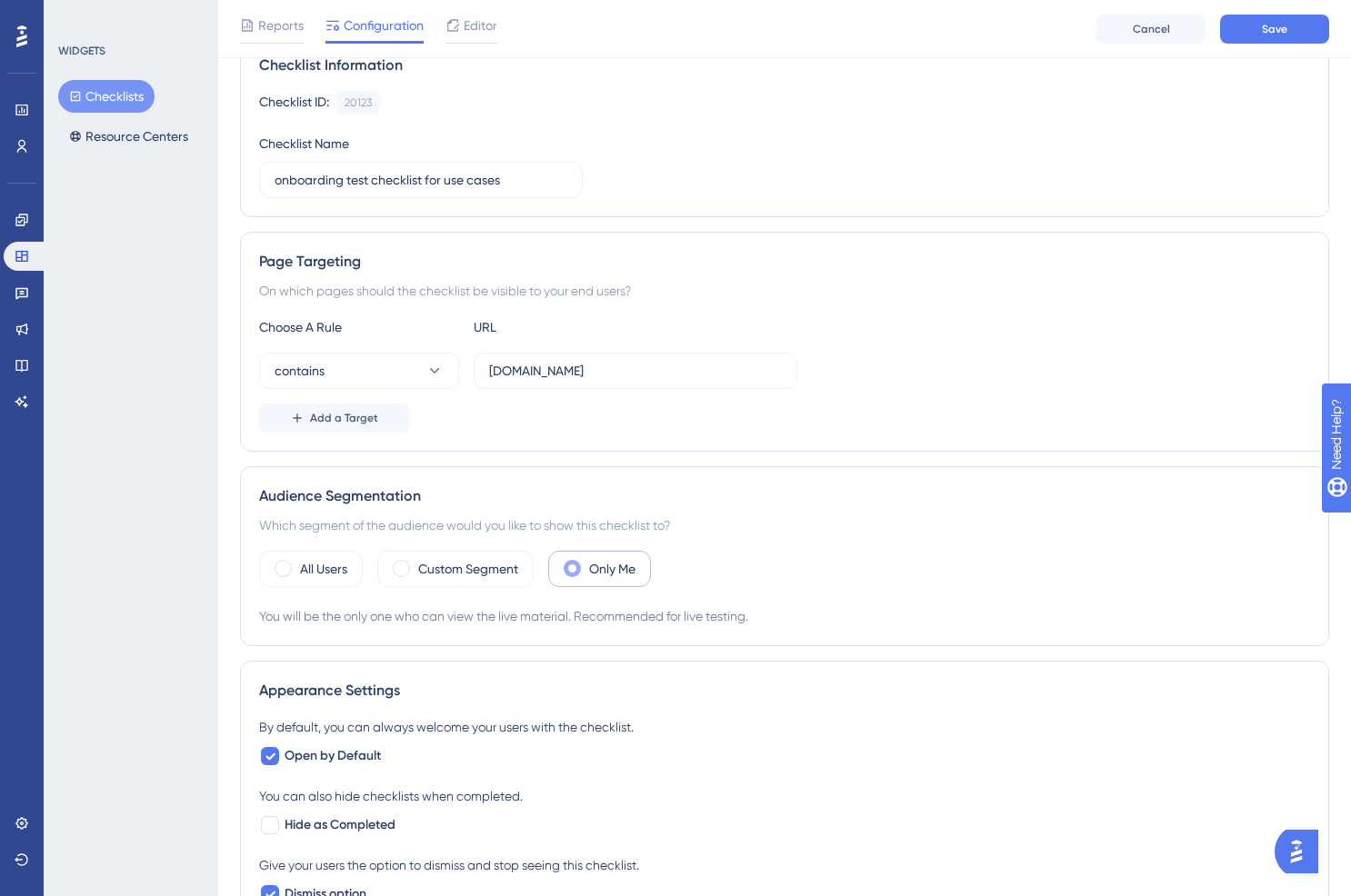
scroll to position [155, 0]
click at [491, 365] on input "discover.viralmoment.com" at bounding box center [636, 372] width 293 height 20
type input "_discover.viralmoment.com"
click at [276, 742] on div "By default, you can always welcome your users with the checklist. Open by Defau…" at bounding box center [785, 742] width 1051 height 51
click at [275, 753] on div at bounding box center [270, 757] width 18 height 18
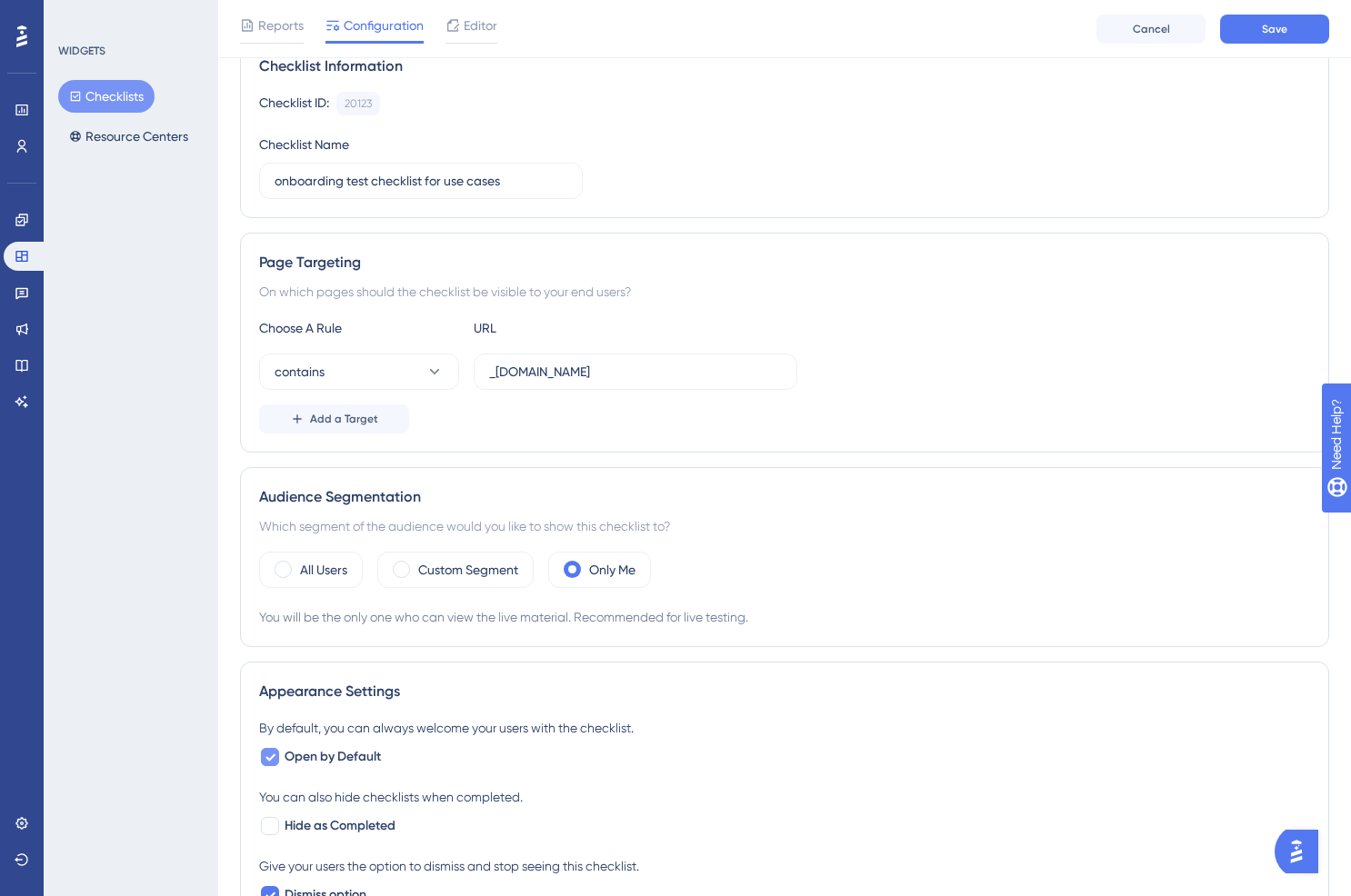
checkbox input "false"
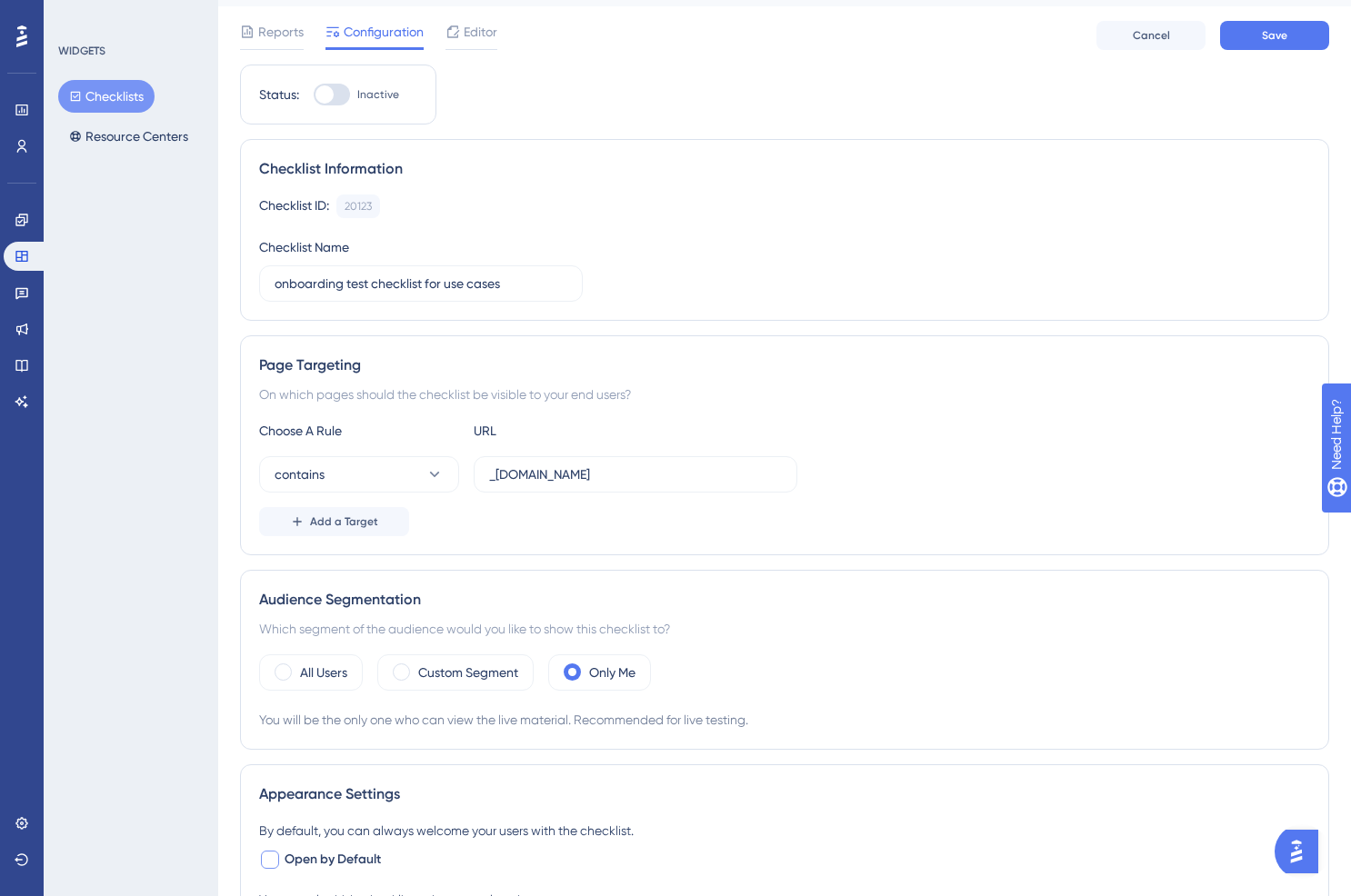
scroll to position [0, 0]
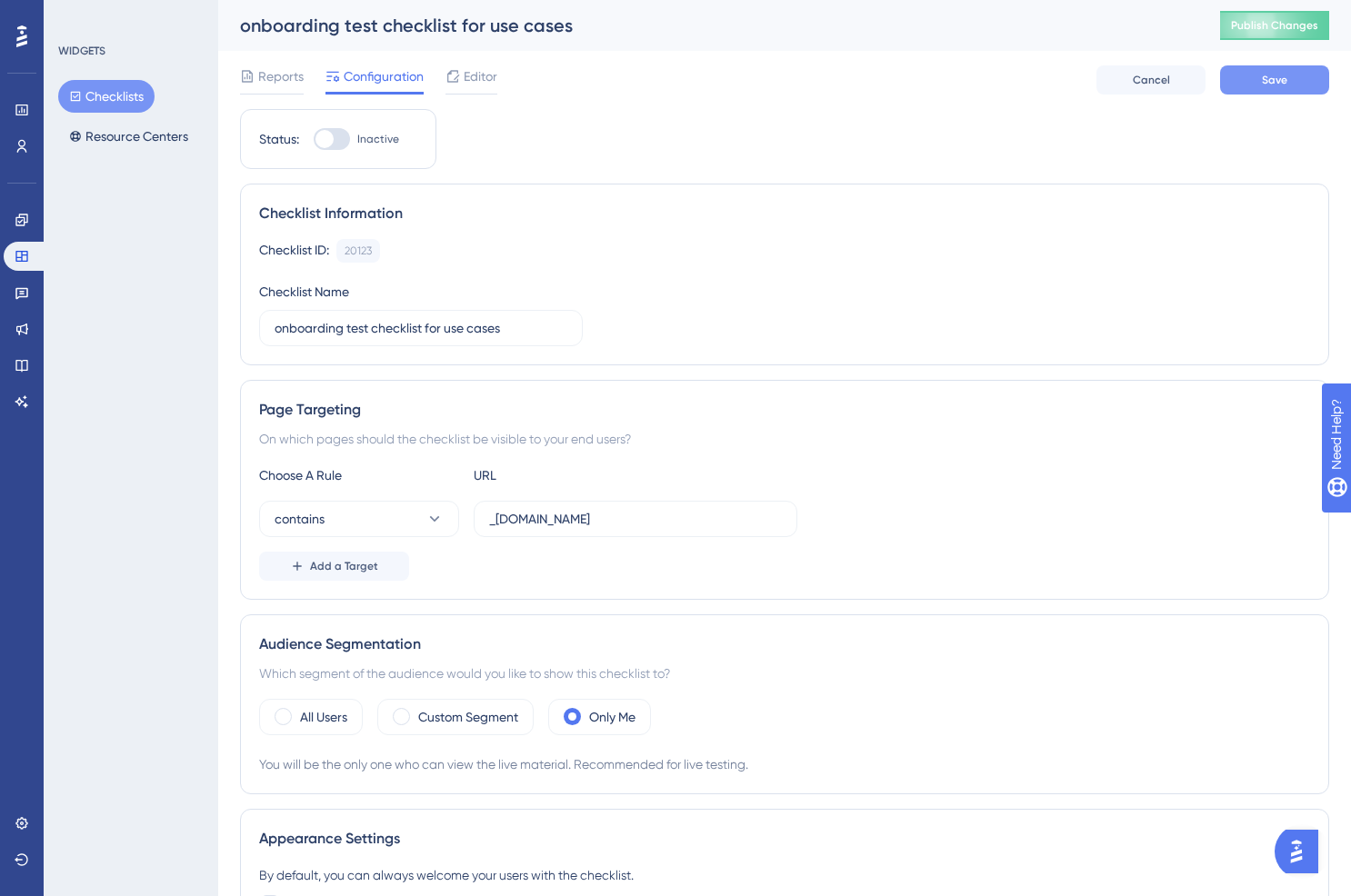
click at [1279, 85] on span "Save" at bounding box center [1274, 80] width 25 height 15
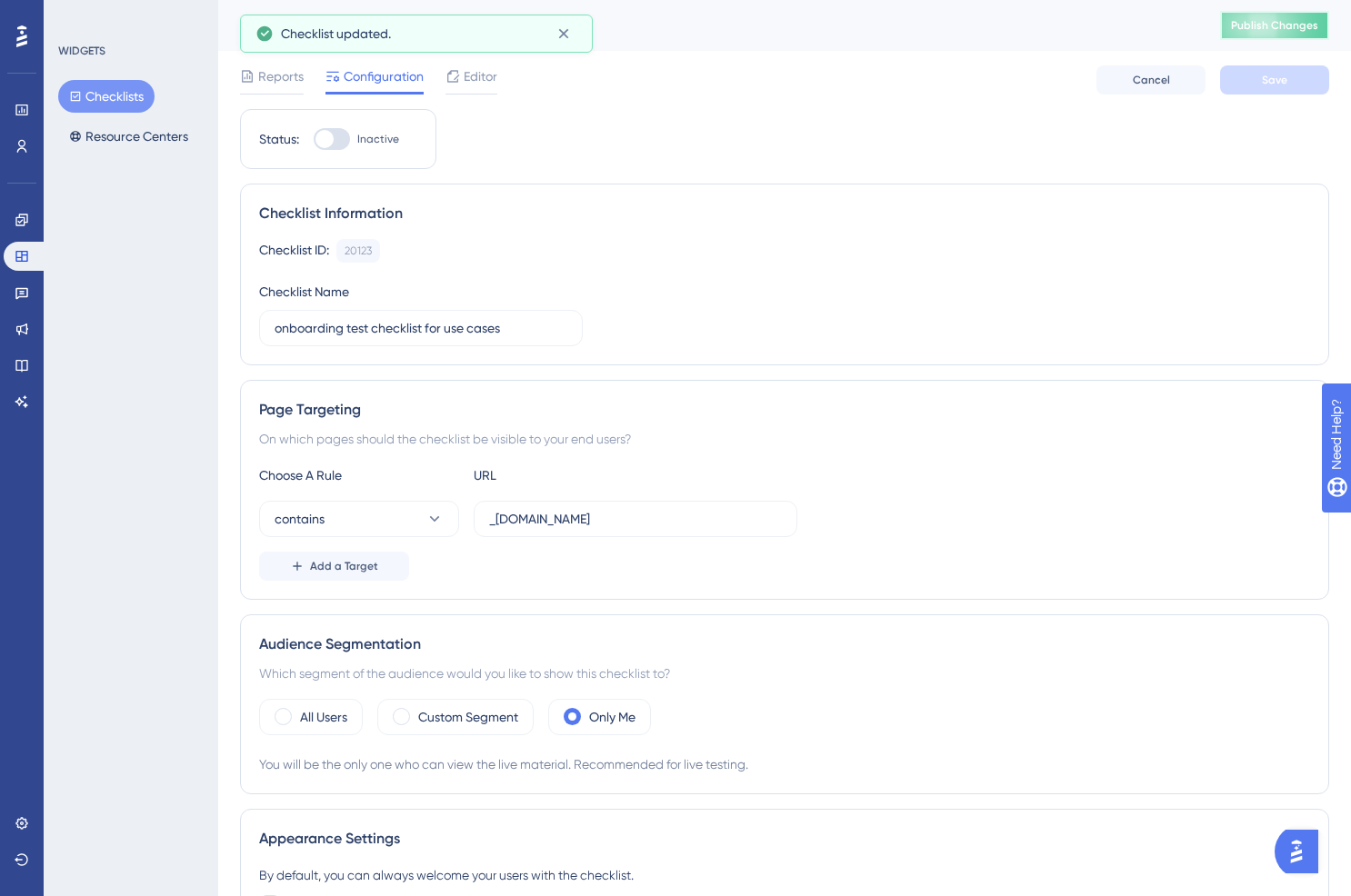
click at [1276, 23] on span "Publish Changes" at bounding box center [1275, 25] width 88 height 15
click at [565, 39] on icon at bounding box center [564, 33] width 18 height 18
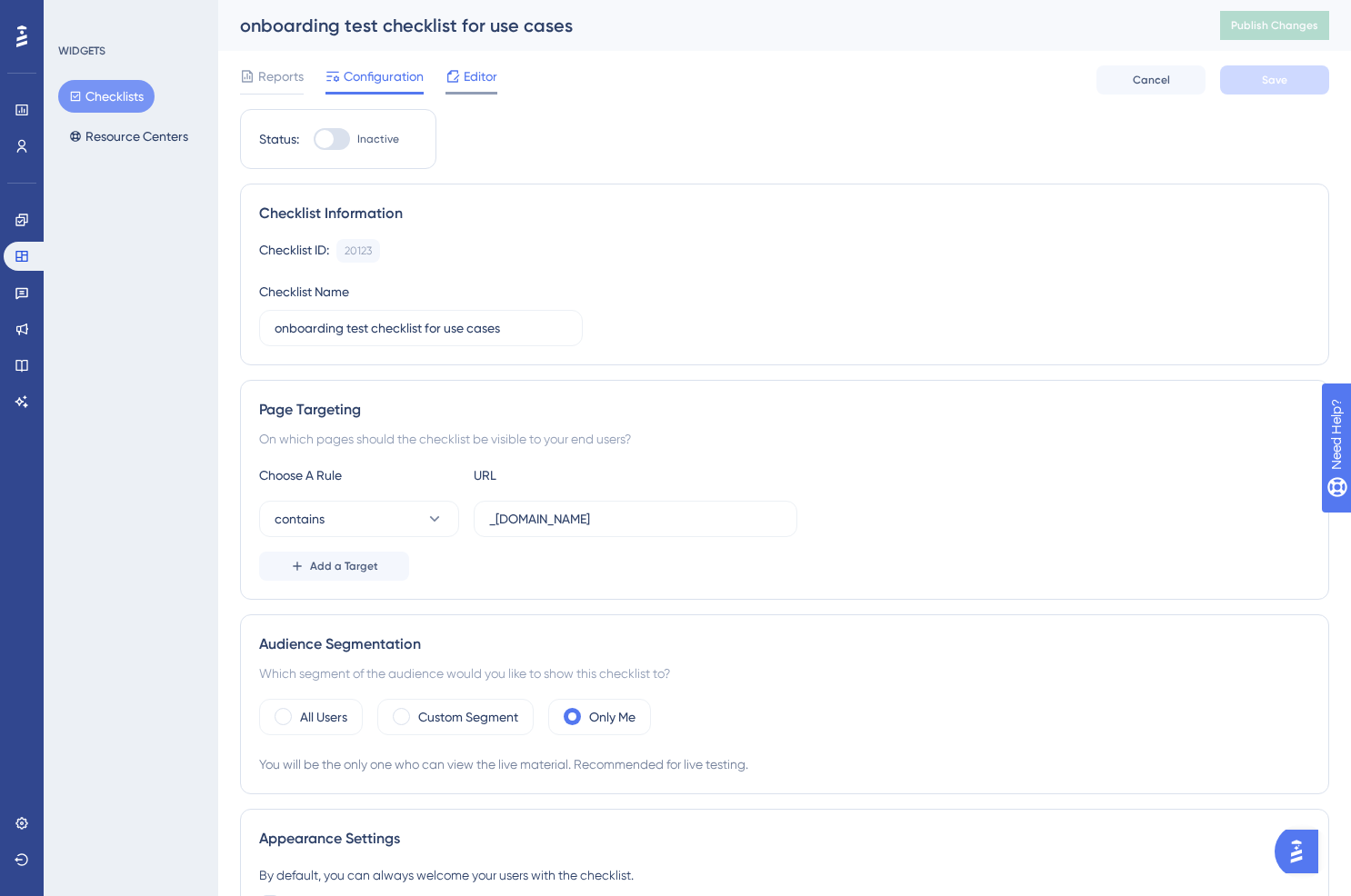
click at [460, 70] on icon at bounding box center [453, 76] width 15 height 15
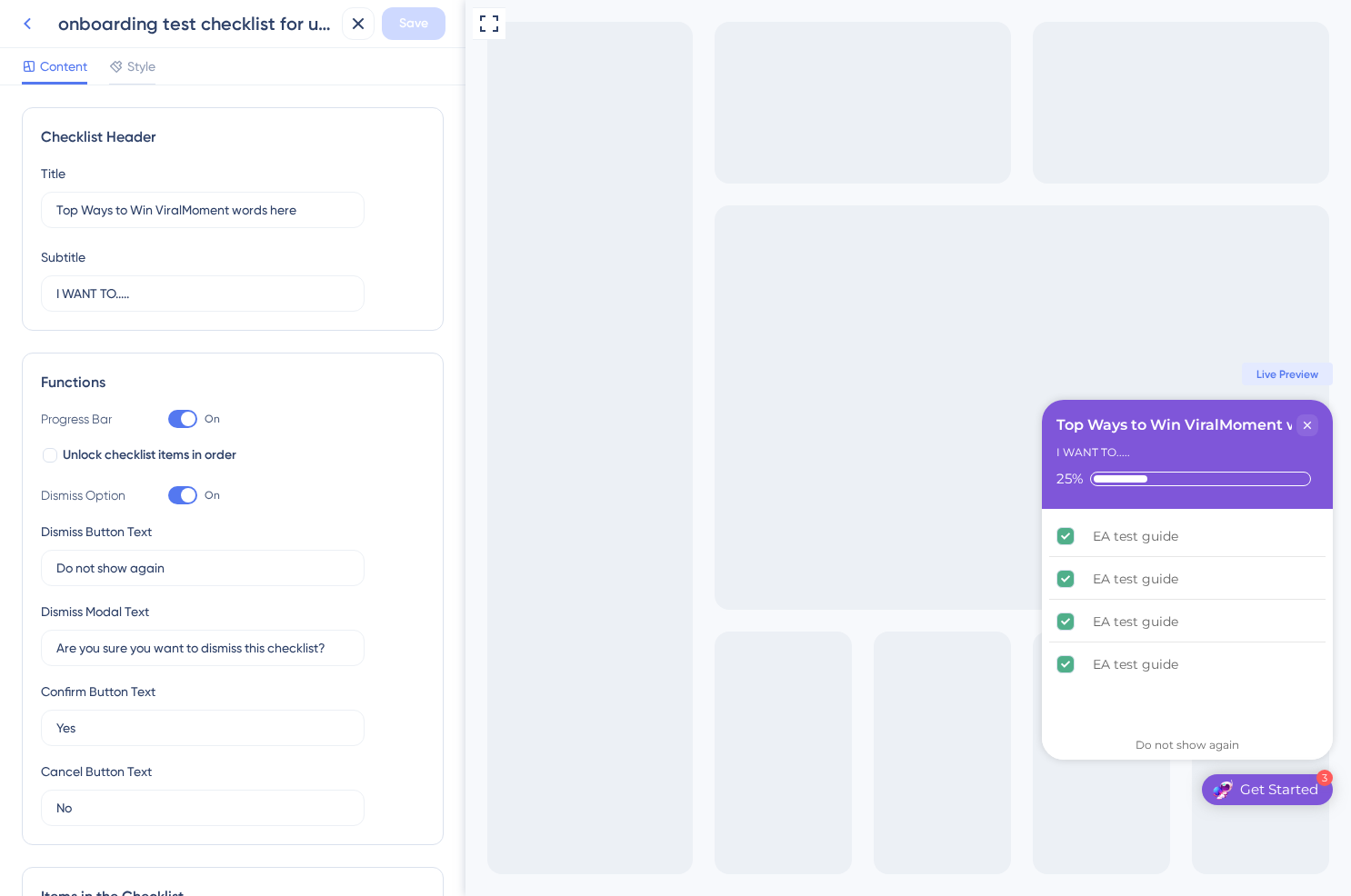
click at [34, 28] on icon at bounding box center [27, 23] width 21 height 21
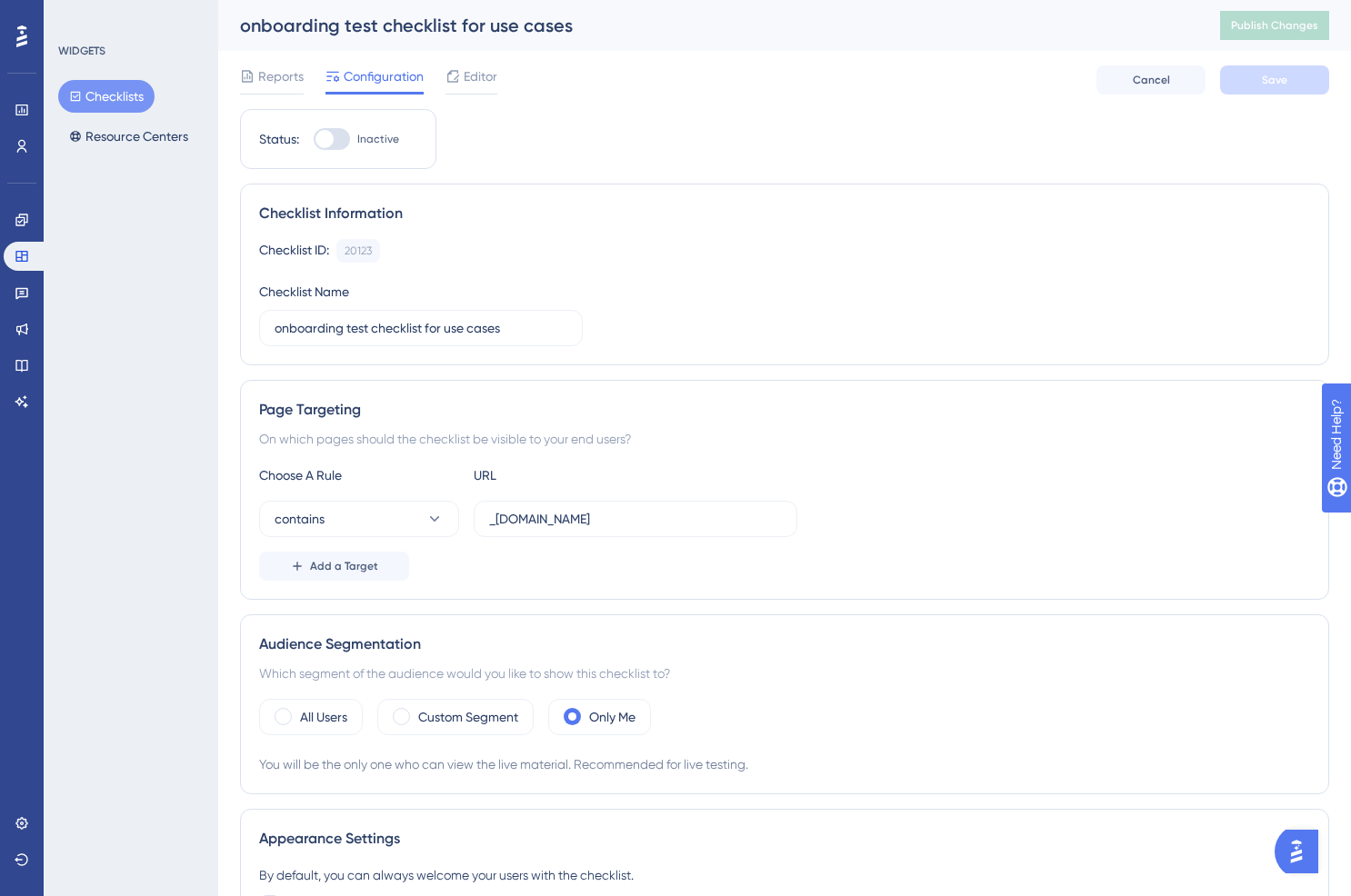
click at [131, 96] on button "Checklists" at bounding box center [106, 96] width 96 height 33
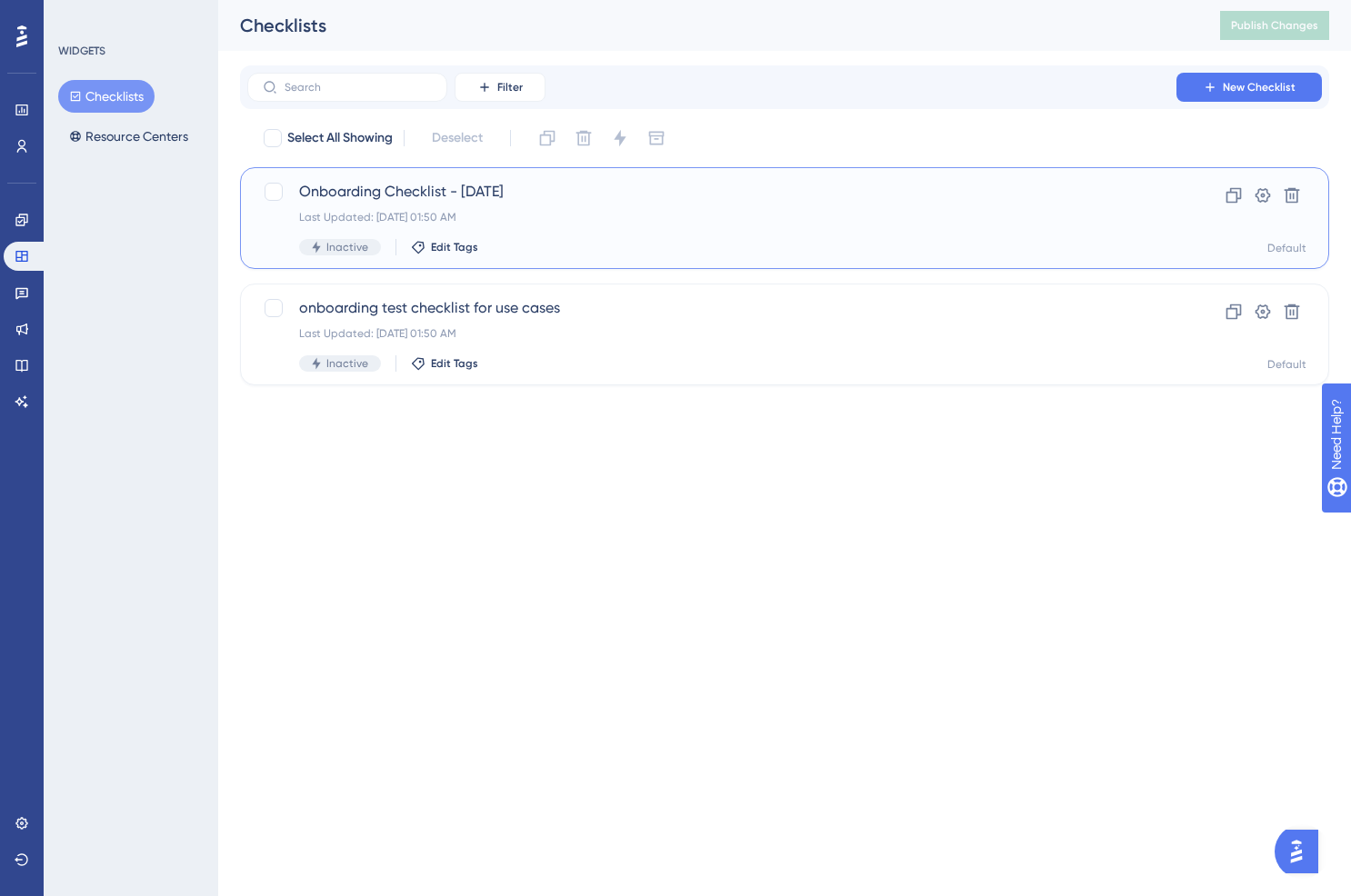
click at [638, 252] on div "Inactive Edit Tags" at bounding box center [712, 247] width 825 height 17
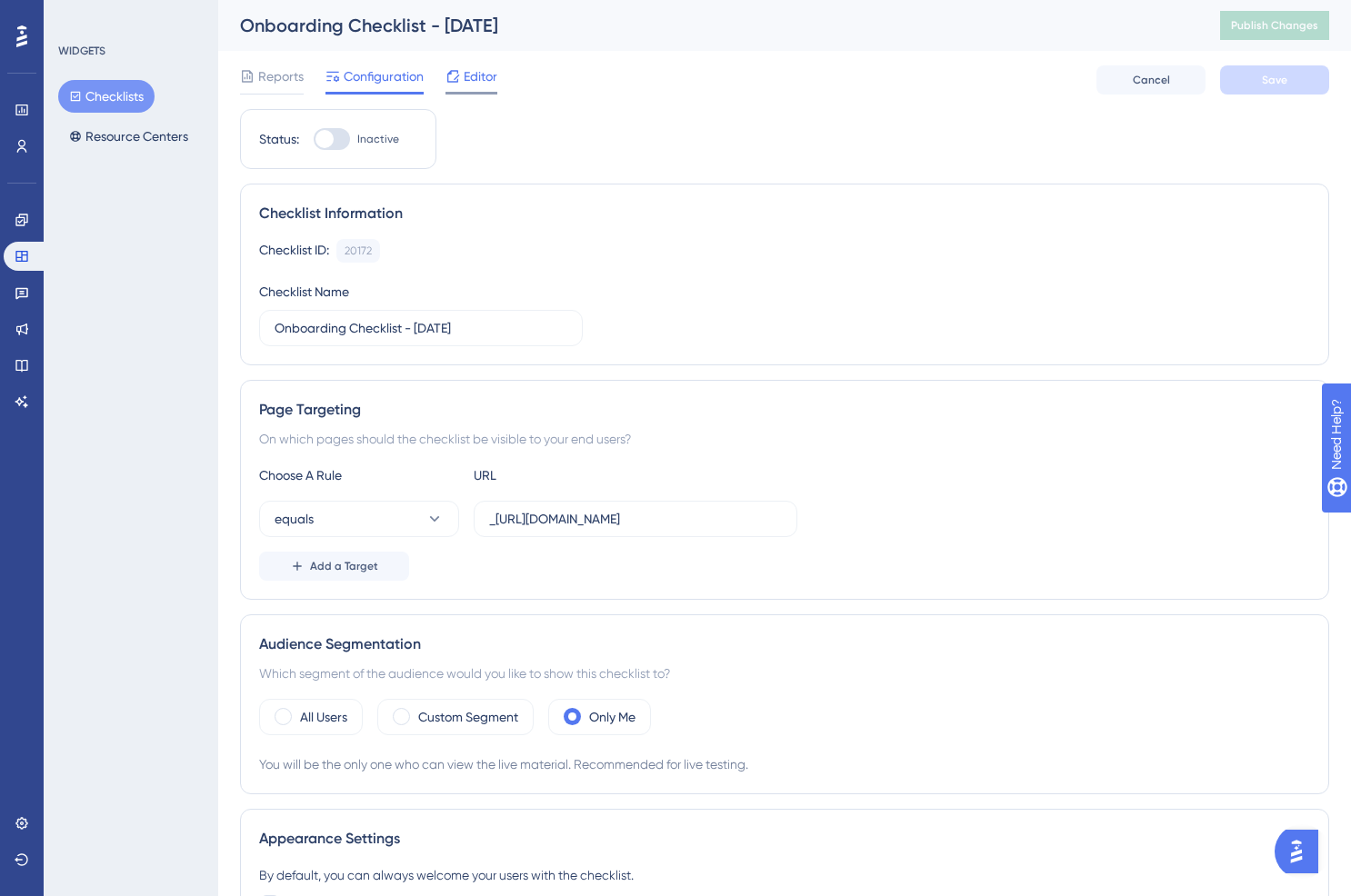
click at [456, 89] on div "Editor" at bounding box center [471, 80] width 52 height 29
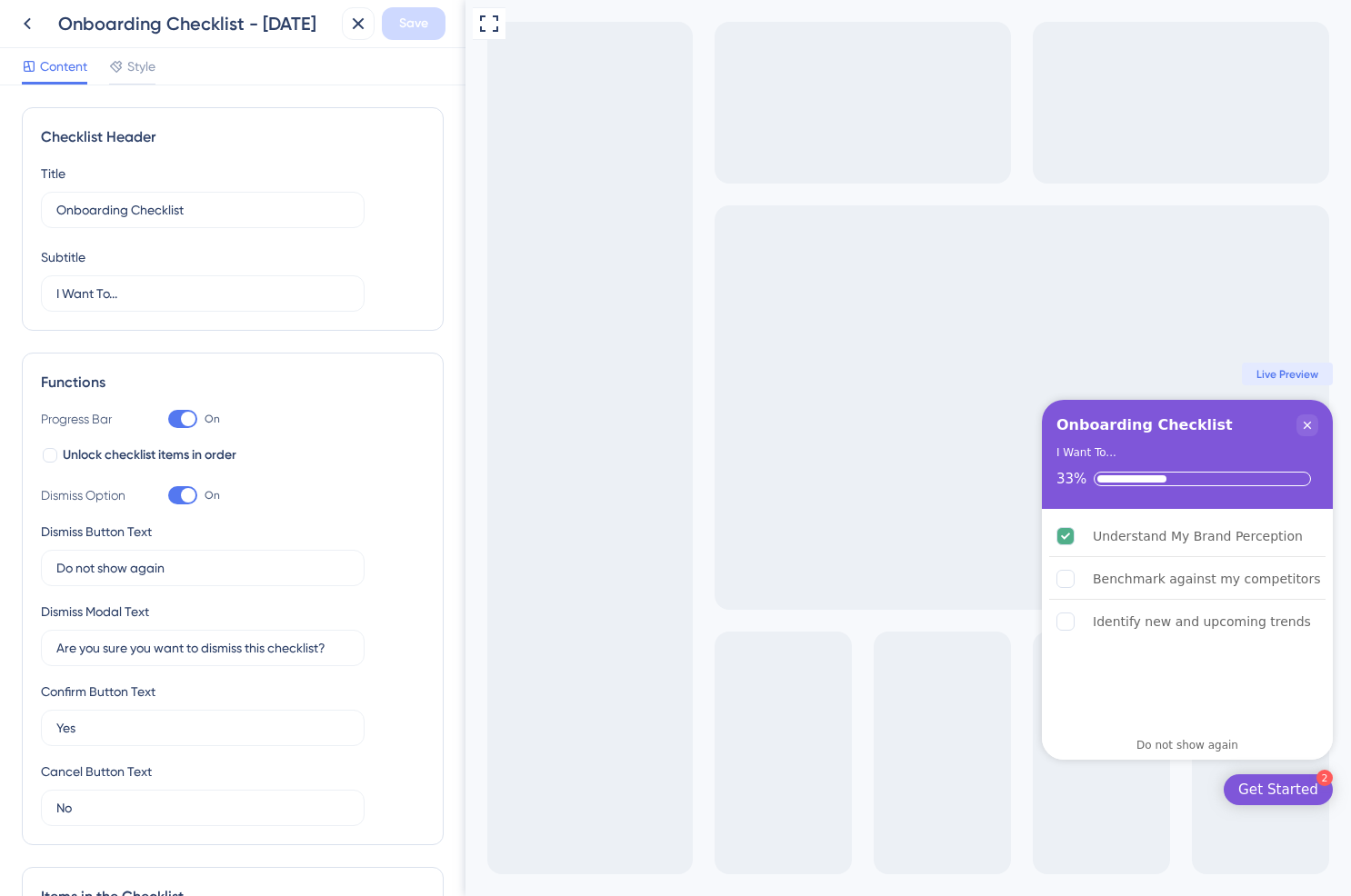
click at [191, 416] on div at bounding box center [188, 418] width 15 height 15
click at [168, 419] on input "On" at bounding box center [167, 419] width 1 height 1
checkbox input "false"
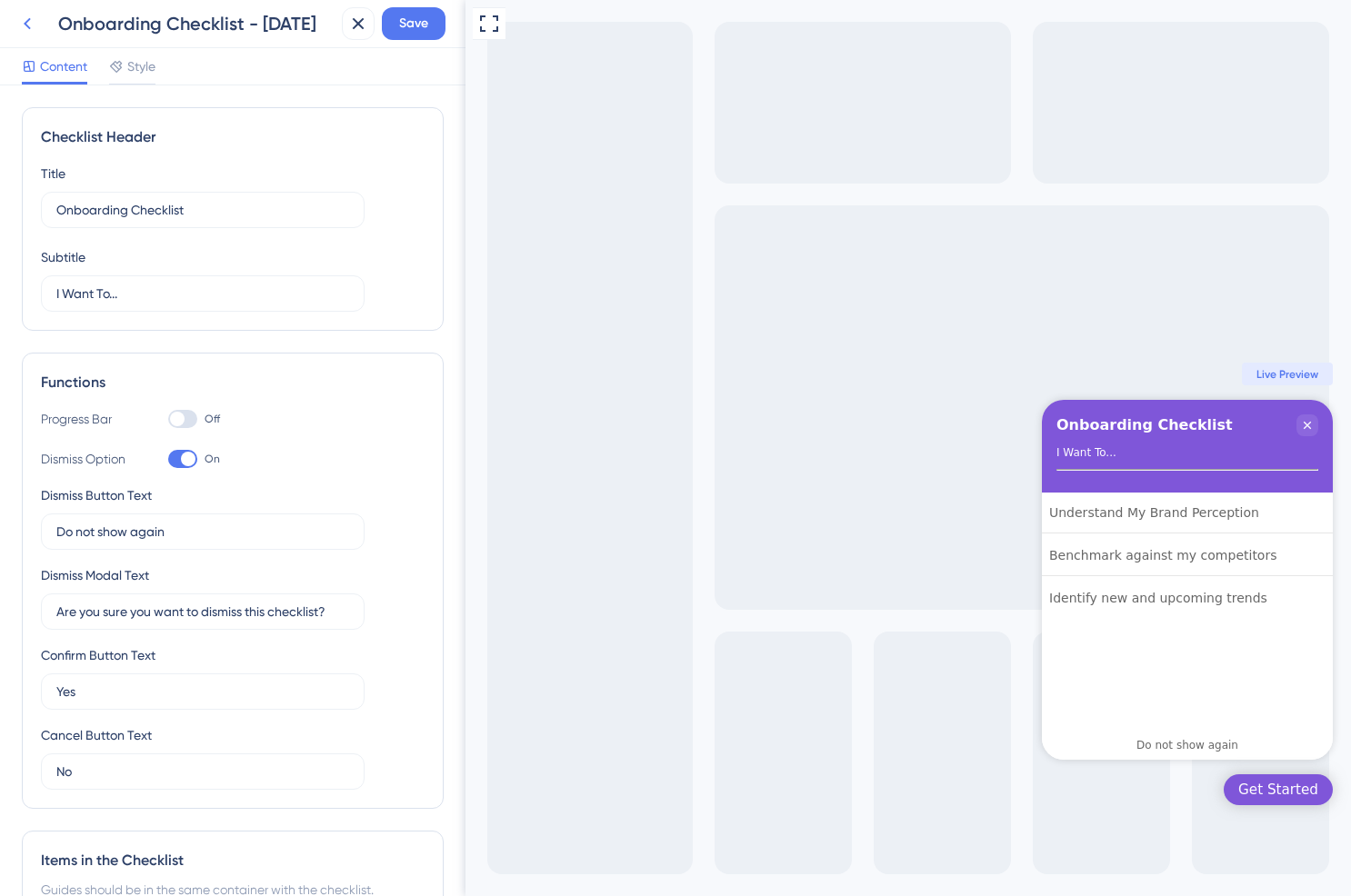
click at [35, 18] on icon at bounding box center [27, 23] width 21 height 21
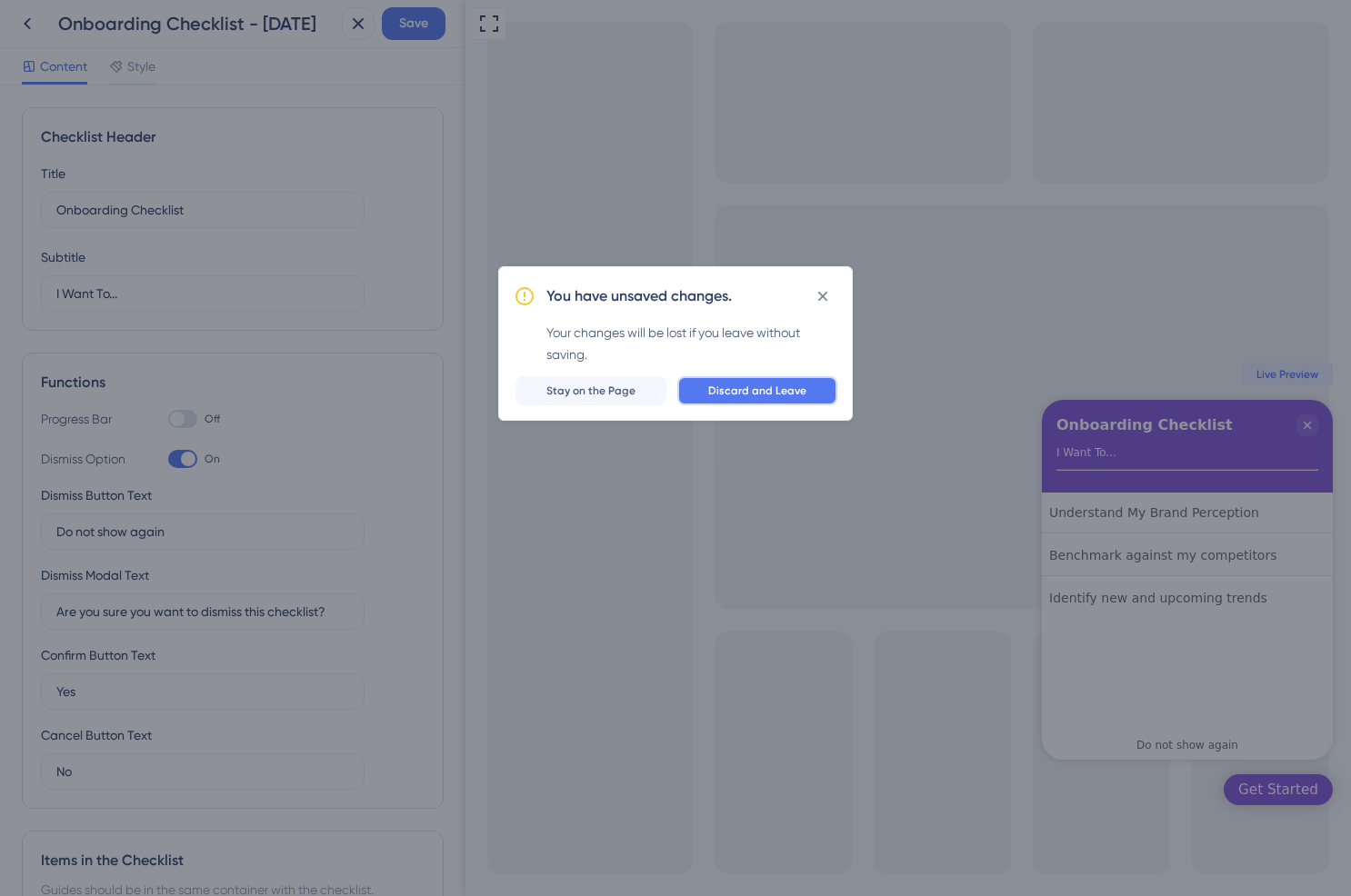
click at [772, 387] on span "Discard and Leave" at bounding box center [757, 390] width 98 height 15
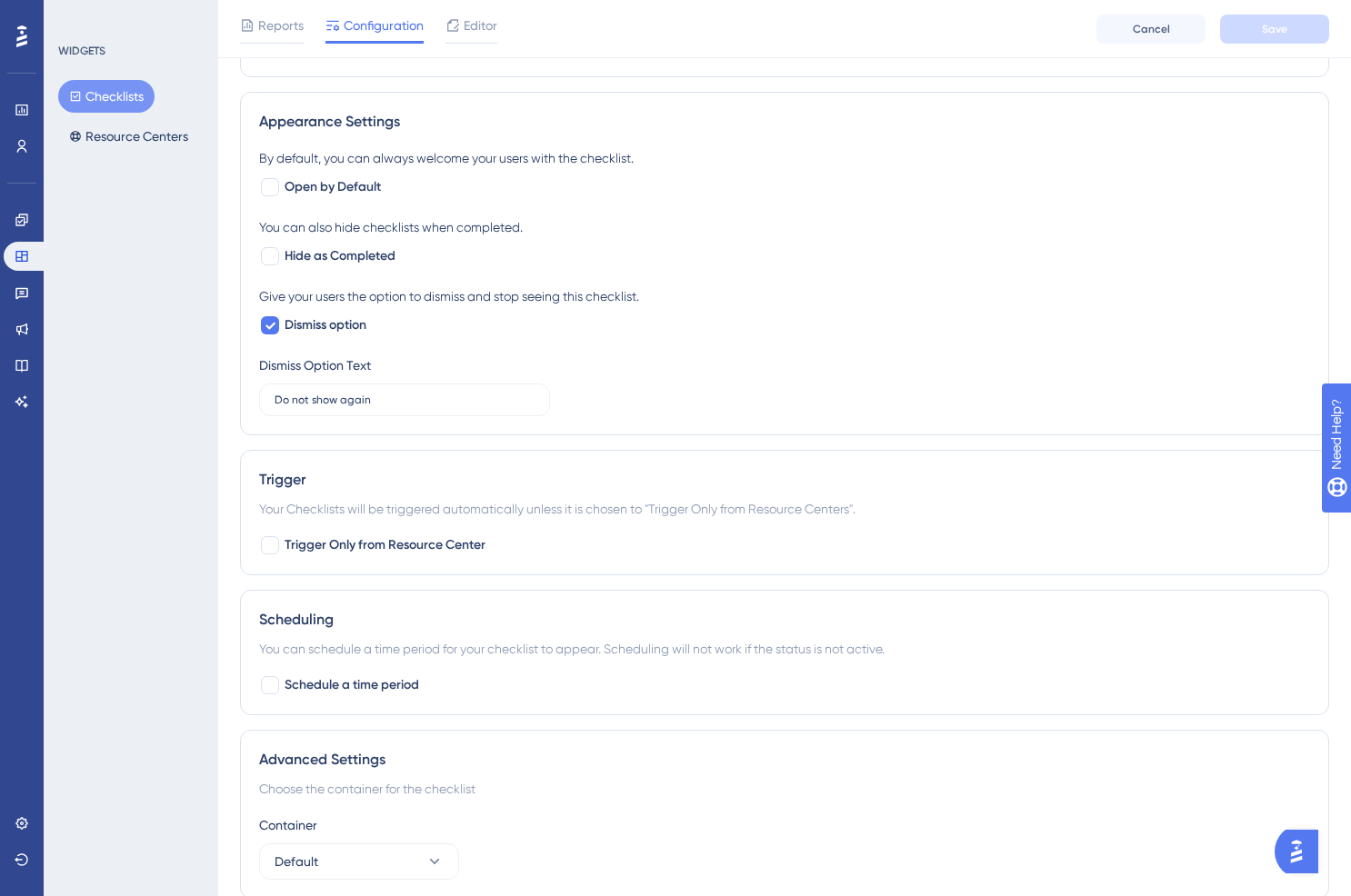
scroll to position [800, 0]
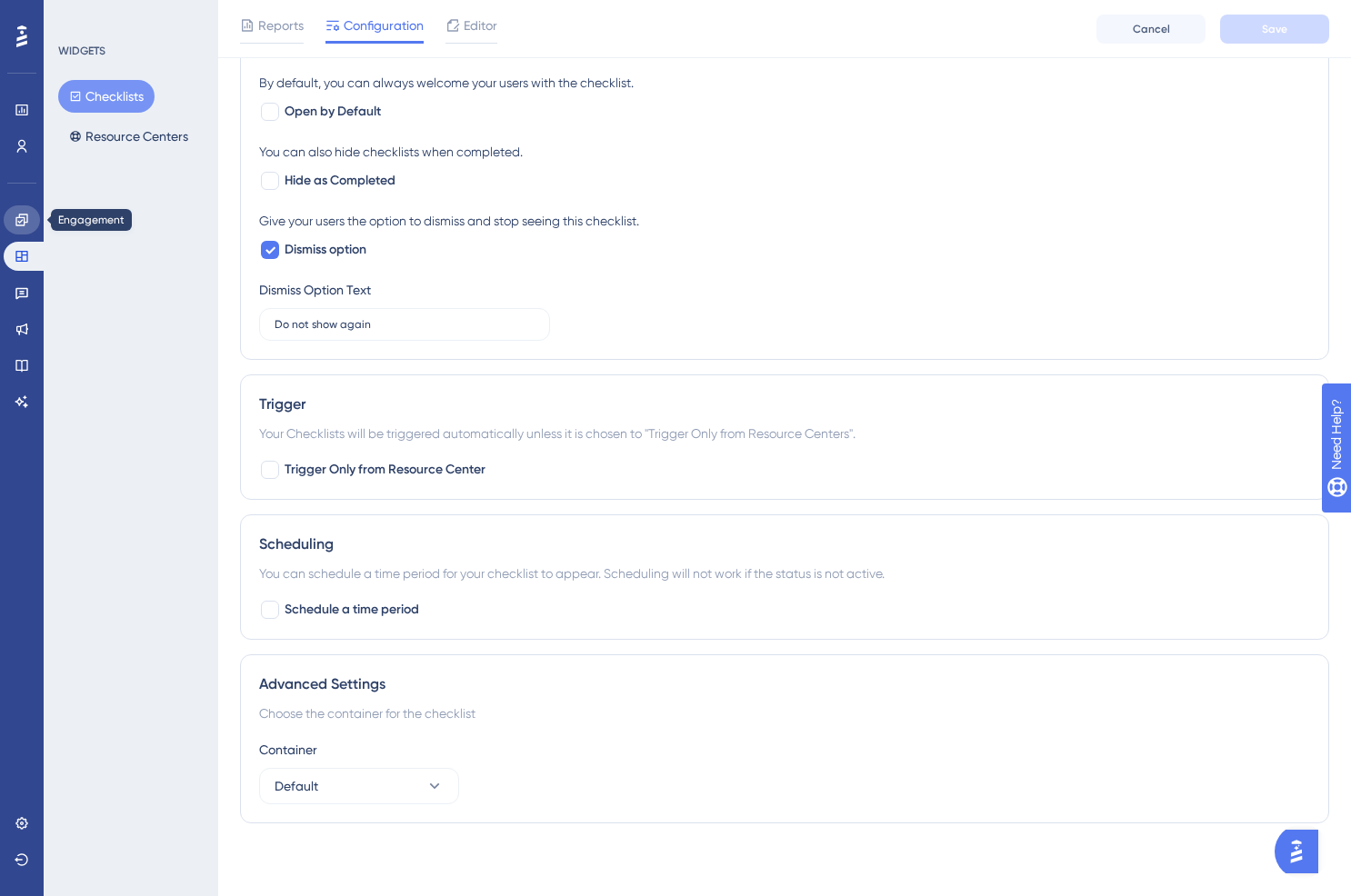
click at [21, 218] on icon at bounding box center [21, 220] width 15 height 15
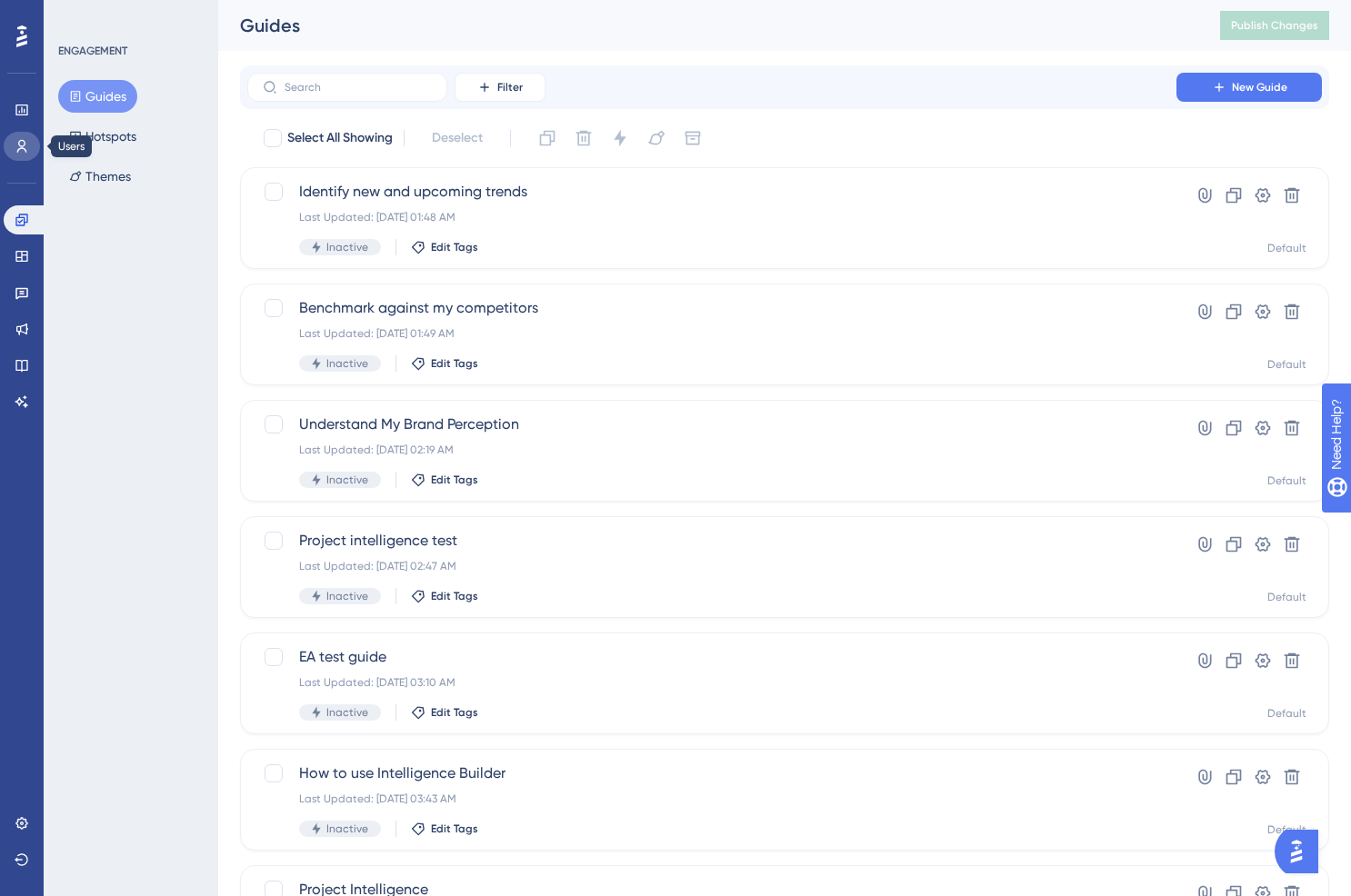
click at [15, 149] on icon at bounding box center [21, 146] width 15 height 15
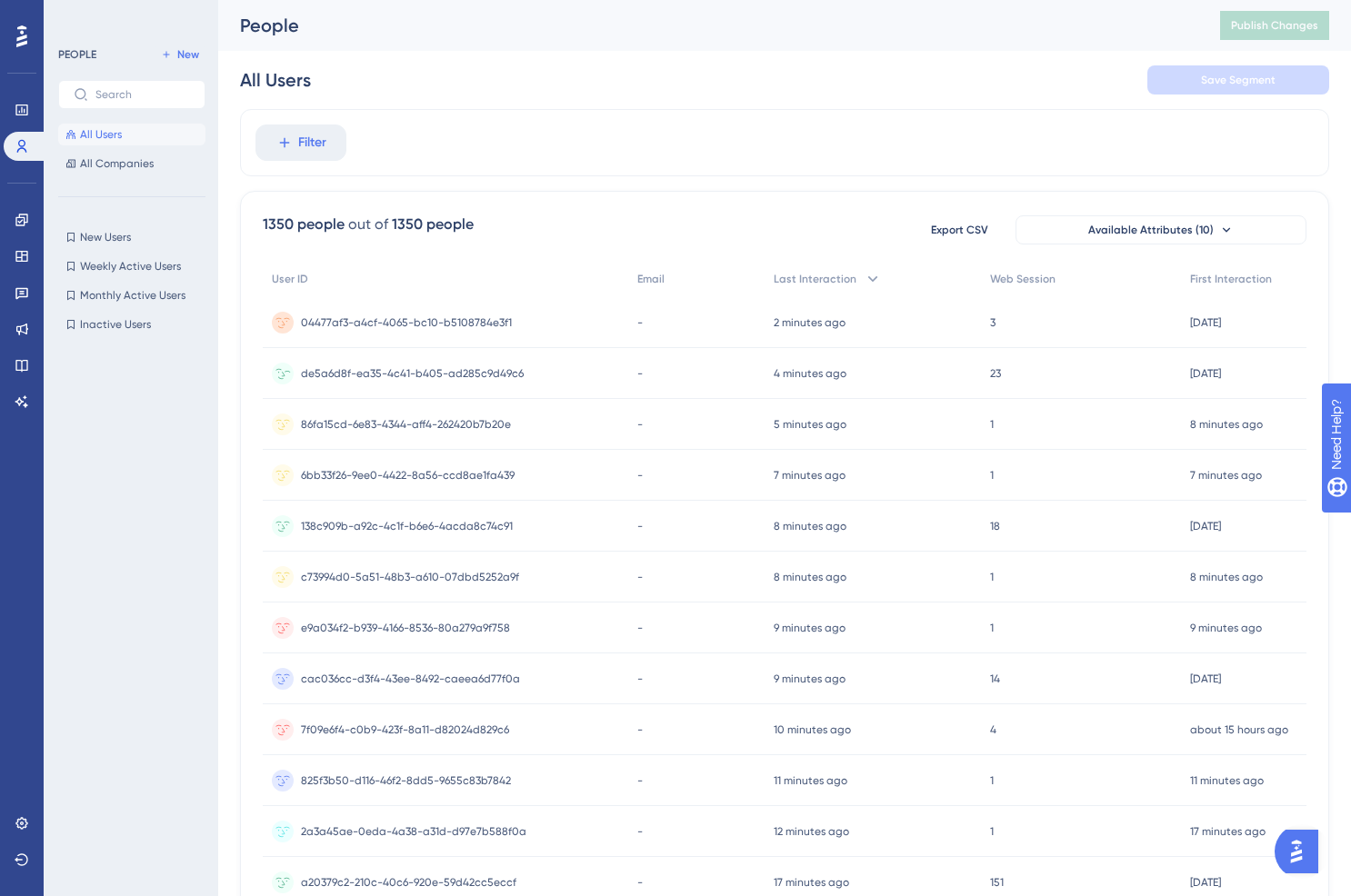
click at [381, 363] on div "de5a6d8f-ea35-4c41-b405-ad285c9d49c6 de5a6d8f-ea35-4c41-b405-ad285c9d49c6" at bounding box center [412, 374] width 223 height 51
click at [397, 331] on div "04477af3-a4cf-4065-bc10-b5108784e3f1 04477af3-a4cf-4065-bc10-b5108784e3f1" at bounding box center [406, 322] width 211 height 51
click at [378, 379] on div "de5a6d8f-ea35-4c41-b405-ad285c9d49c6 de5a6d8f-ea35-4c41-b405-ad285c9d49c6" at bounding box center [412, 374] width 223 height 51
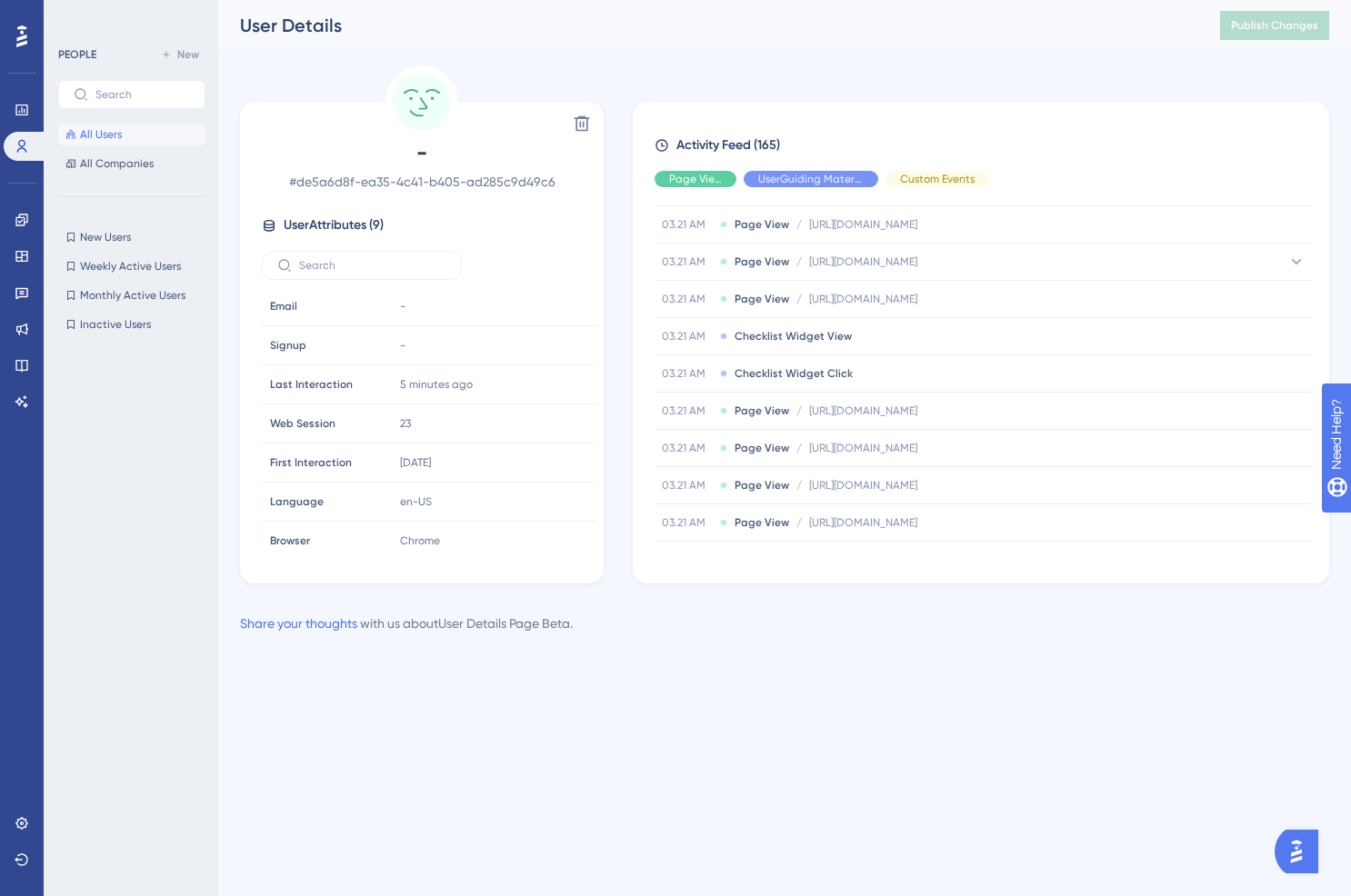
scroll to position [792, 0]
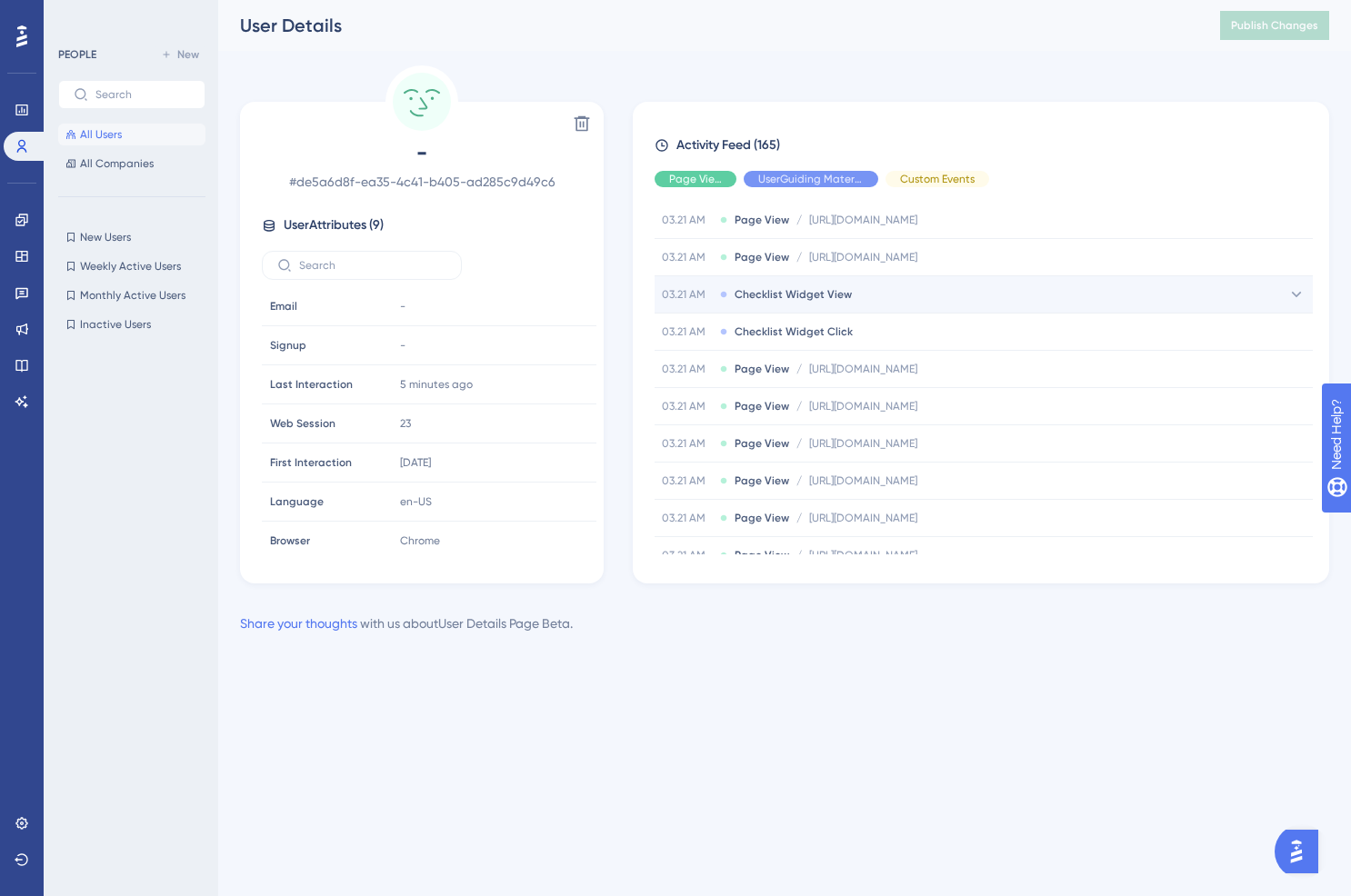
click at [914, 308] on div "03.21 AM Checklist Widget View" at bounding box center [984, 294] width 658 height 36
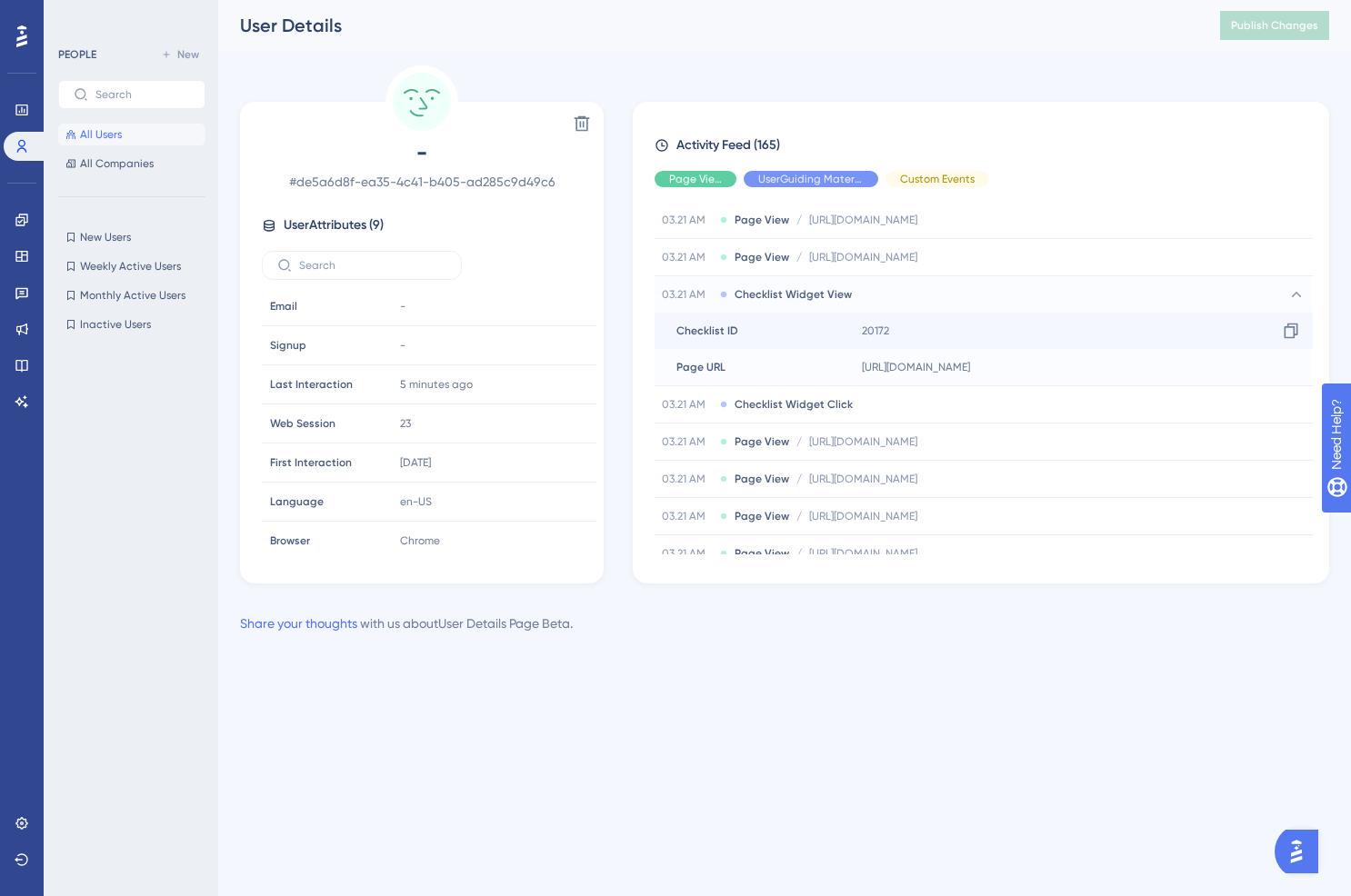
click at [920, 334] on div "20172 Copy 20172" at bounding box center [1083, 330] width 458 height 36
click at [920, 360] on span "[URL][DOMAIN_NAME]" at bounding box center [915, 367] width 108 height 15
click at [894, 299] on div "03.21 AM Checklist Widget View" at bounding box center [984, 294] width 658 height 36
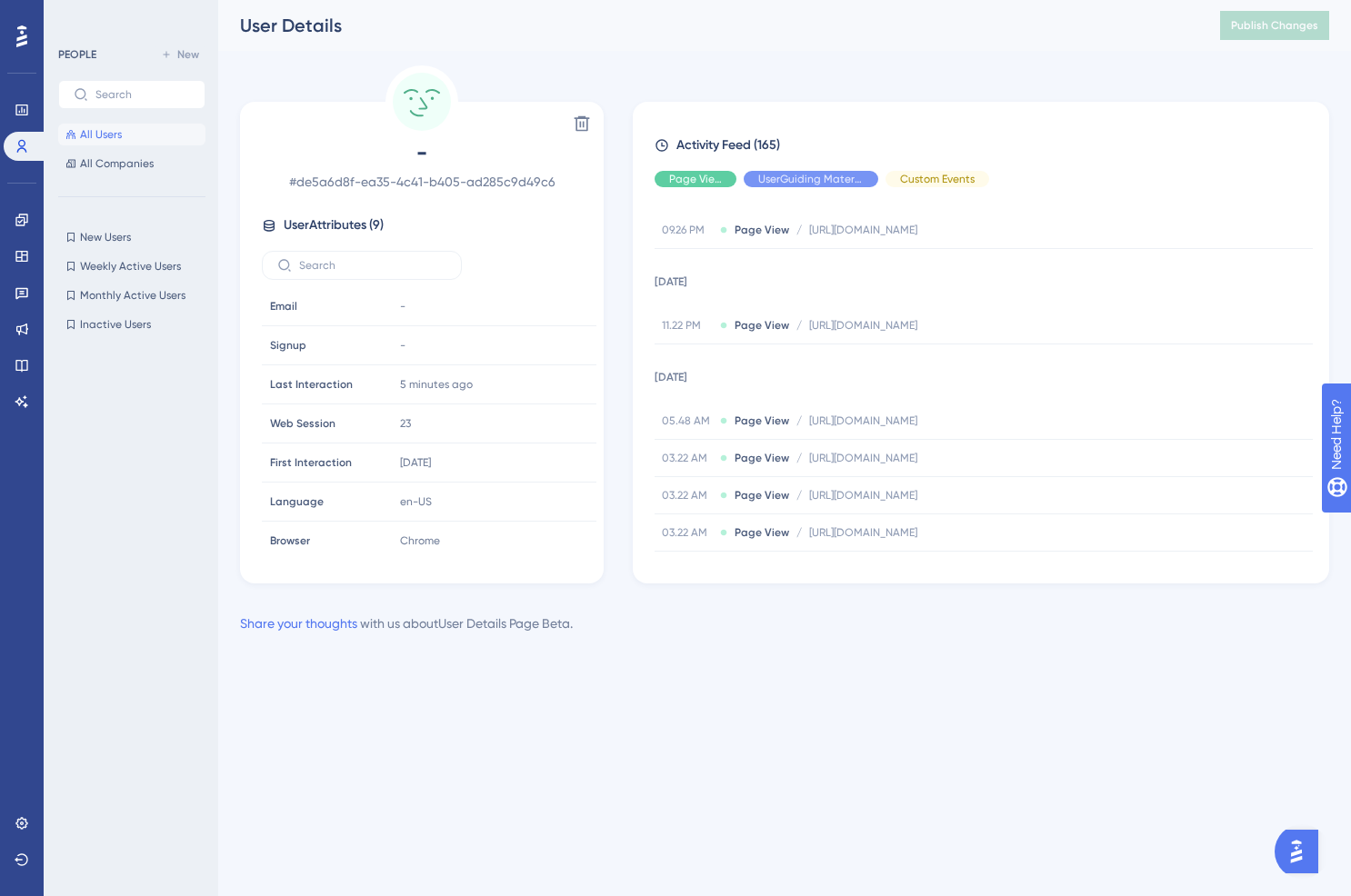
scroll to position [0, 0]
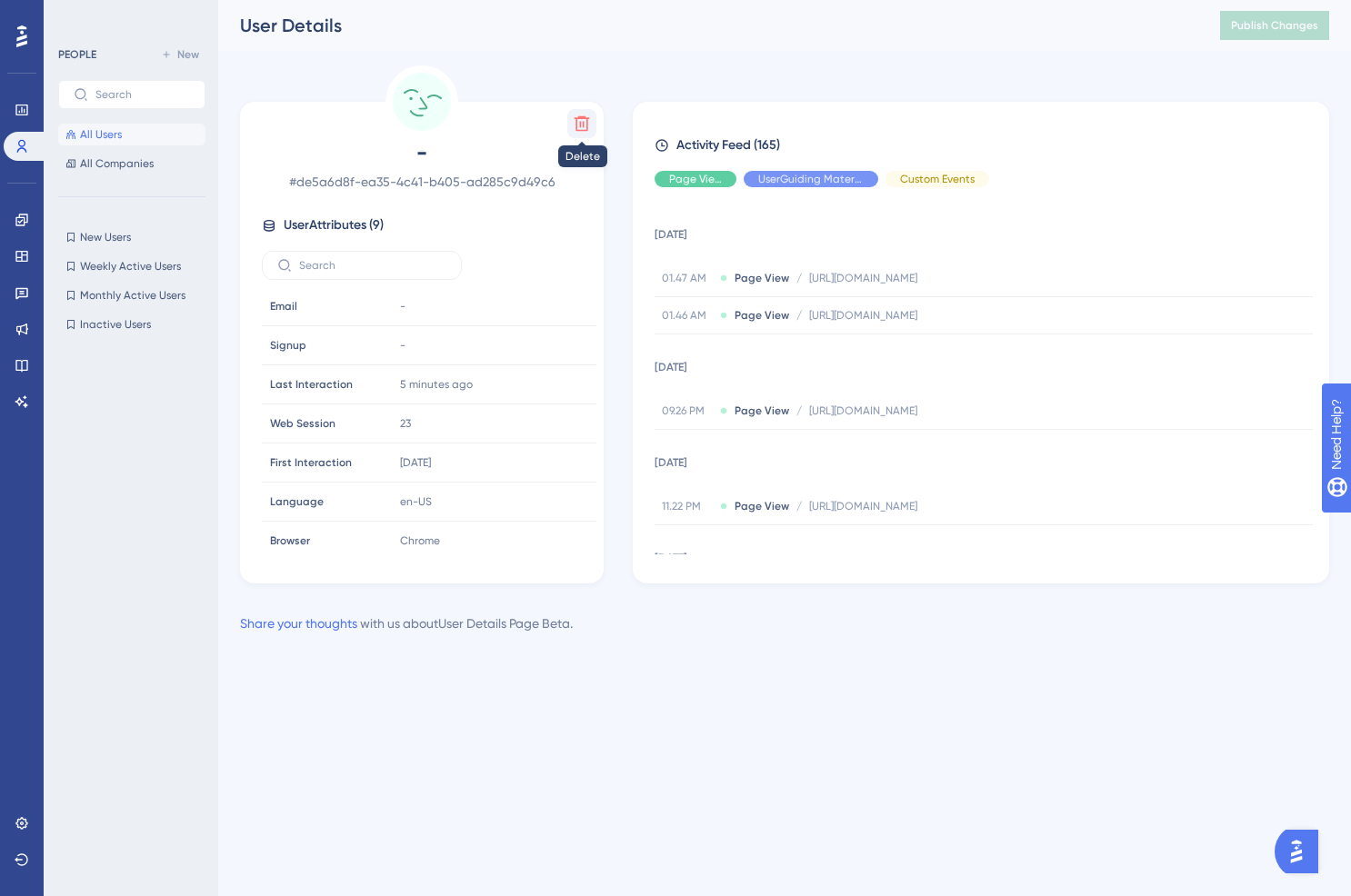
click at [585, 121] on icon at bounding box center [581, 124] width 18 height 18
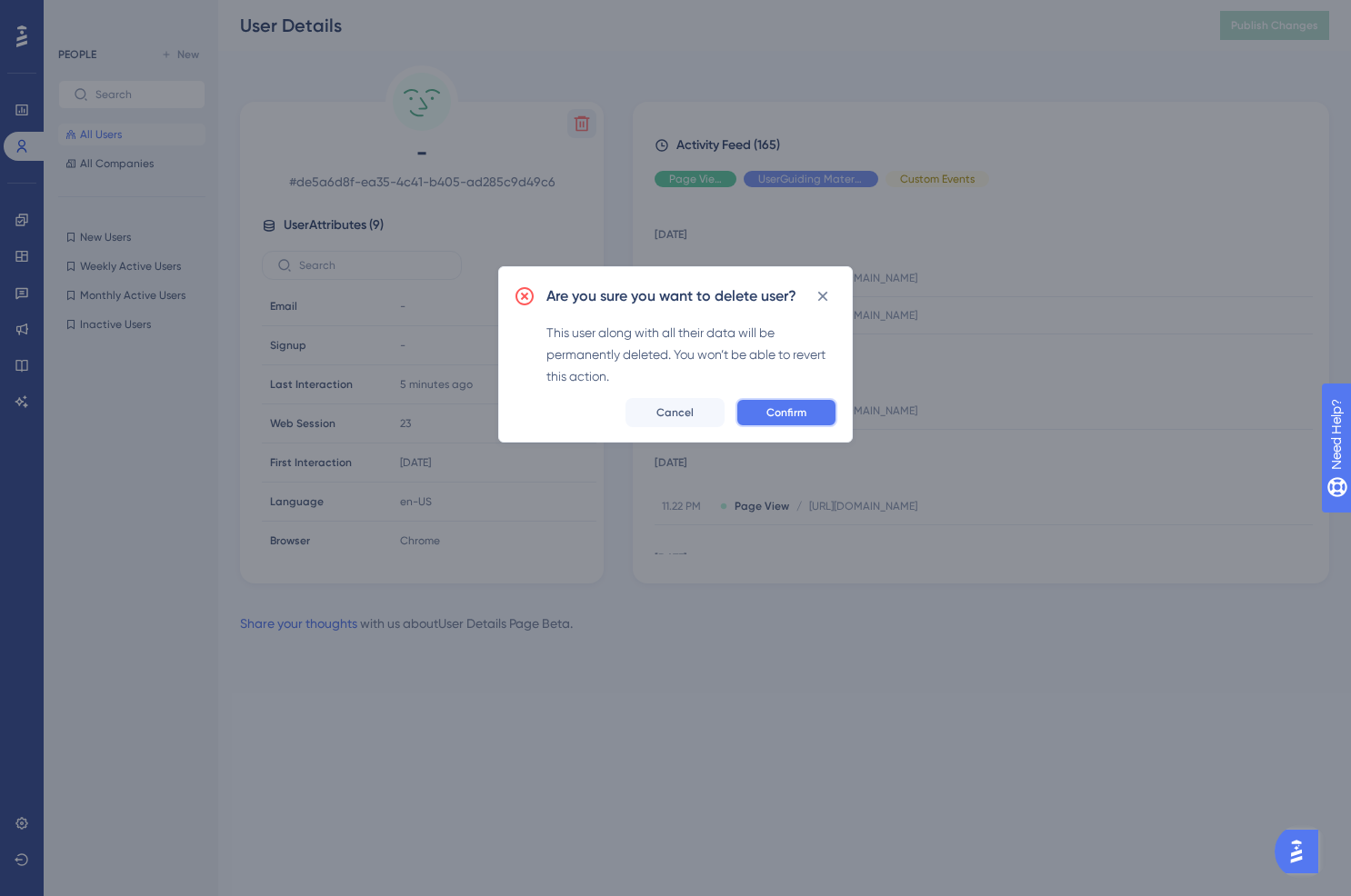
click at [778, 420] on button "Confirm" at bounding box center [786, 412] width 102 height 29
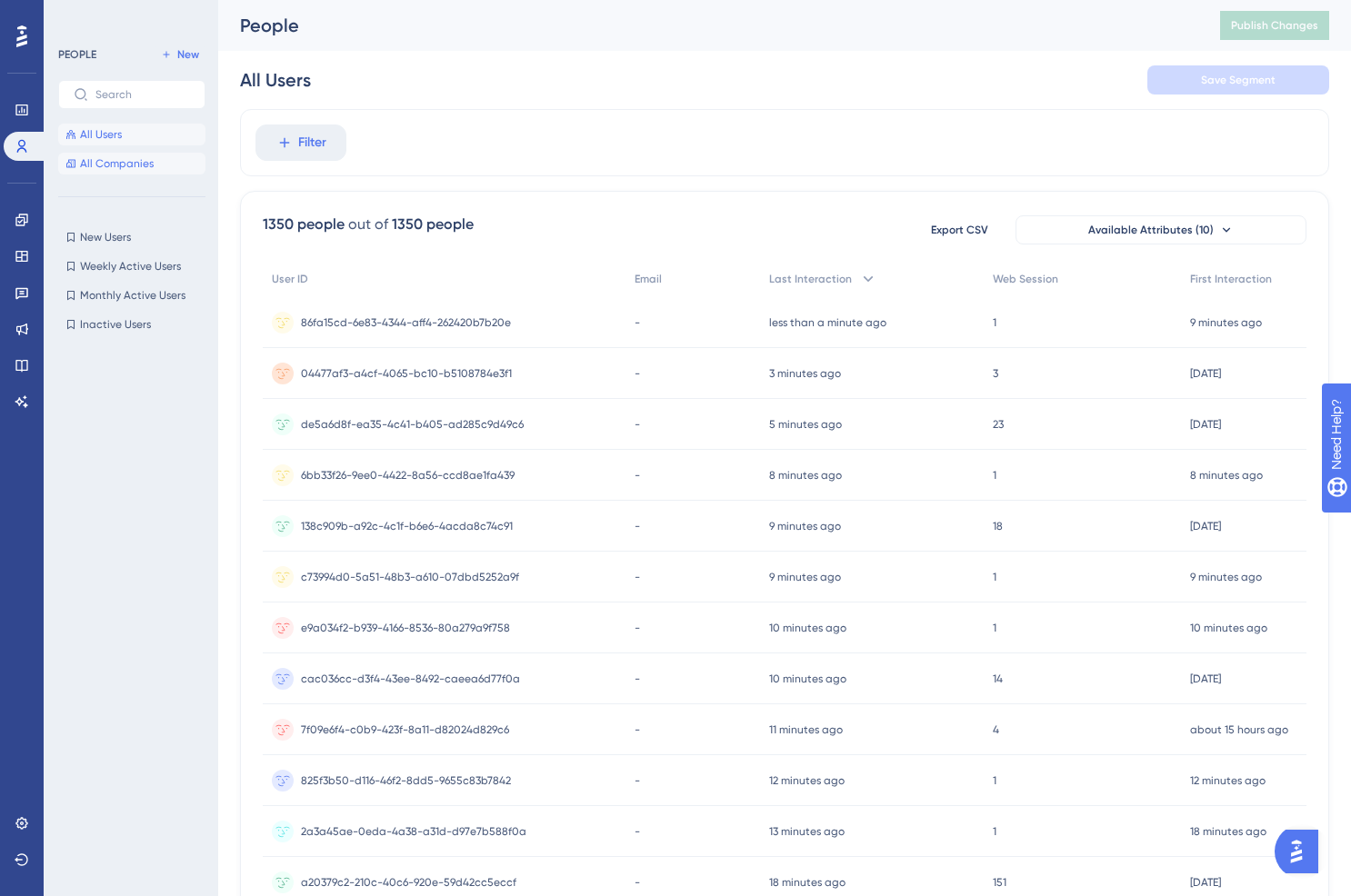
click at [68, 161] on icon at bounding box center [70, 163] width 9 height 8
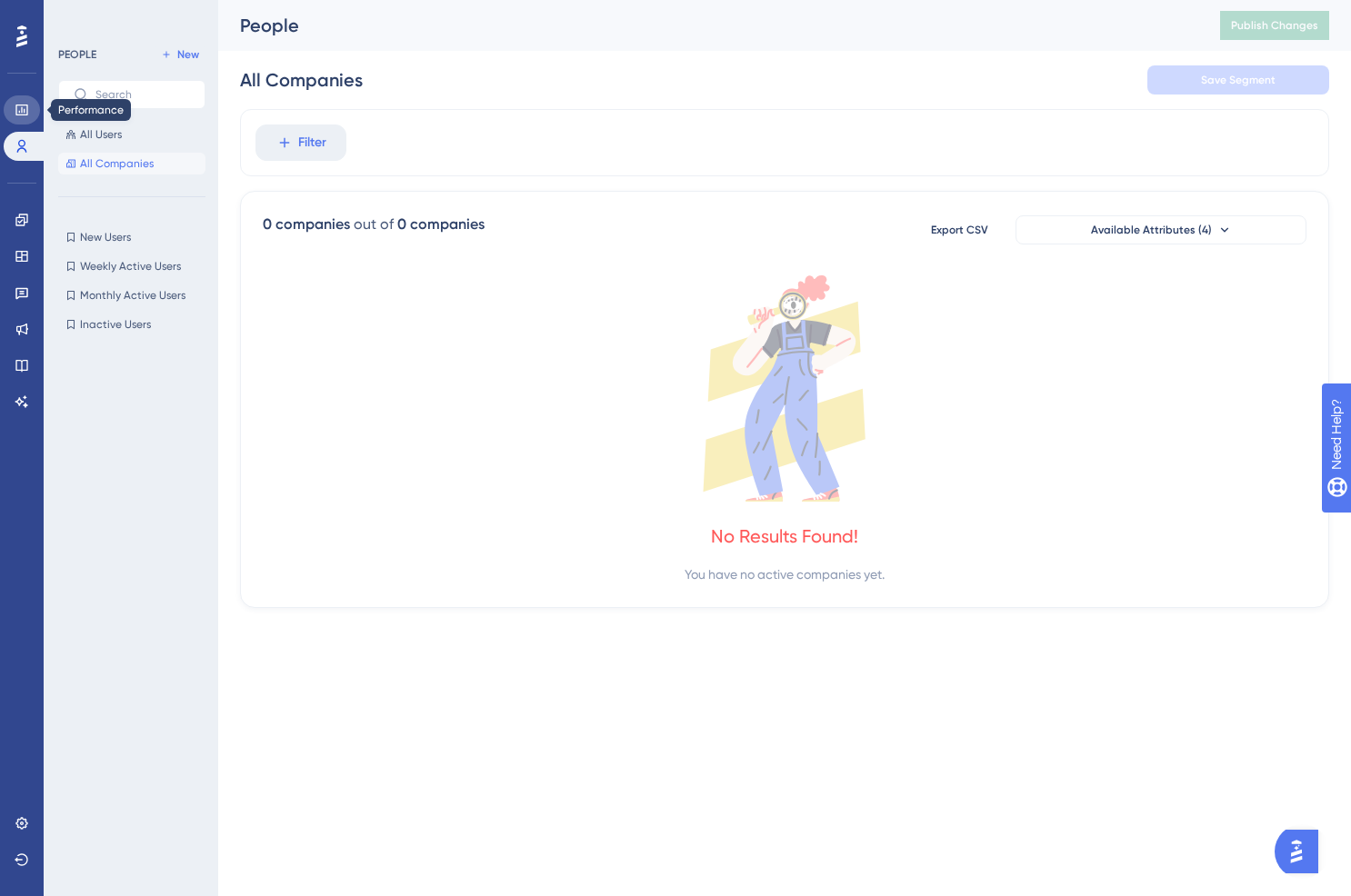
click at [24, 120] on link at bounding box center [21, 110] width 36 height 29
